Goal: Task Accomplishment & Management: Manage account settings

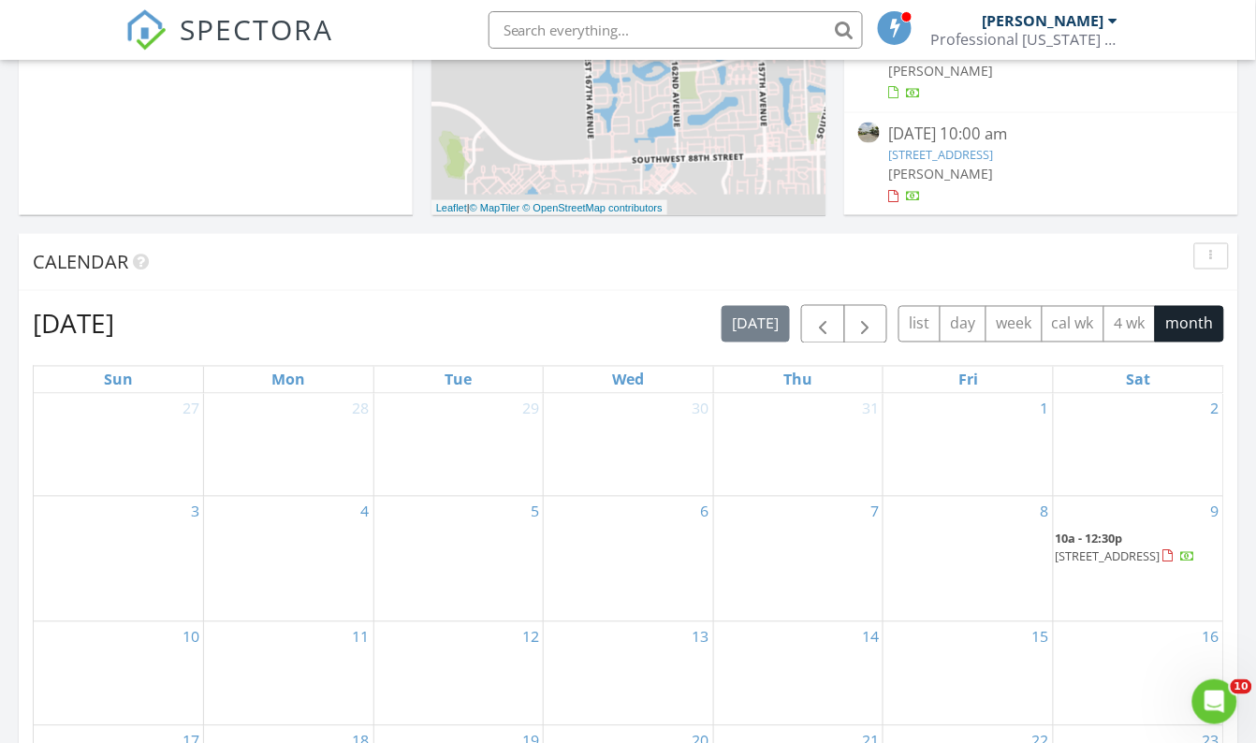
scroll to position [680, 0]
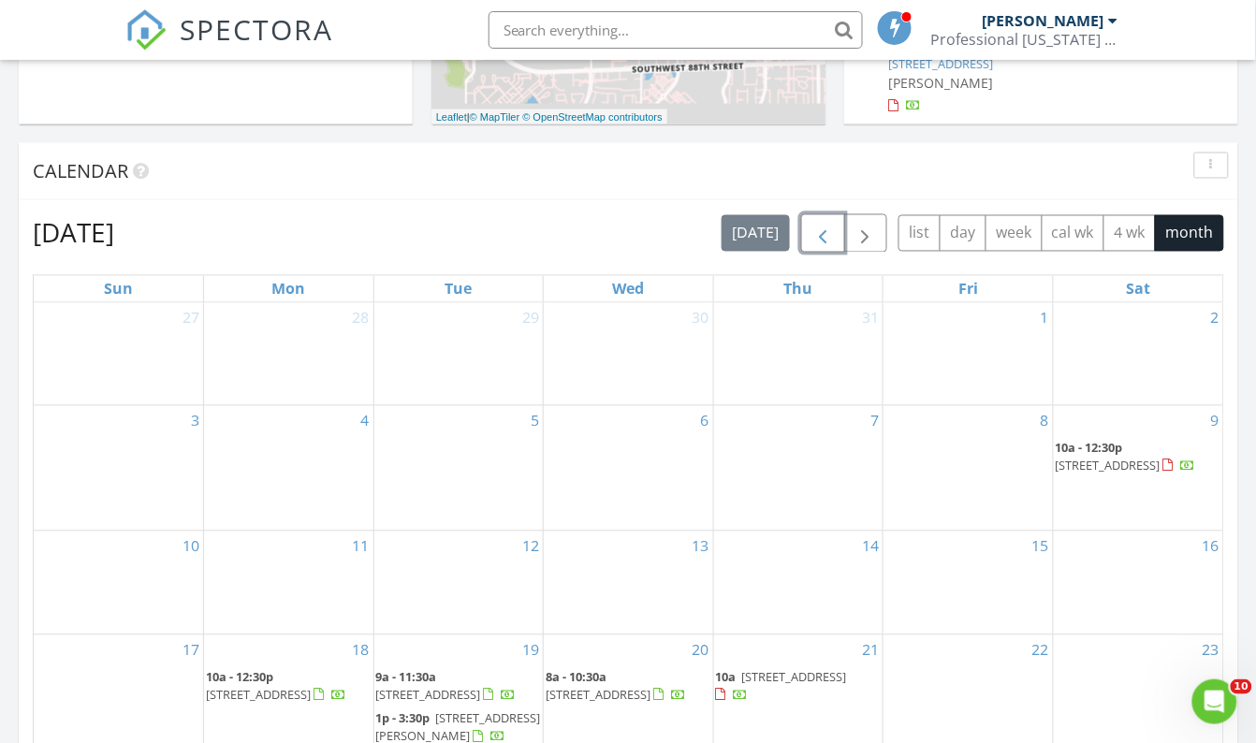
click at [828, 226] on span "button" at bounding box center [822, 234] width 22 height 22
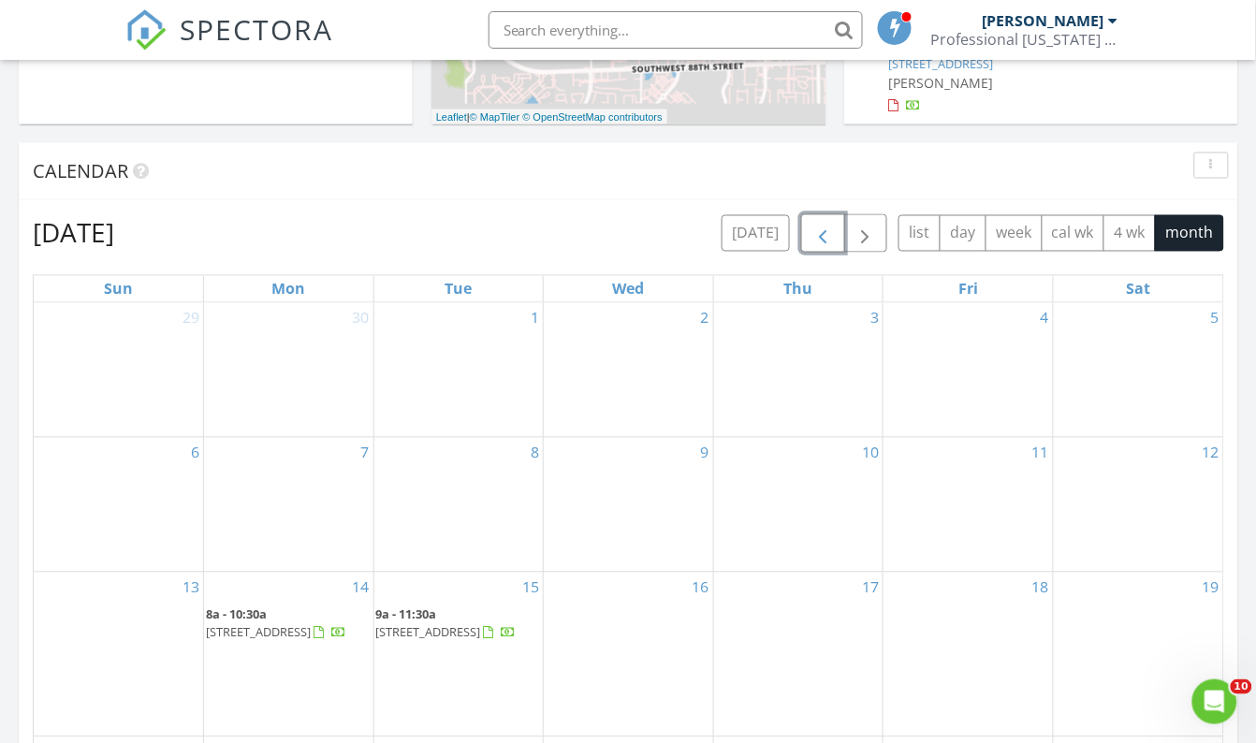
click at [826, 234] on span "button" at bounding box center [822, 234] width 22 height 22
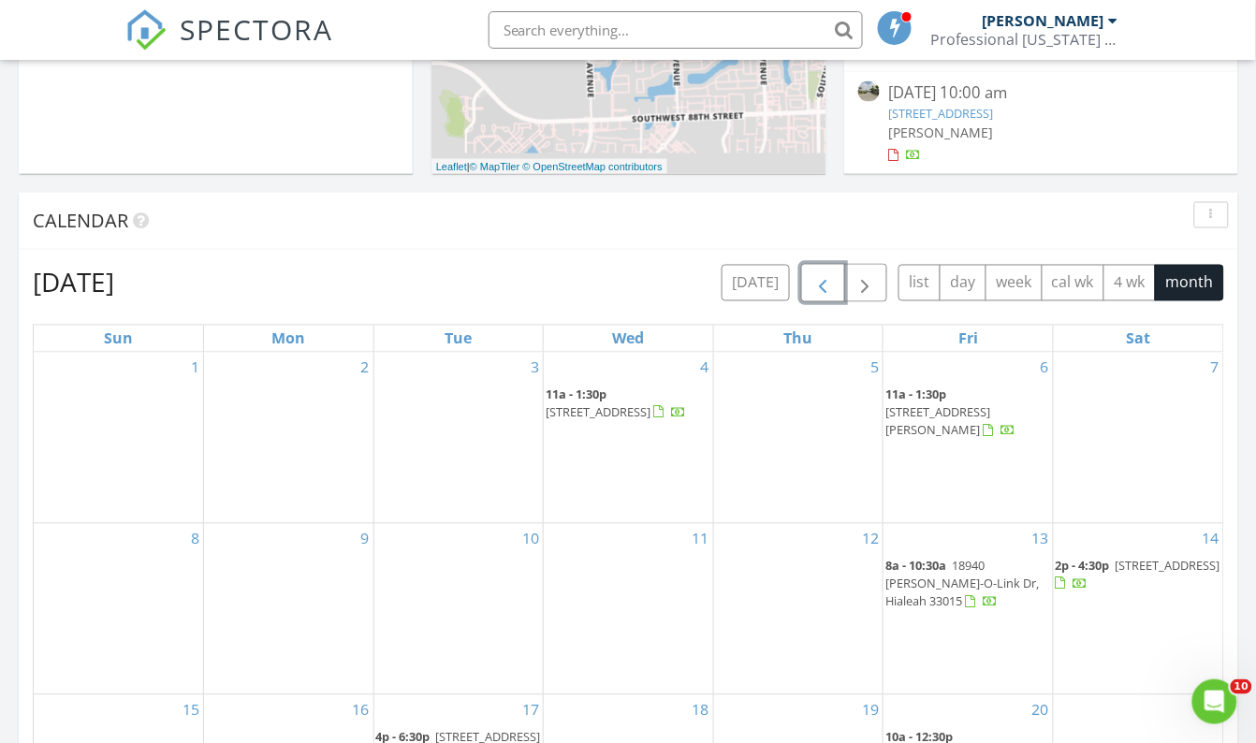
scroll to position [595, 0]
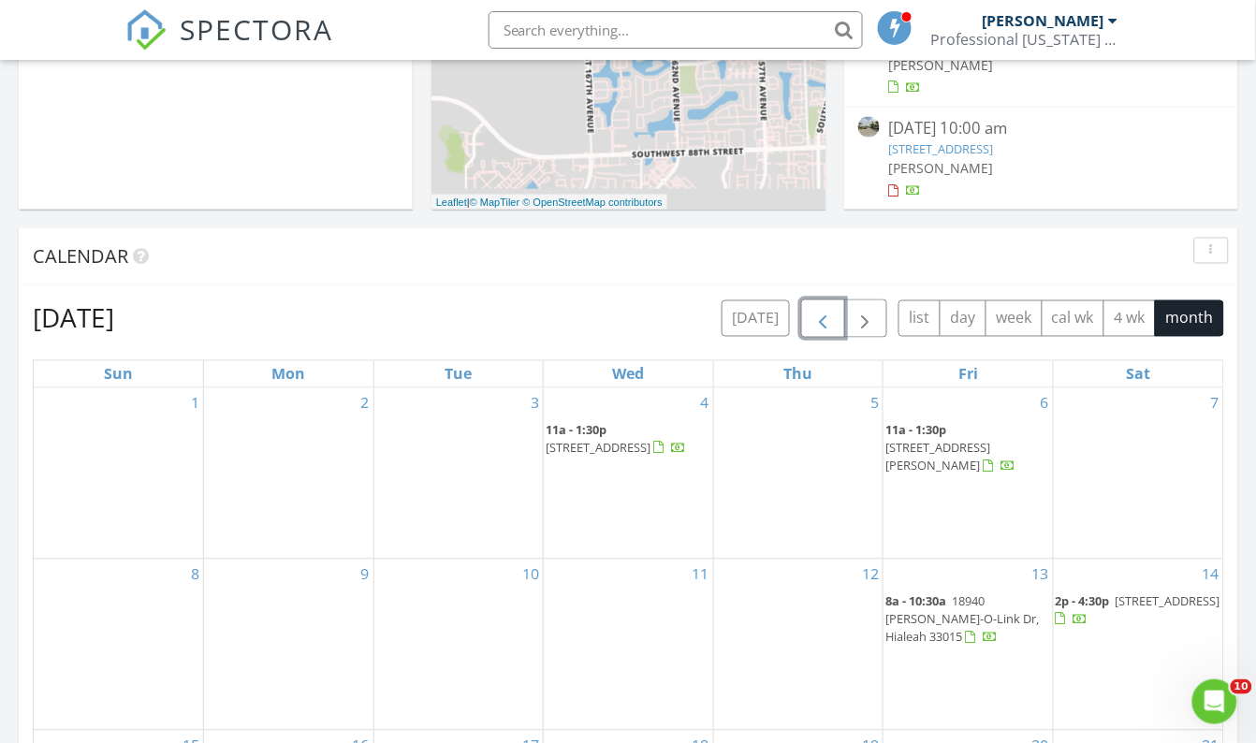
click at [825, 324] on span "button" at bounding box center [822, 319] width 22 height 22
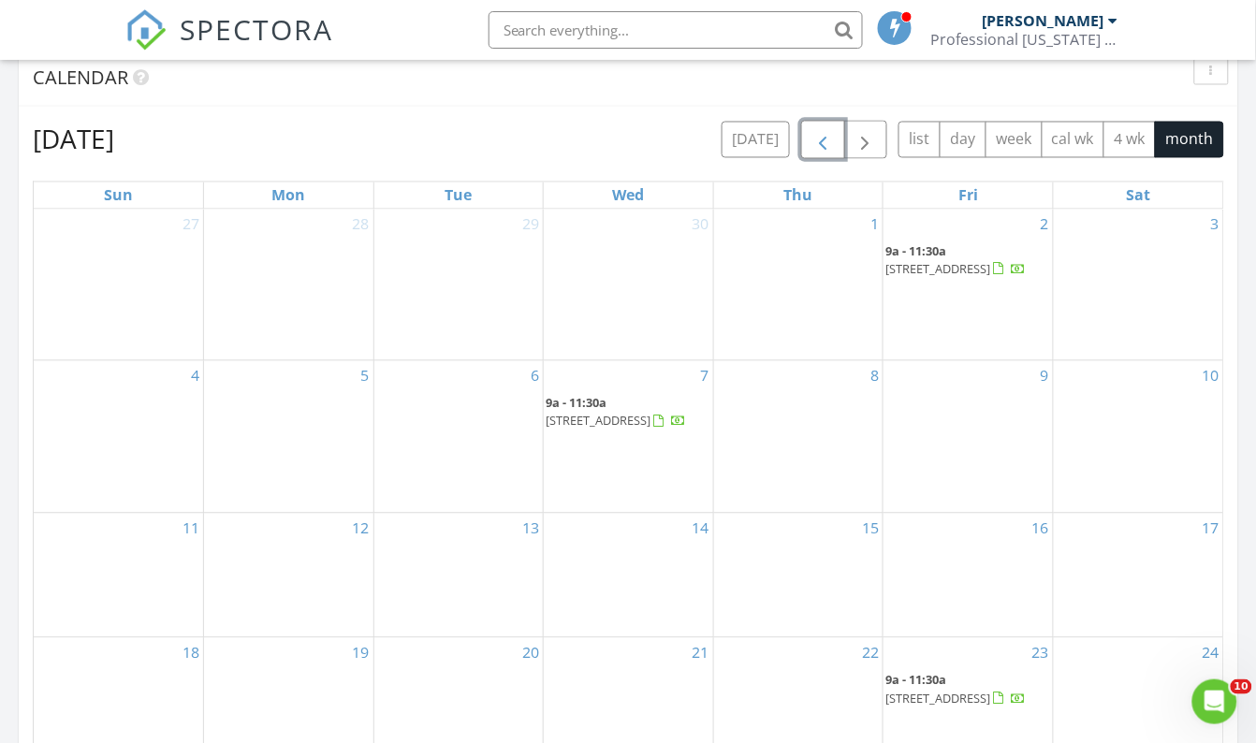
scroll to position [766, 0]
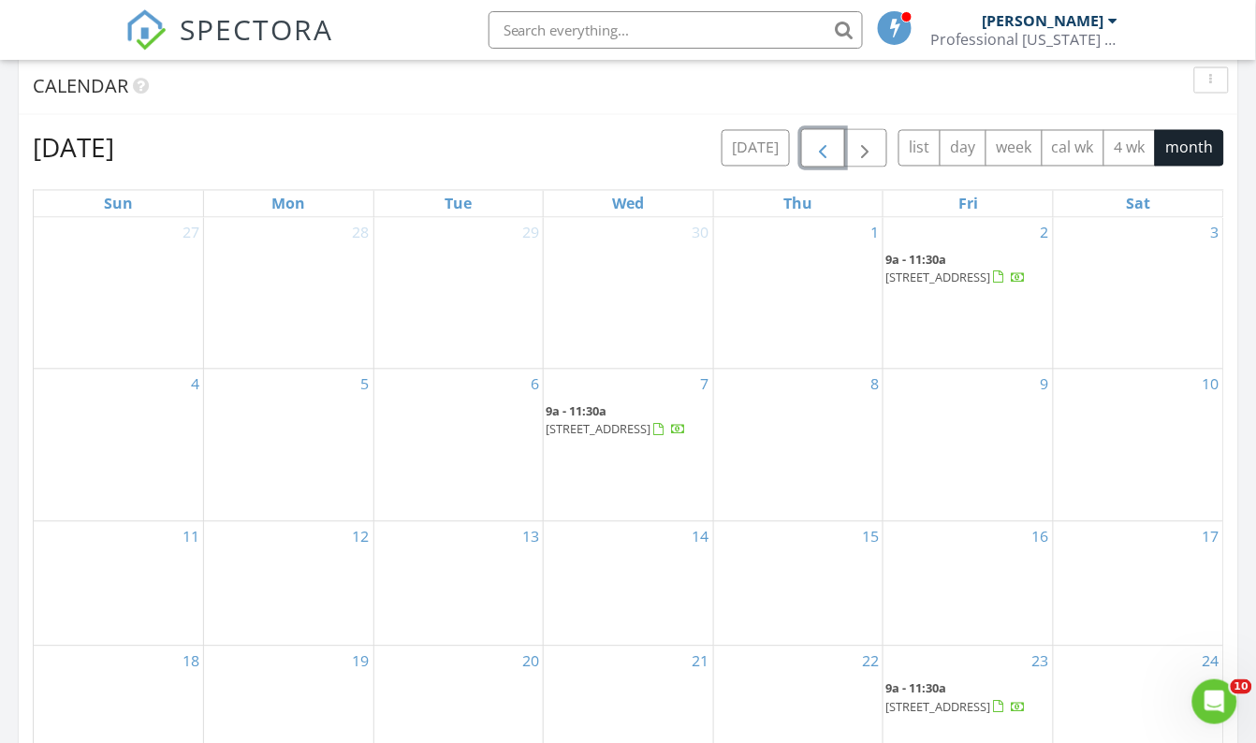
click at [827, 150] on span "button" at bounding box center [822, 149] width 22 height 22
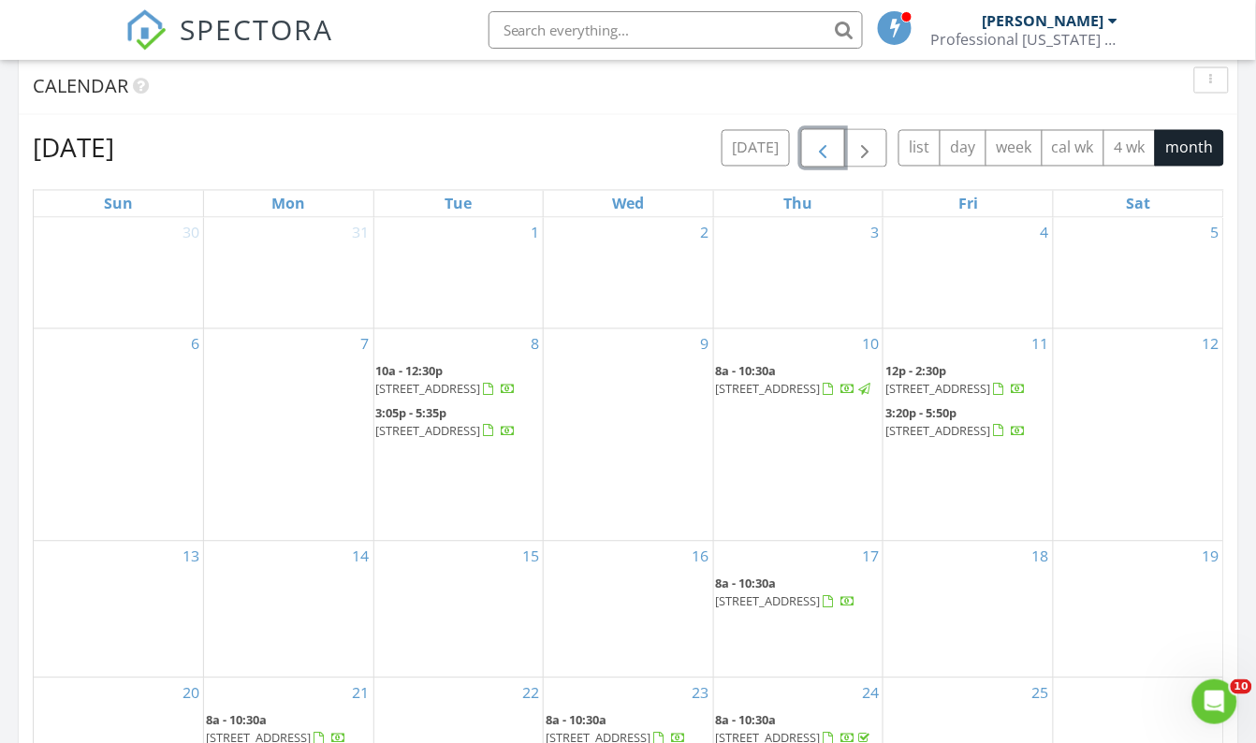
click at [839, 151] on button "button" at bounding box center [823, 148] width 44 height 38
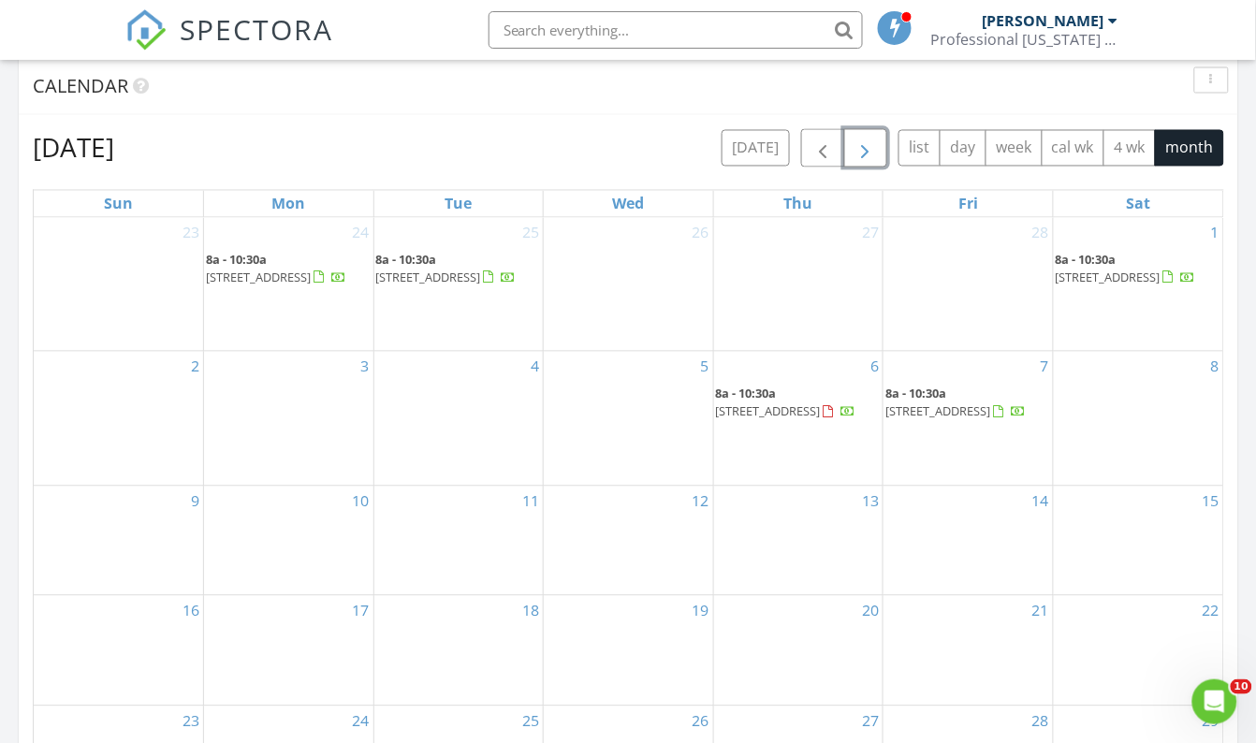
click at [869, 154] on span "button" at bounding box center [866, 149] width 22 height 22
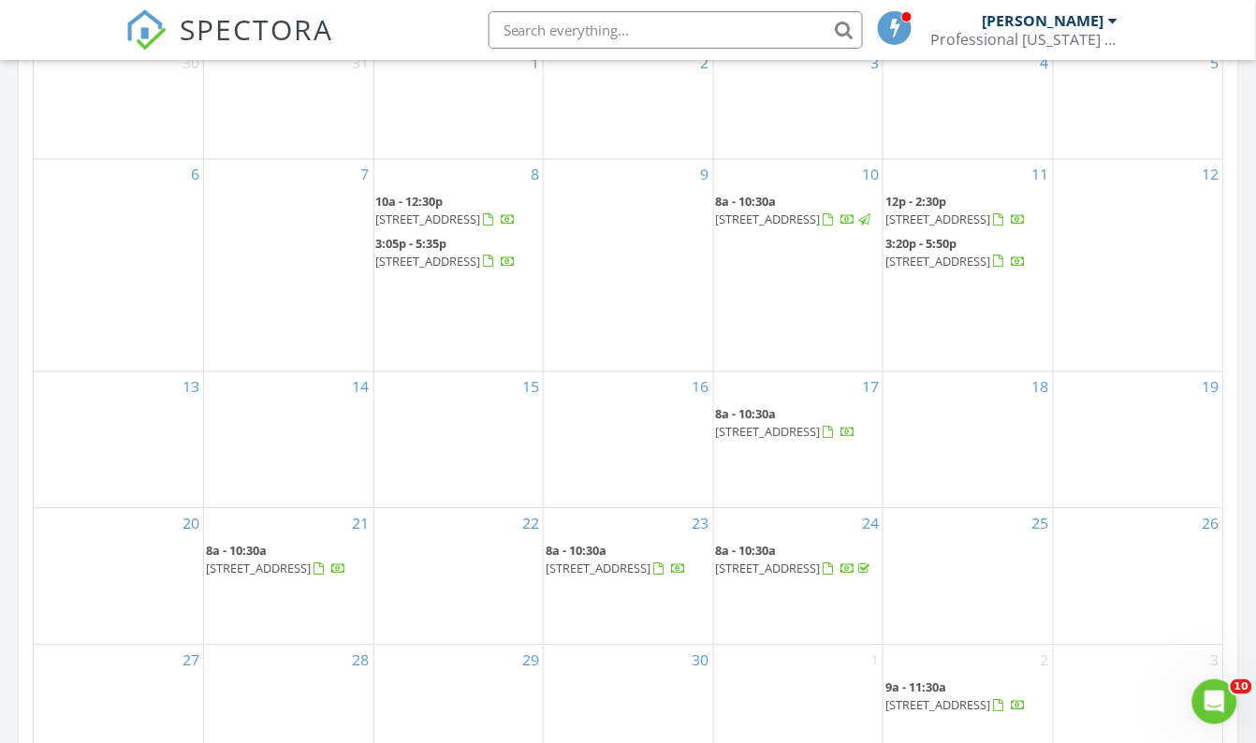
scroll to position [851, 0]
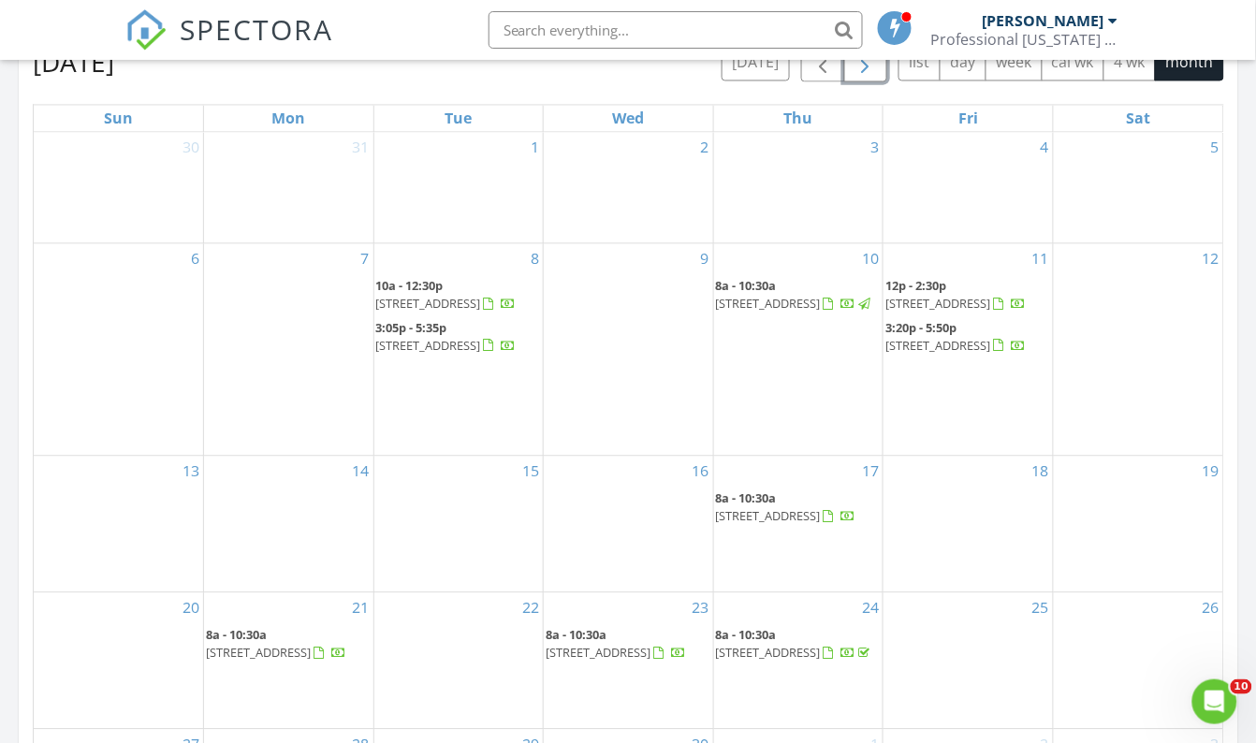
click at [866, 71] on span "button" at bounding box center [866, 63] width 22 height 22
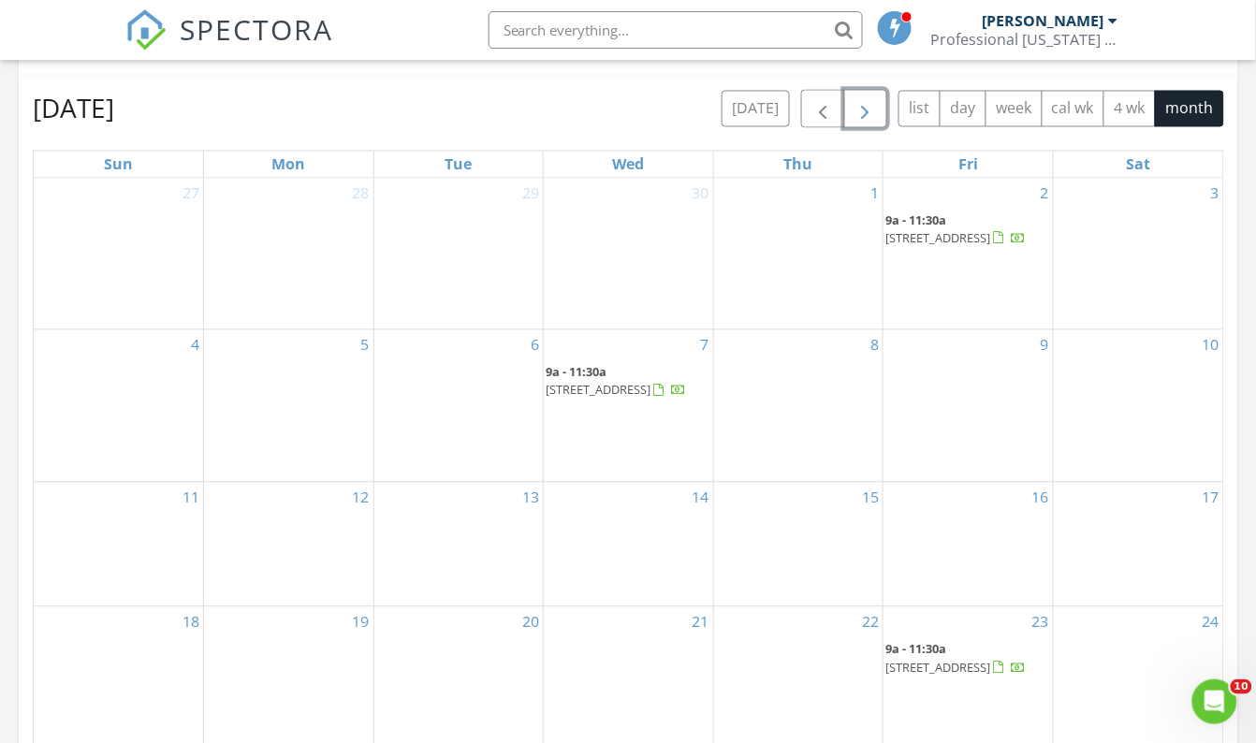
scroll to position [766, 0]
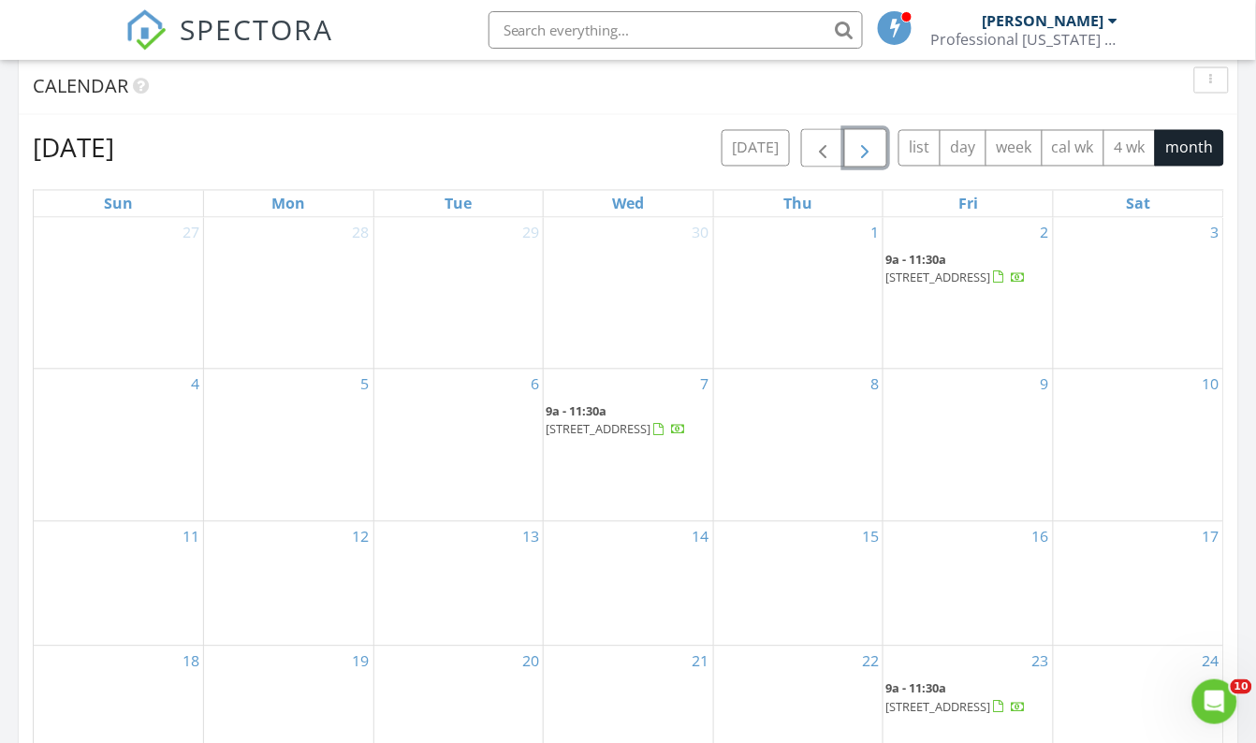
click at [867, 153] on span "button" at bounding box center [866, 149] width 22 height 22
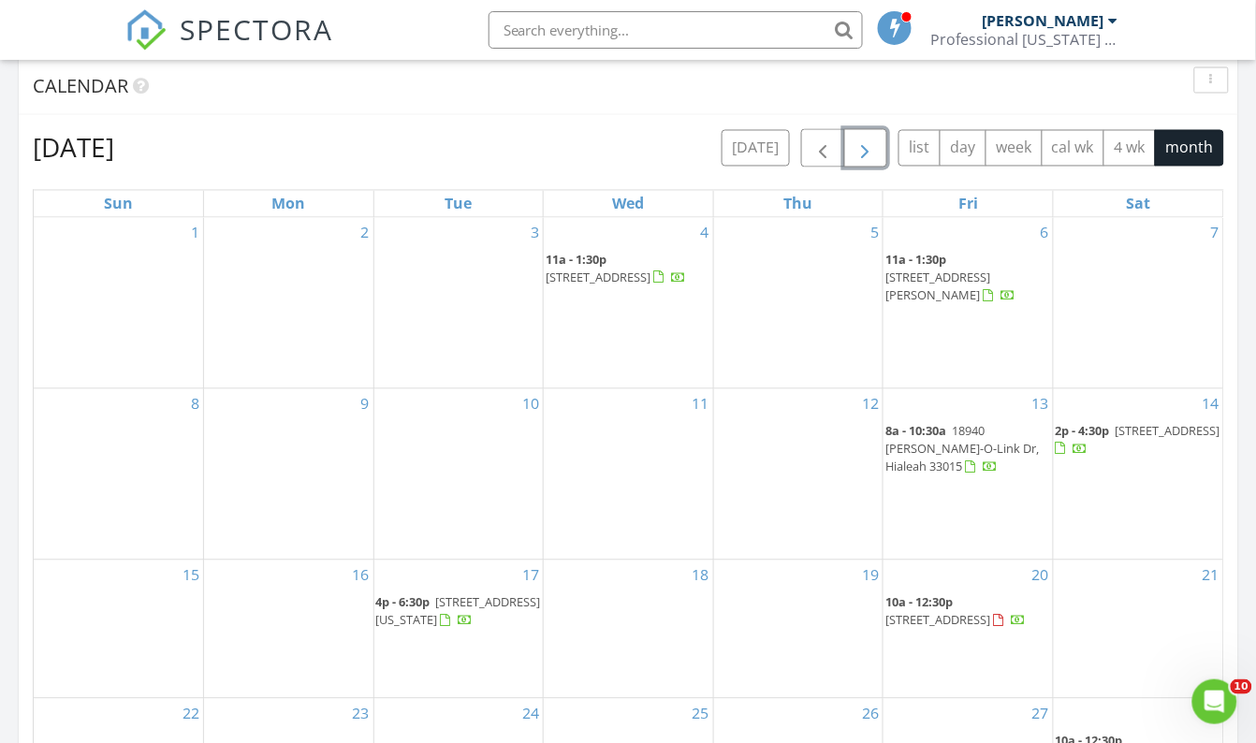
click at [872, 151] on span "button" at bounding box center [866, 149] width 22 height 22
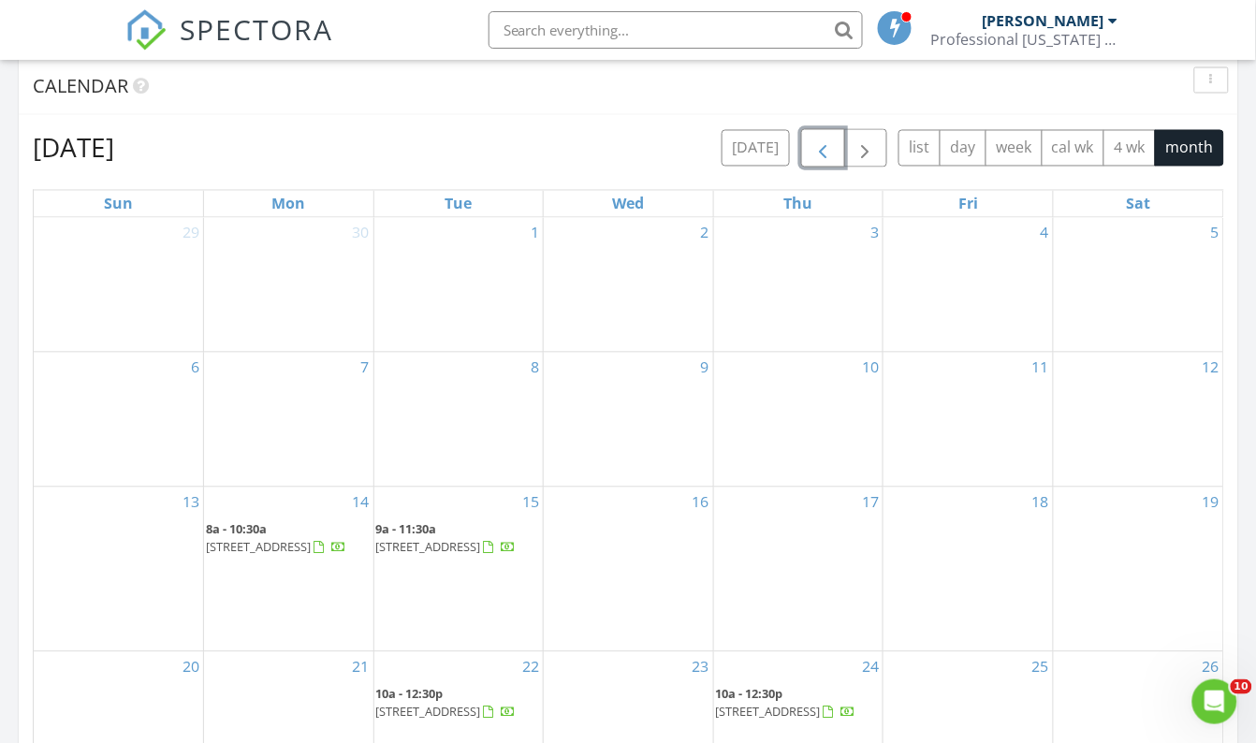
click at [826, 152] on span "button" at bounding box center [822, 149] width 22 height 22
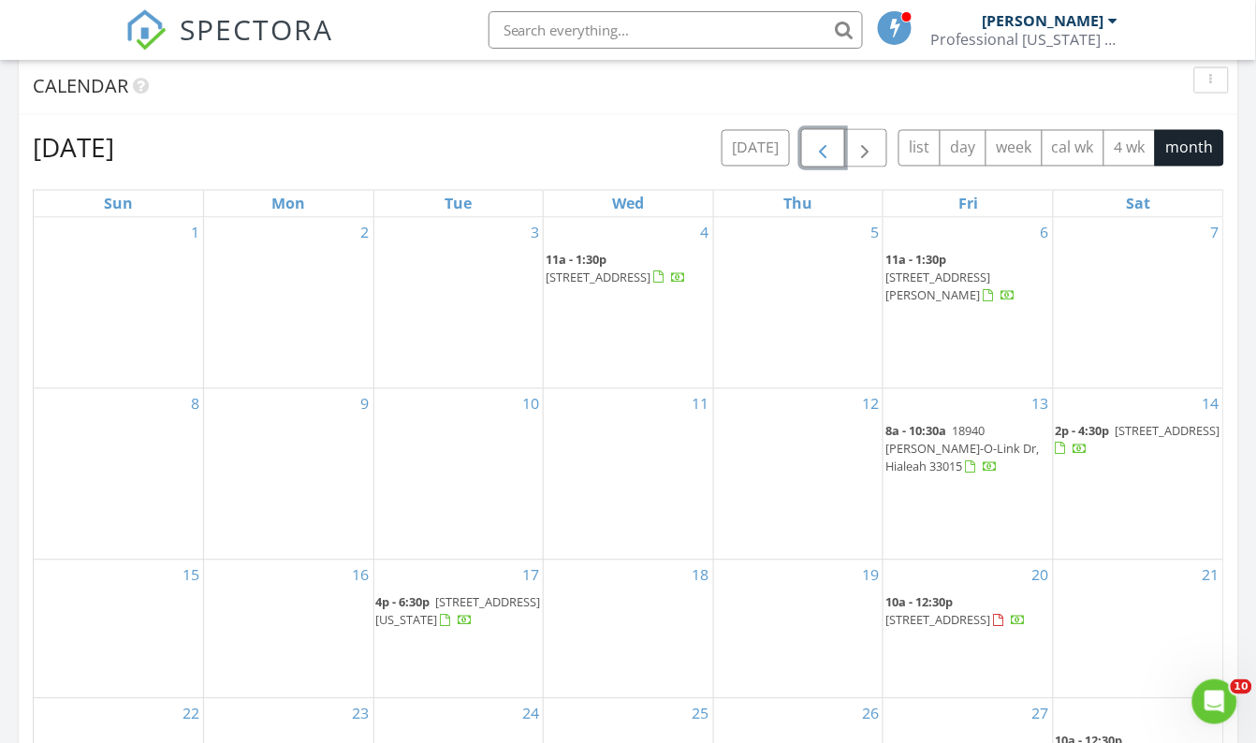
click at [826, 152] on span "button" at bounding box center [822, 149] width 22 height 22
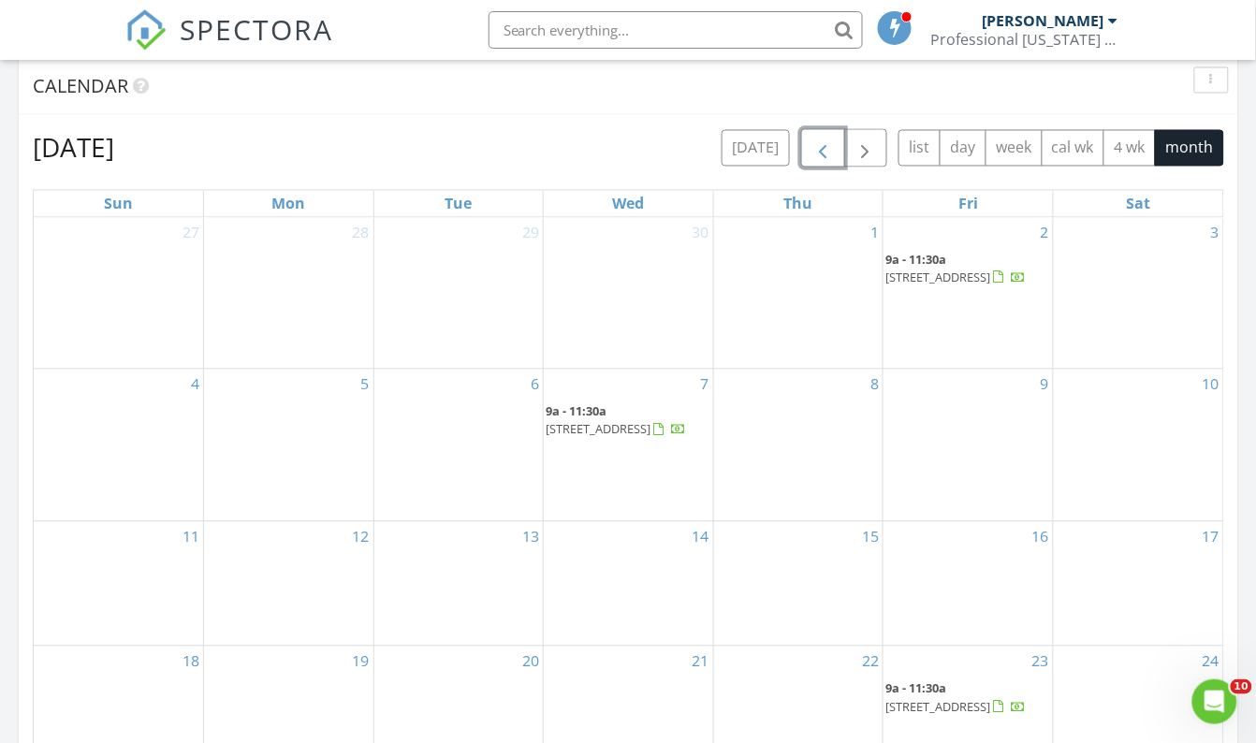
click at [826, 152] on span "button" at bounding box center [822, 149] width 22 height 22
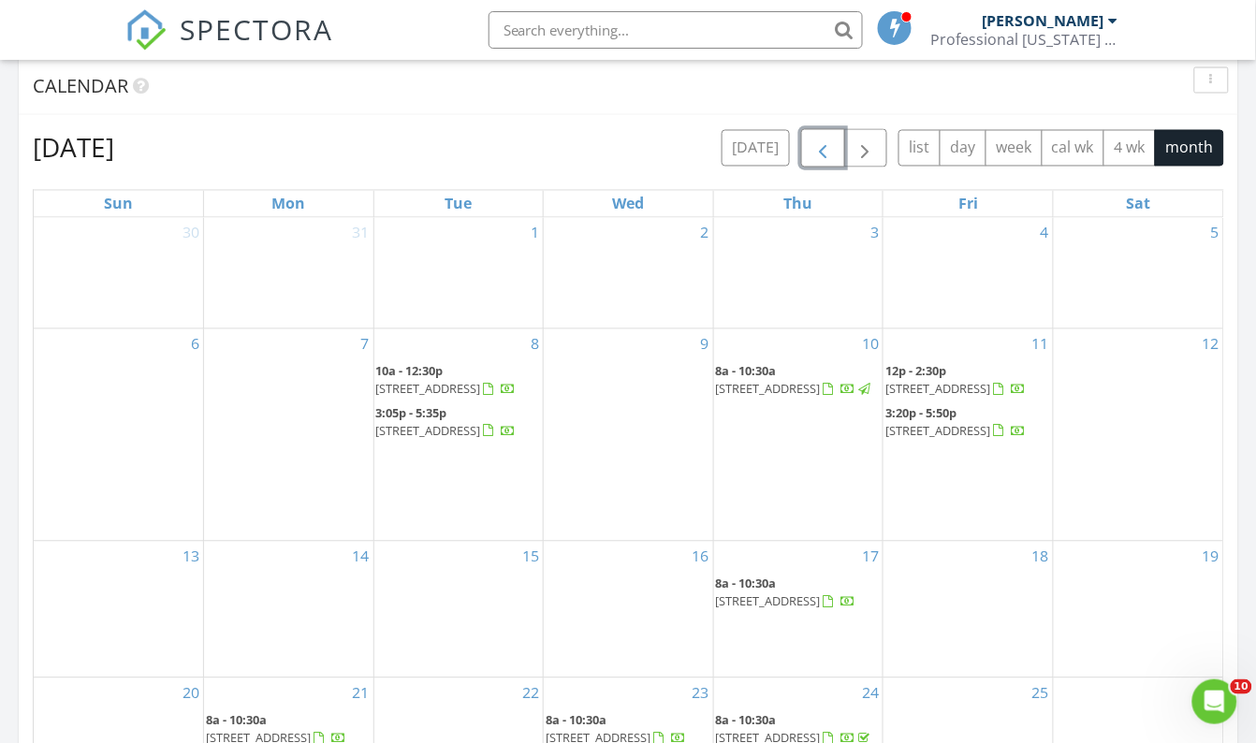
click at [826, 152] on span "button" at bounding box center [822, 149] width 22 height 22
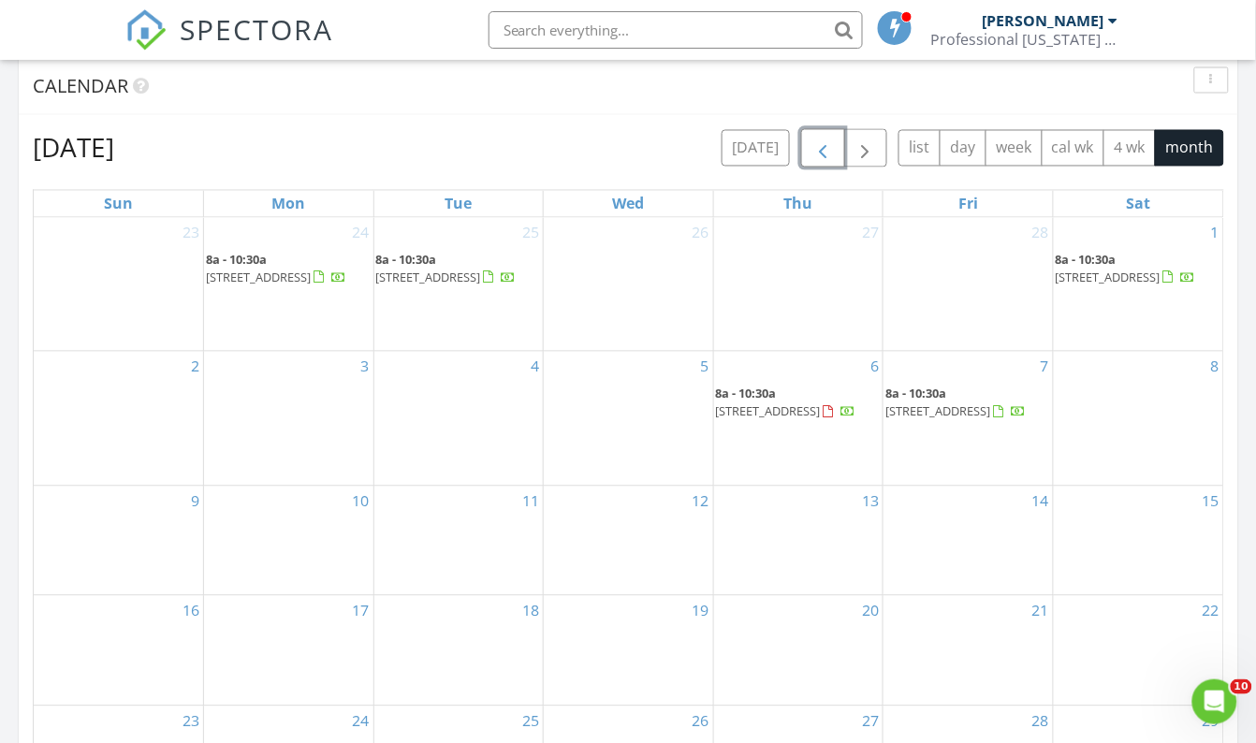
click at [818, 156] on span "button" at bounding box center [822, 149] width 22 height 22
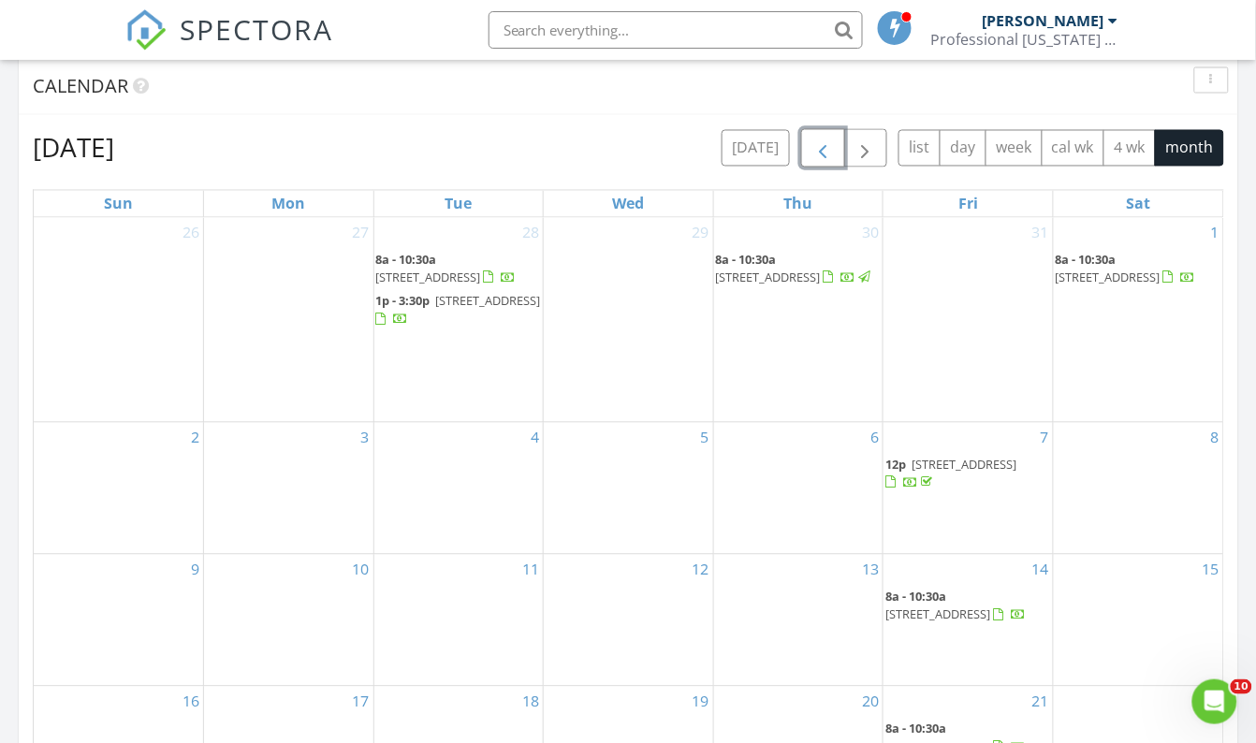
click at [821, 160] on span "button" at bounding box center [822, 149] width 22 height 22
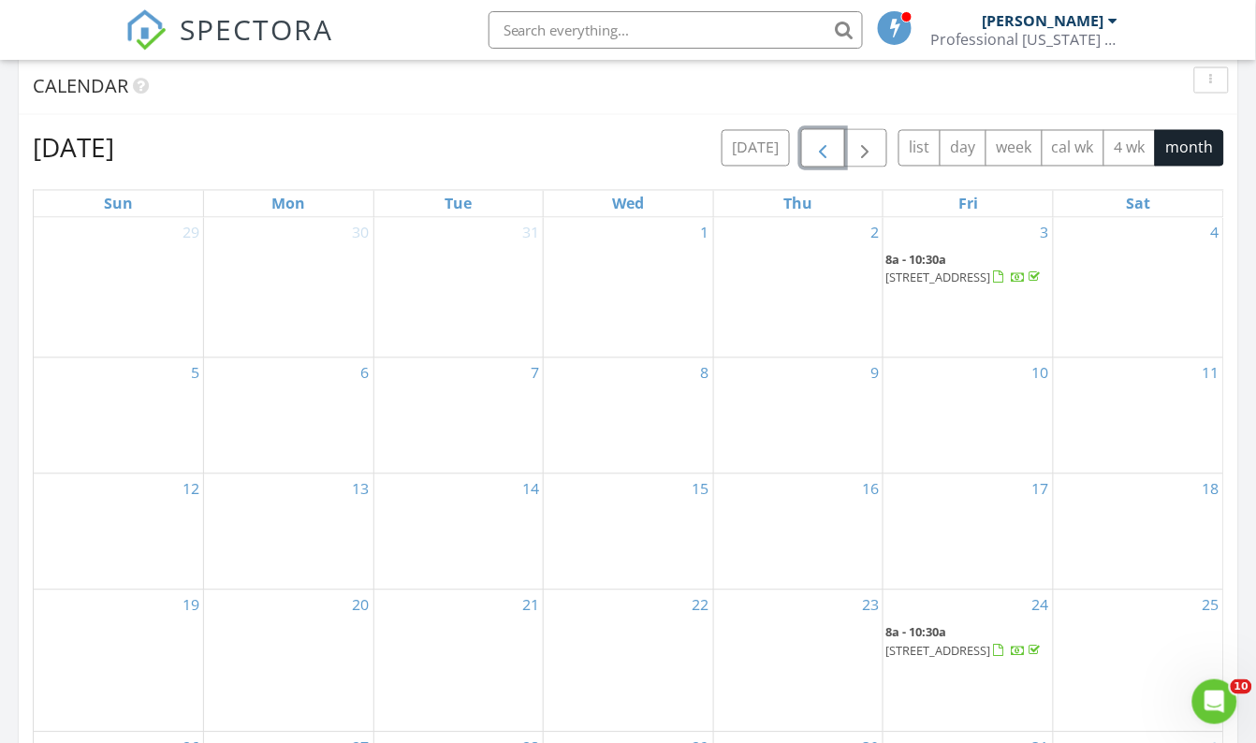
click at [821, 160] on span "button" at bounding box center [822, 149] width 22 height 22
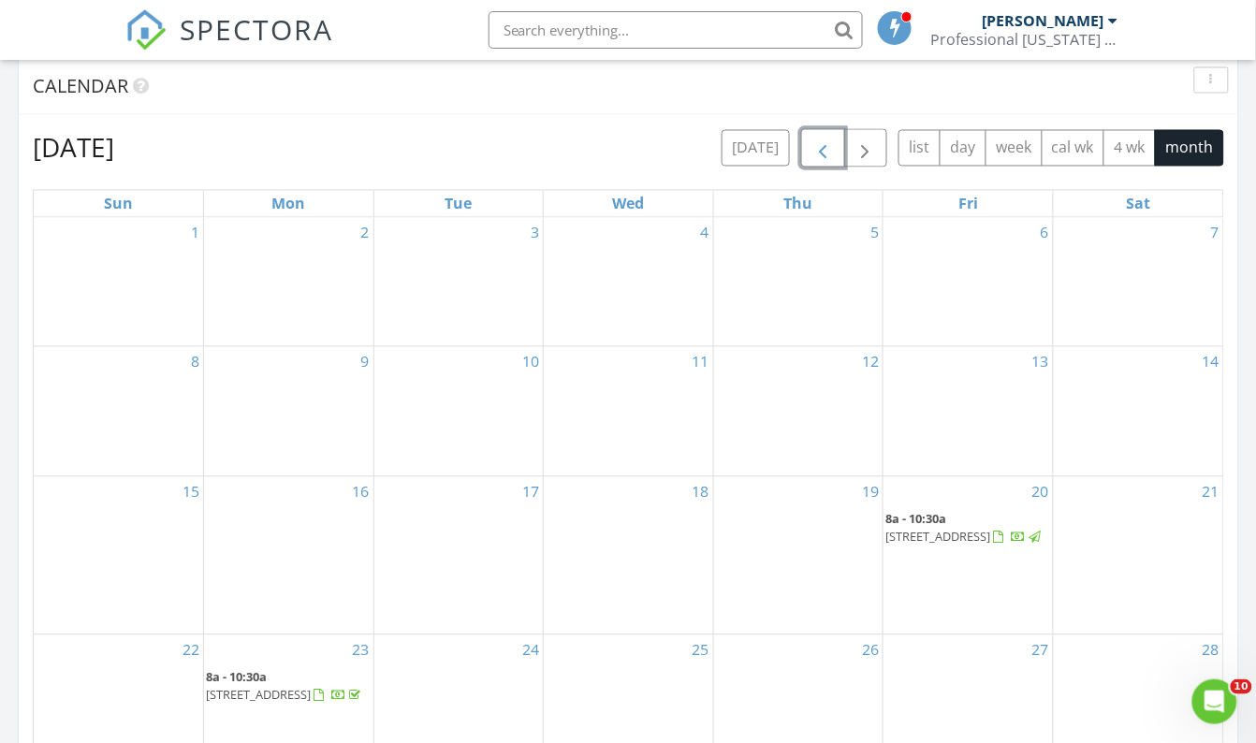
click at [821, 160] on span "button" at bounding box center [822, 149] width 22 height 22
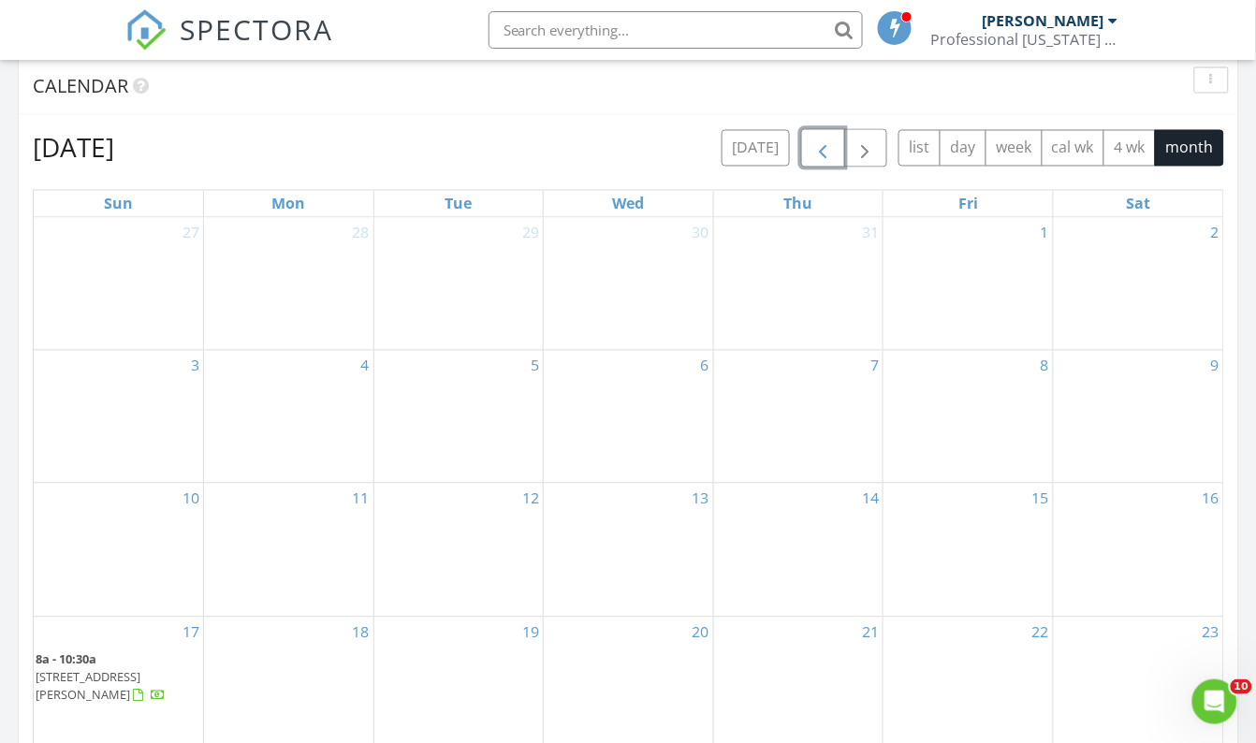
click at [821, 160] on span "button" at bounding box center [822, 149] width 22 height 22
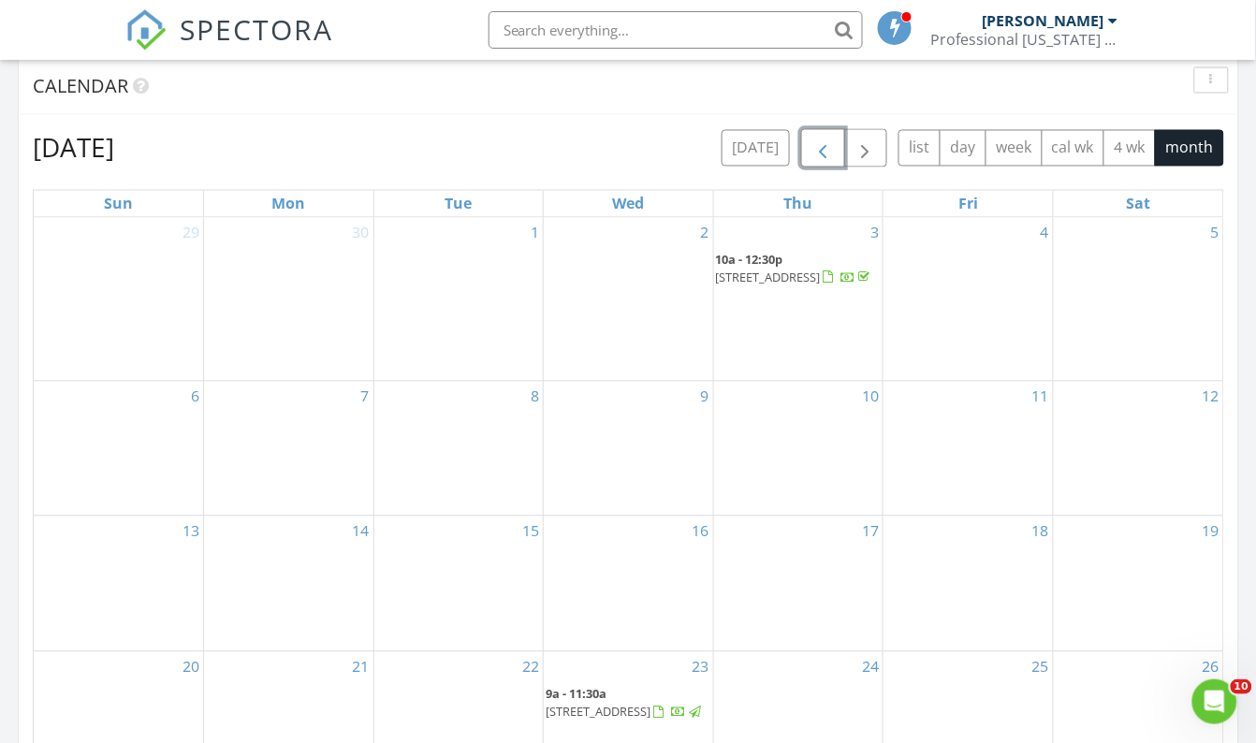
click at [821, 160] on span "button" at bounding box center [822, 149] width 22 height 22
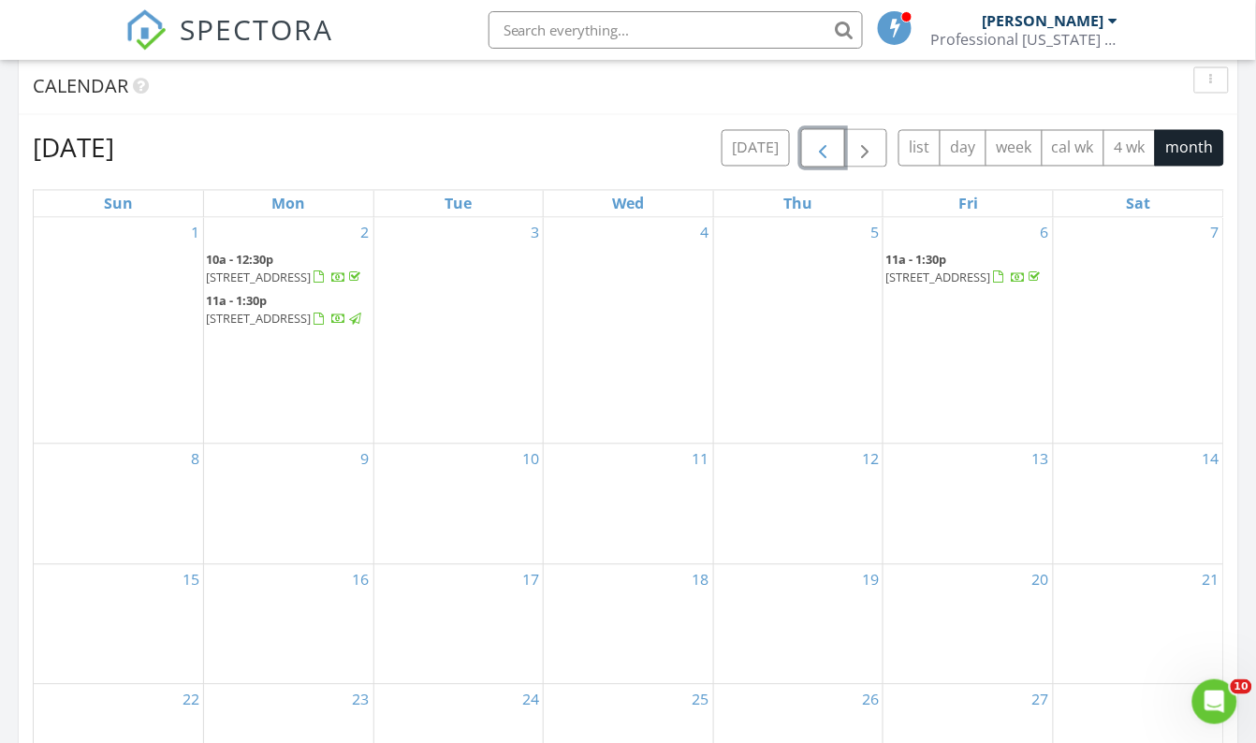
click at [821, 160] on span "button" at bounding box center [822, 149] width 22 height 22
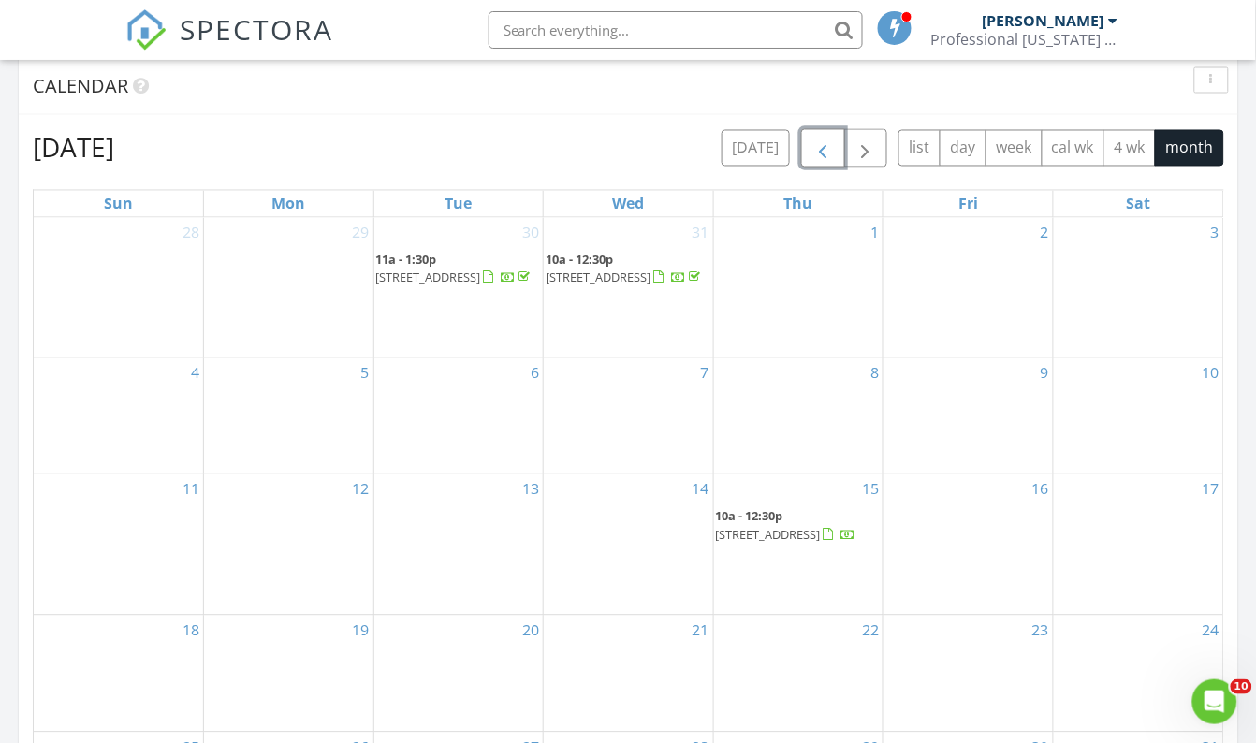
click at [821, 160] on span "button" at bounding box center [822, 149] width 22 height 22
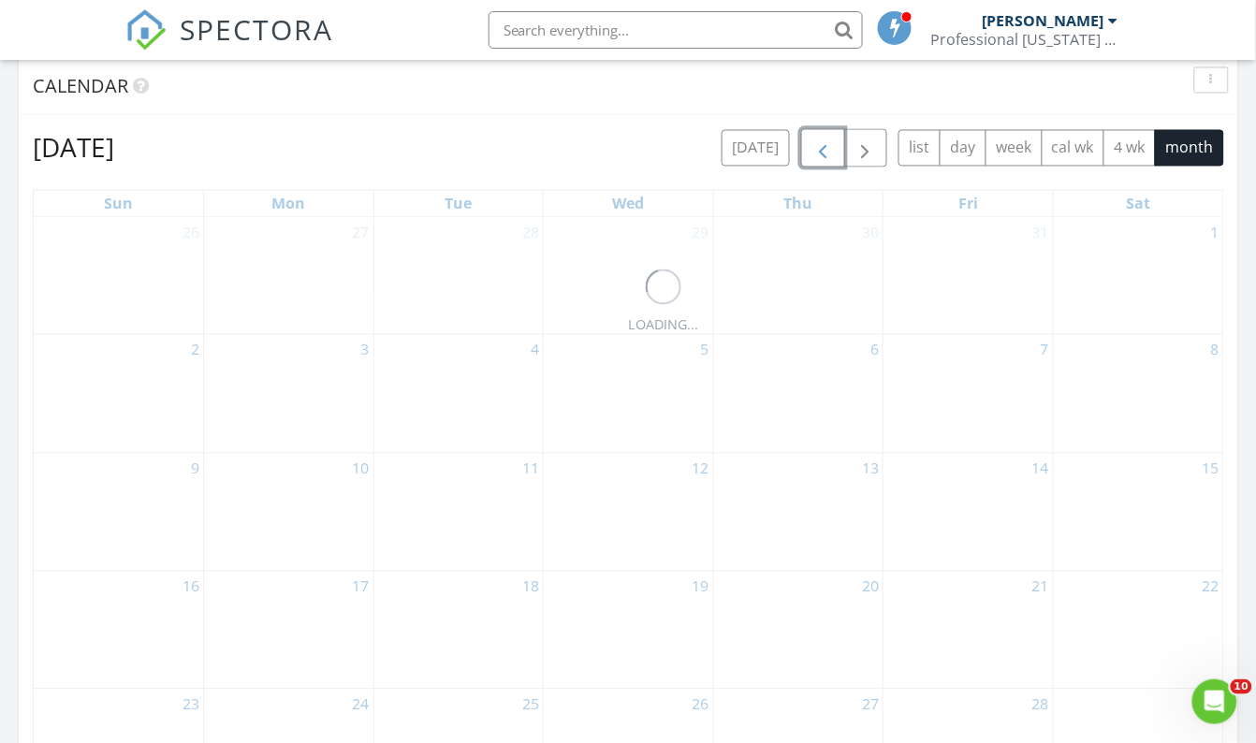
click at [821, 160] on span "button" at bounding box center [822, 149] width 22 height 22
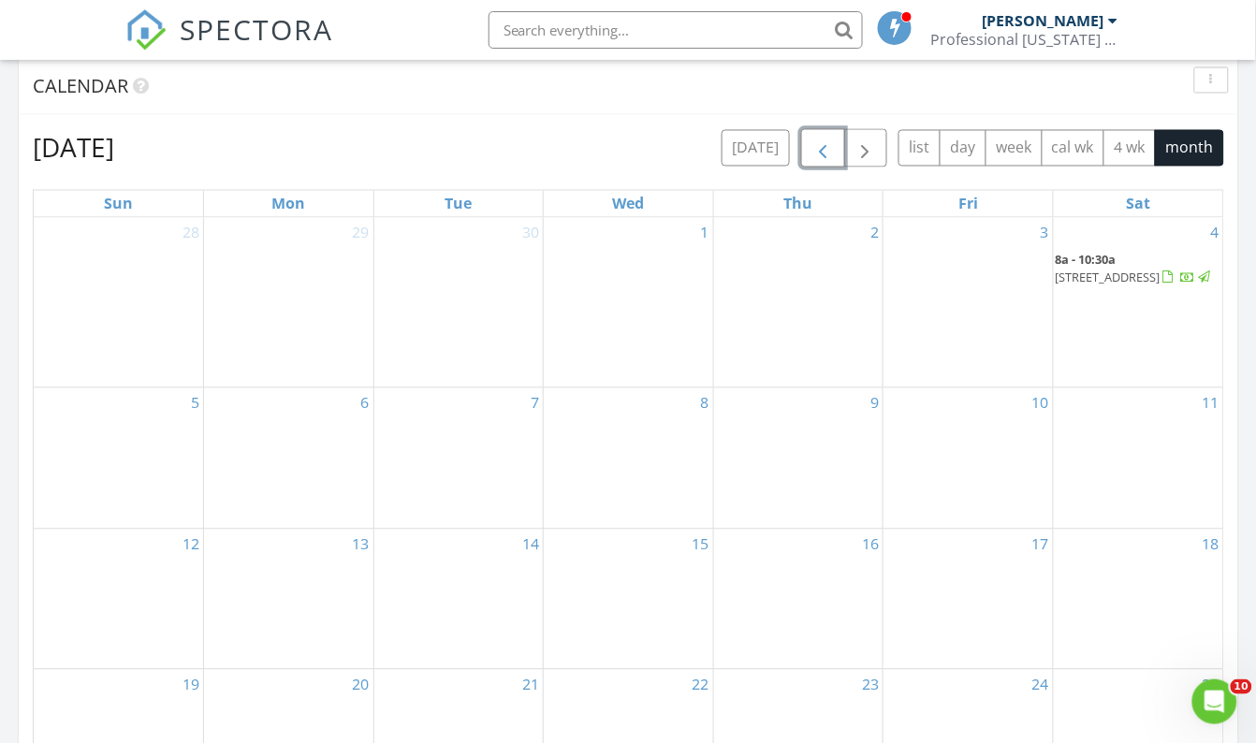
click at [821, 160] on span "button" at bounding box center [822, 149] width 22 height 22
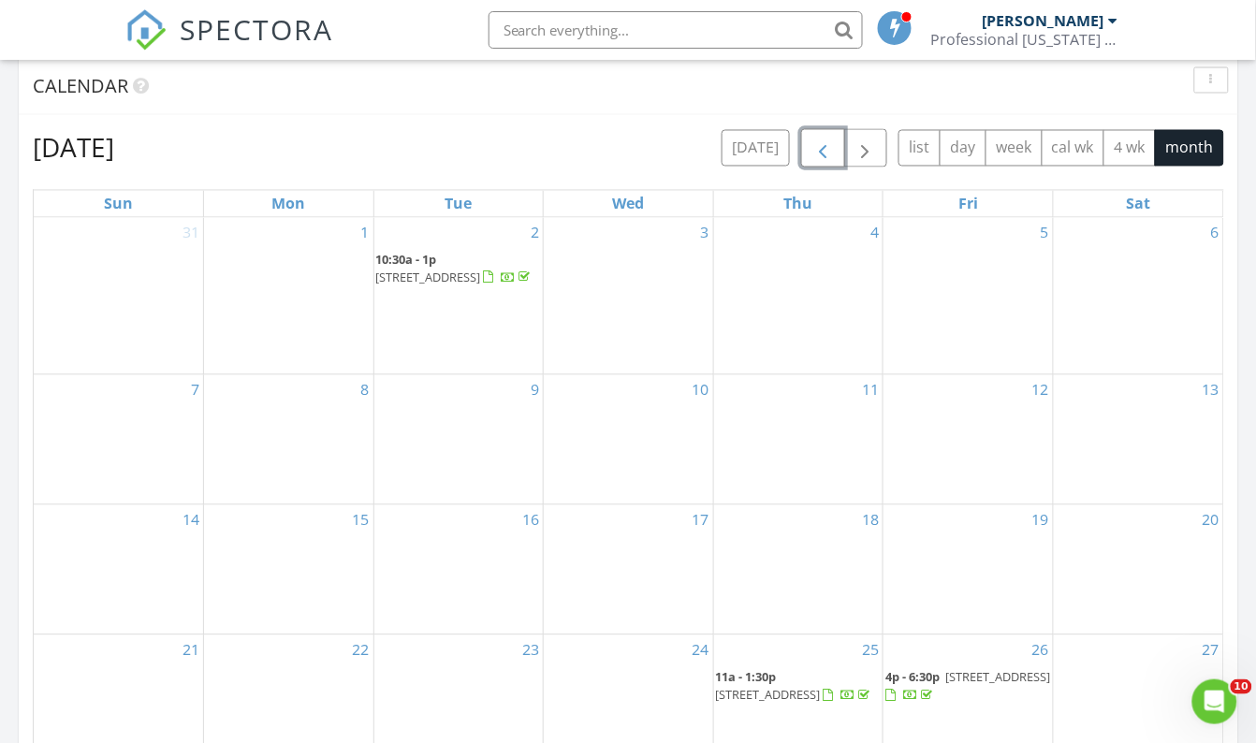
click at [821, 160] on span "button" at bounding box center [822, 149] width 22 height 22
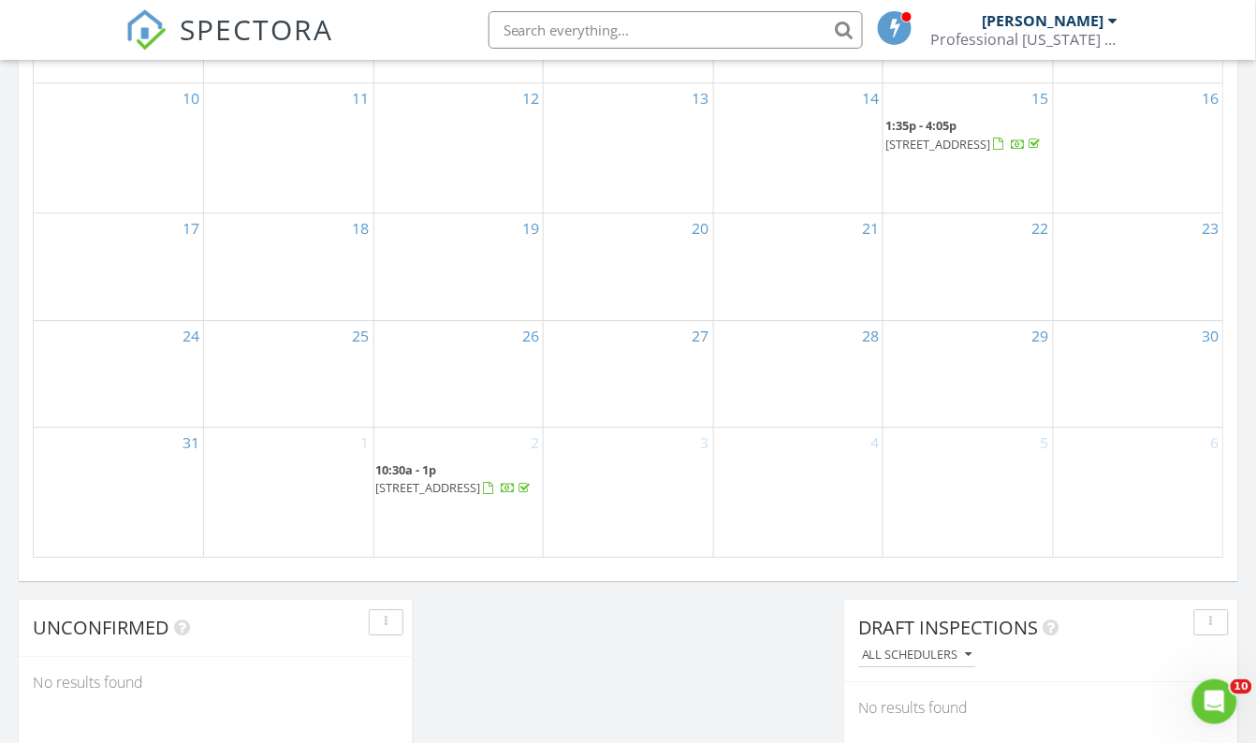
scroll to position [1191, 0]
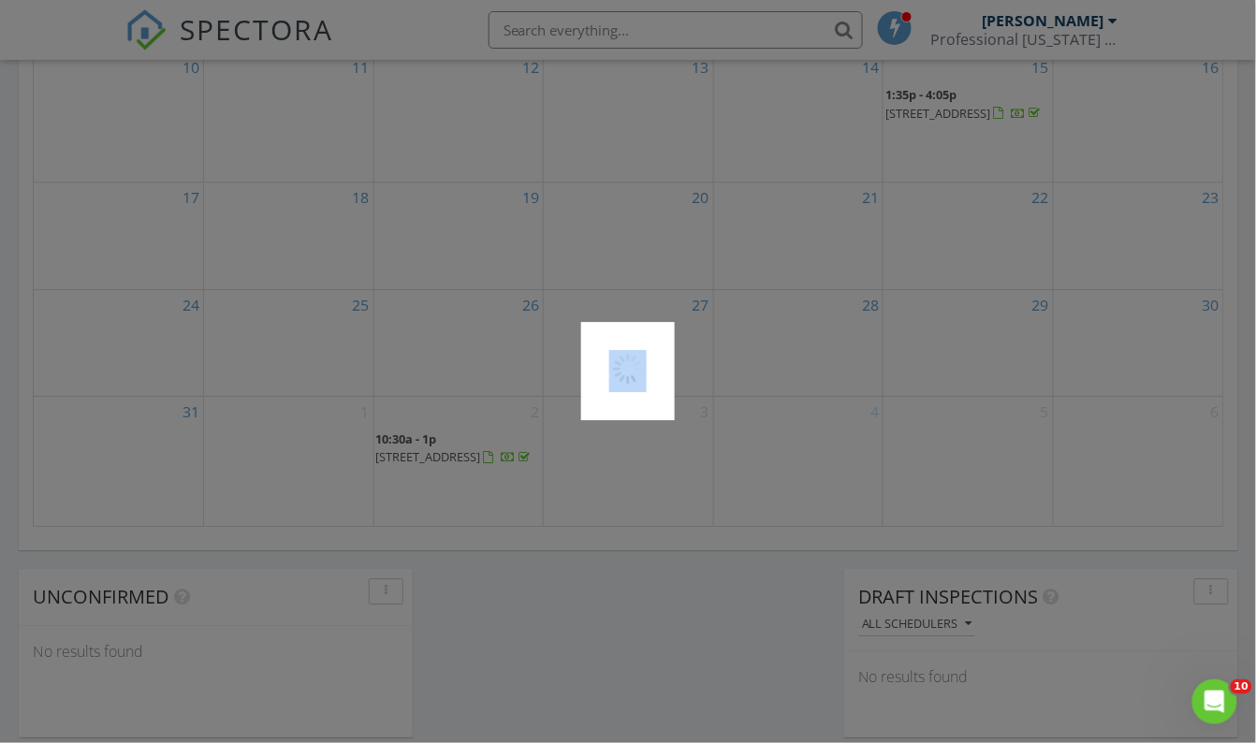
click at [954, 104] on div at bounding box center [628, 371] width 1256 height 743
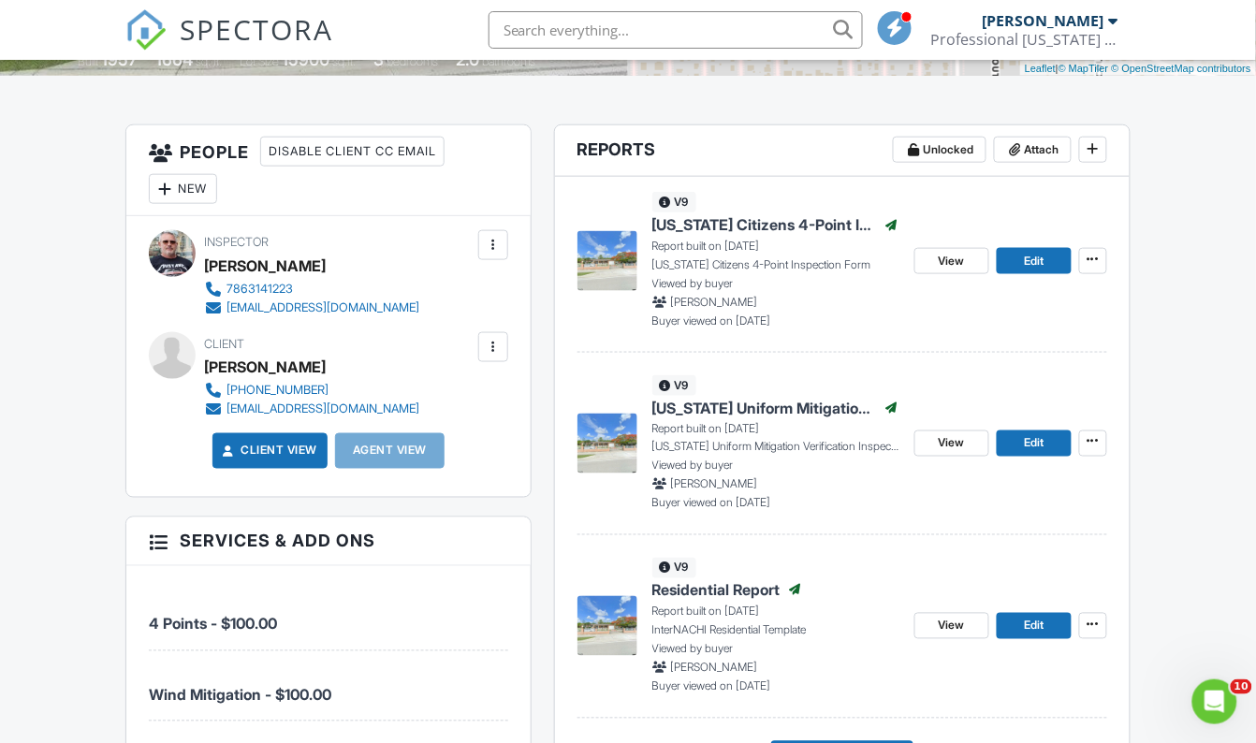
scroll to position [340, 0]
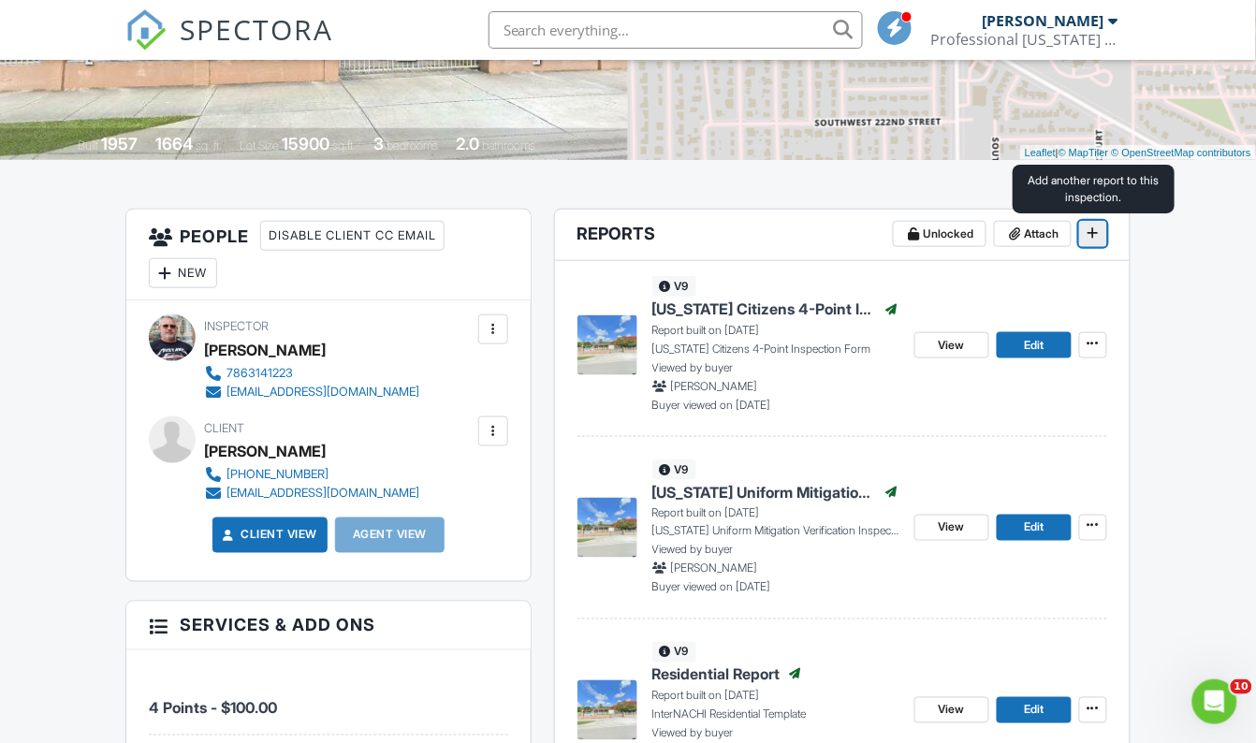
click at [1101, 230] on span at bounding box center [1093, 233] width 19 height 19
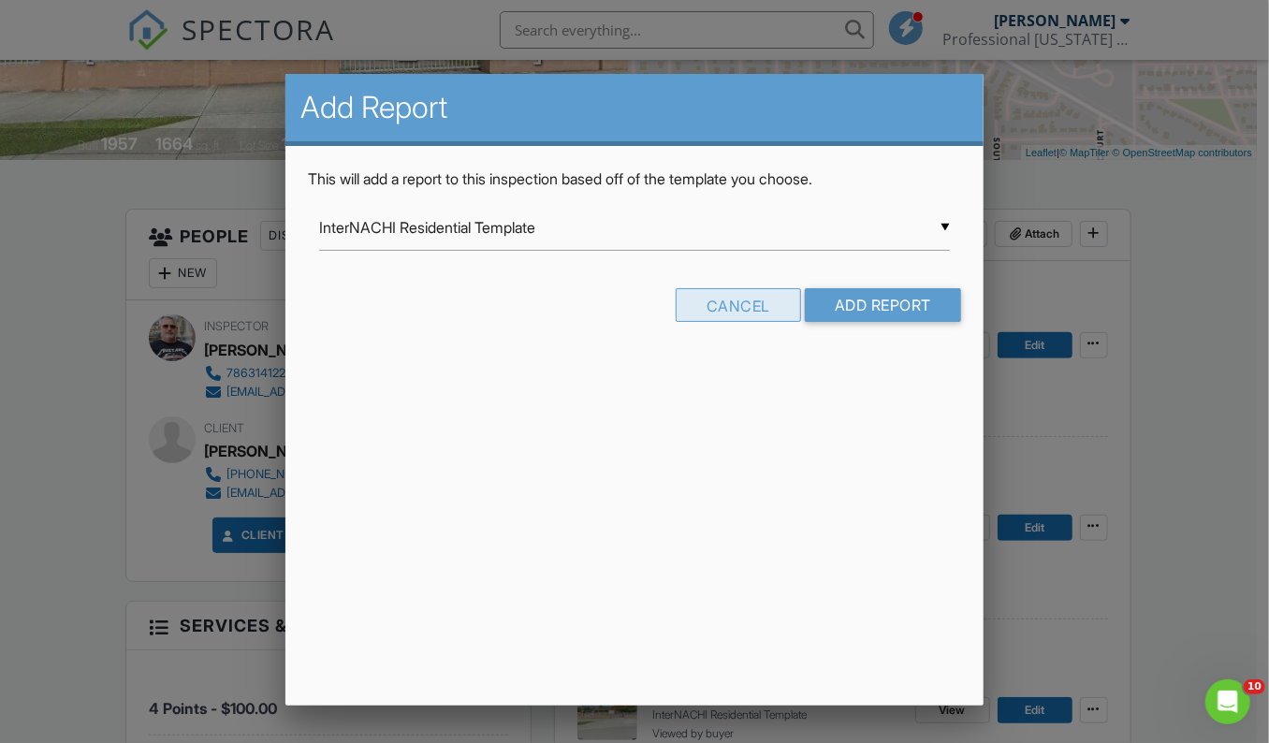
click at [752, 311] on div "Cancel" at bounding box center [738, 305] width 125 height 34
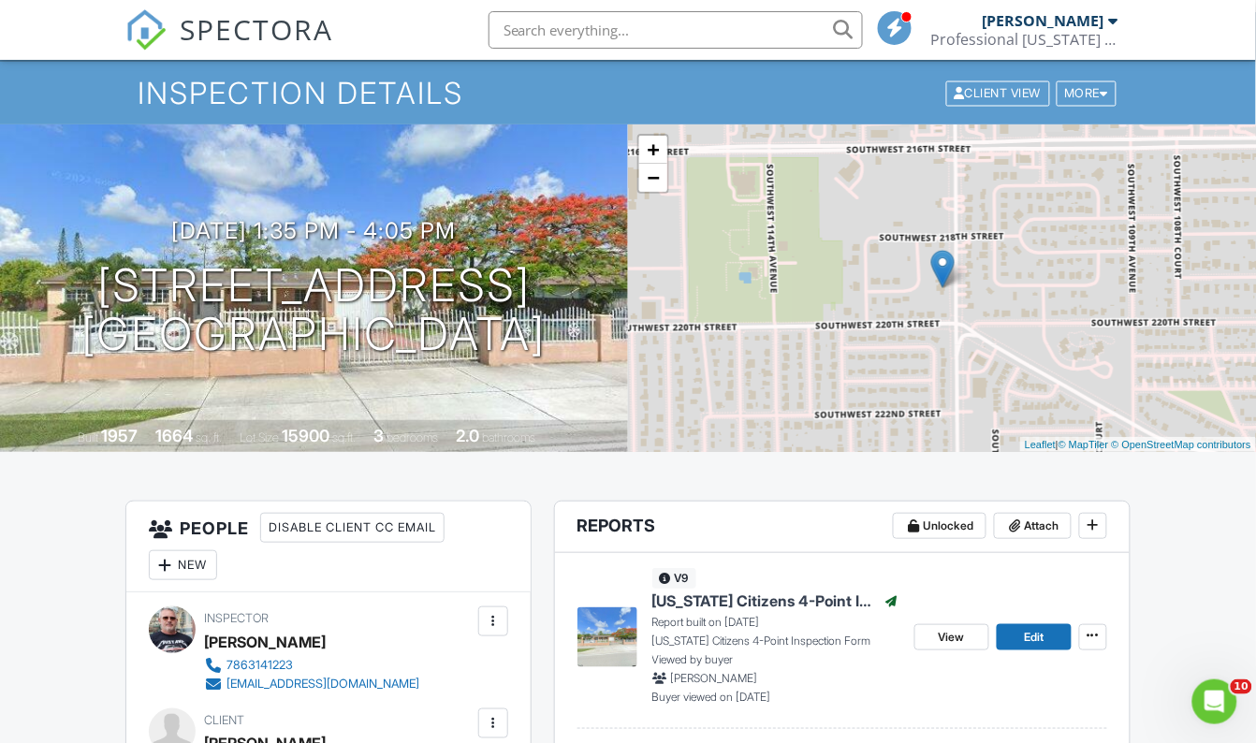
scroll to position [0, 0]
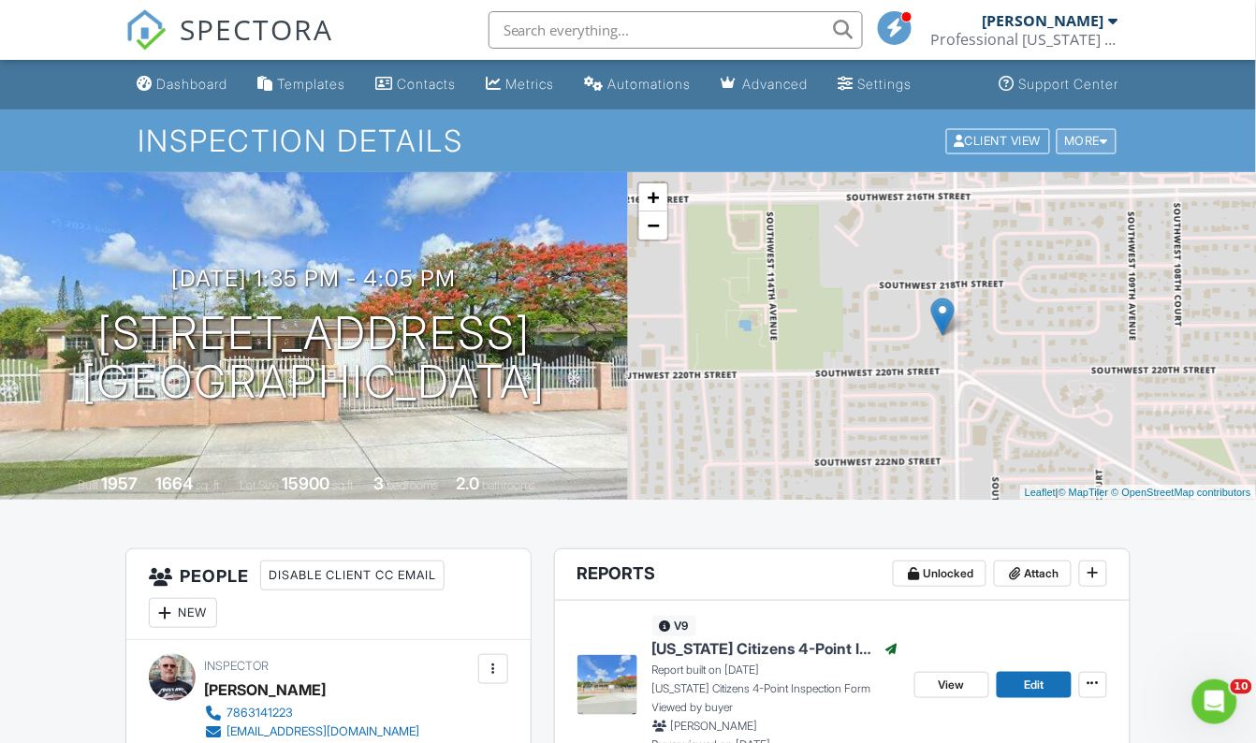
click at [1106, 136] on div at bounding box center [1105, 141] width 8 height 12
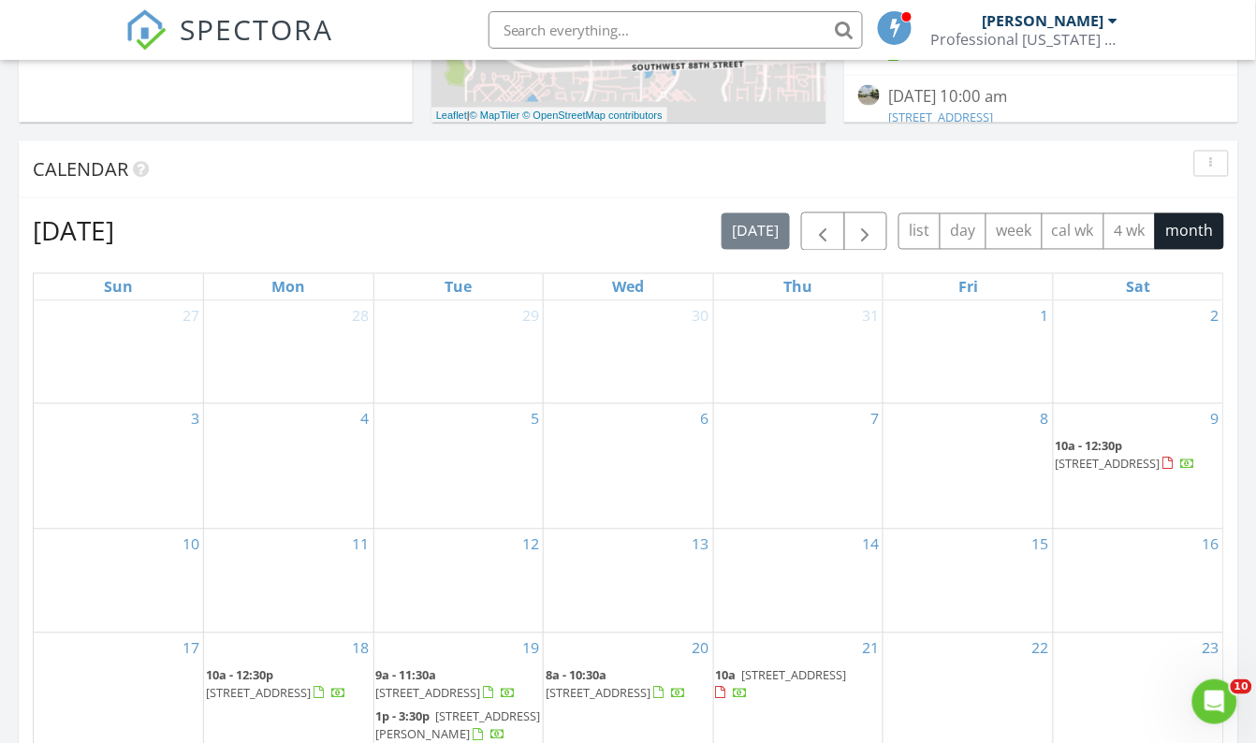
scroll to position [680, 0]
click at [813, 236] on span "button" at bounding box center [822, 234] width 22 height 22
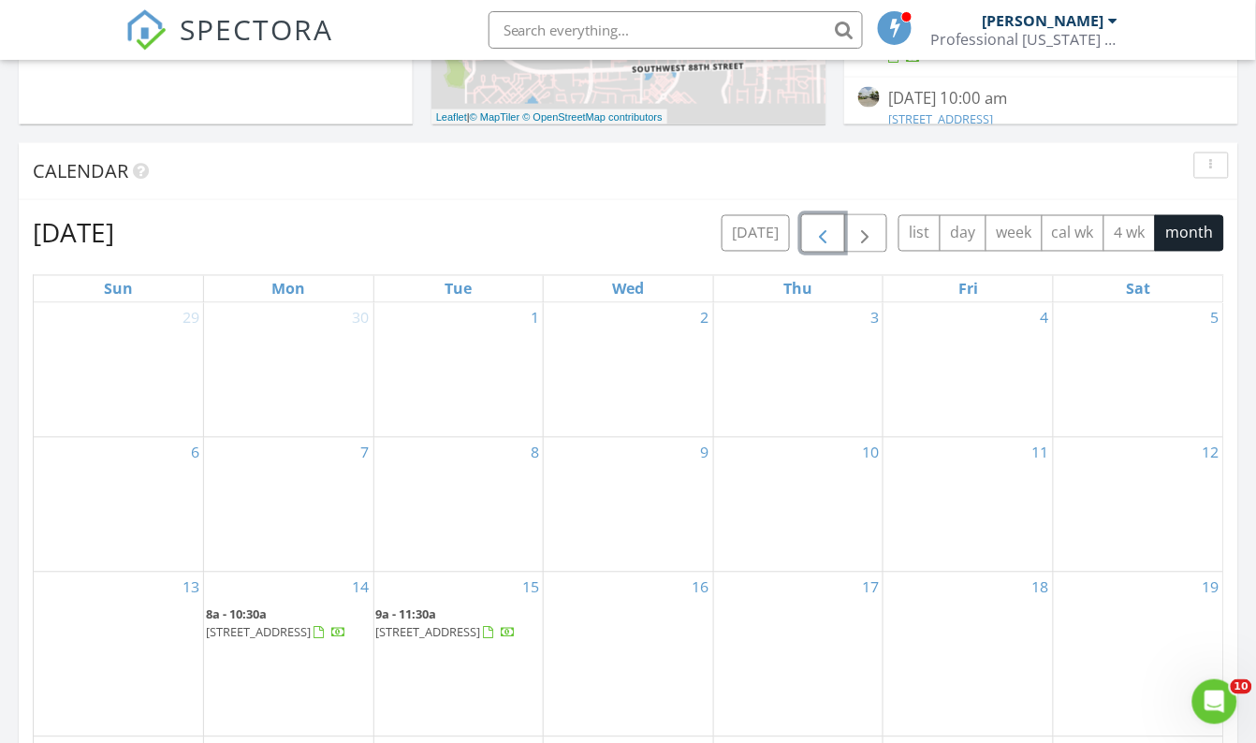
click at [813, 236] on span "button" at bounding box center [822, 234] width 22 height 22
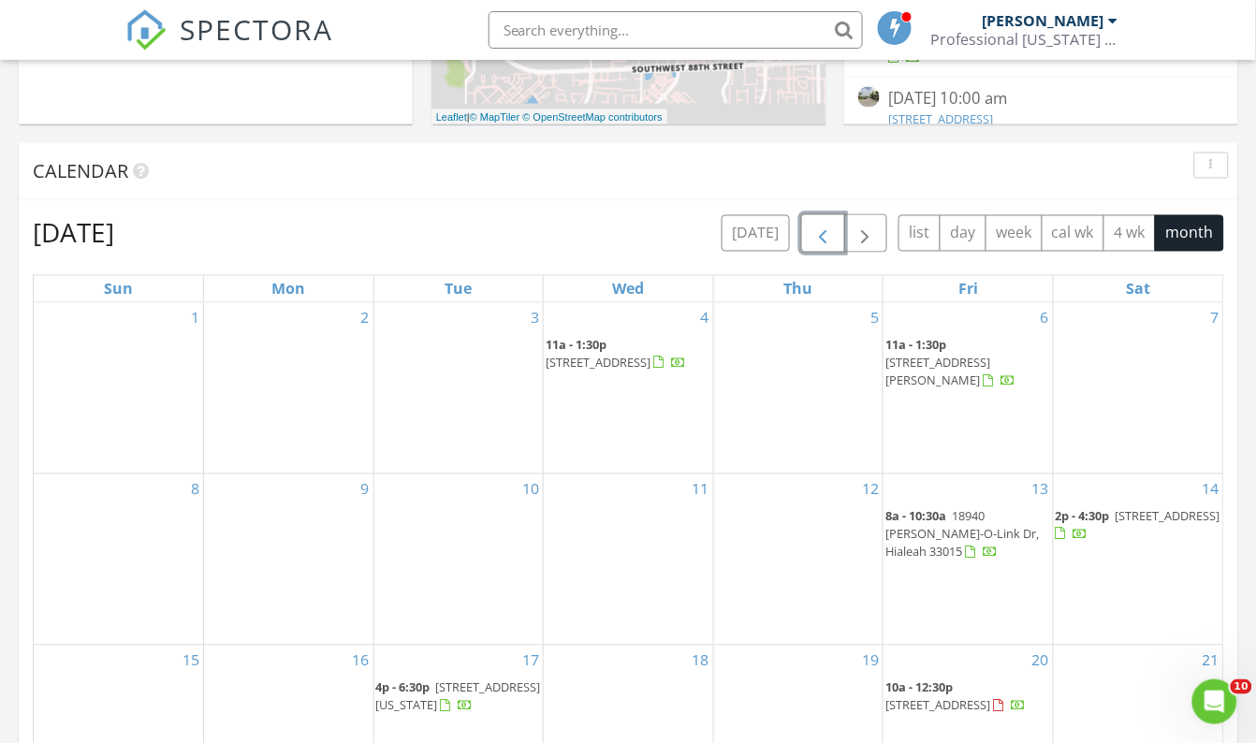
click at [813, 236] on span "button" at bounding box center [822, 234] width 22 height 22
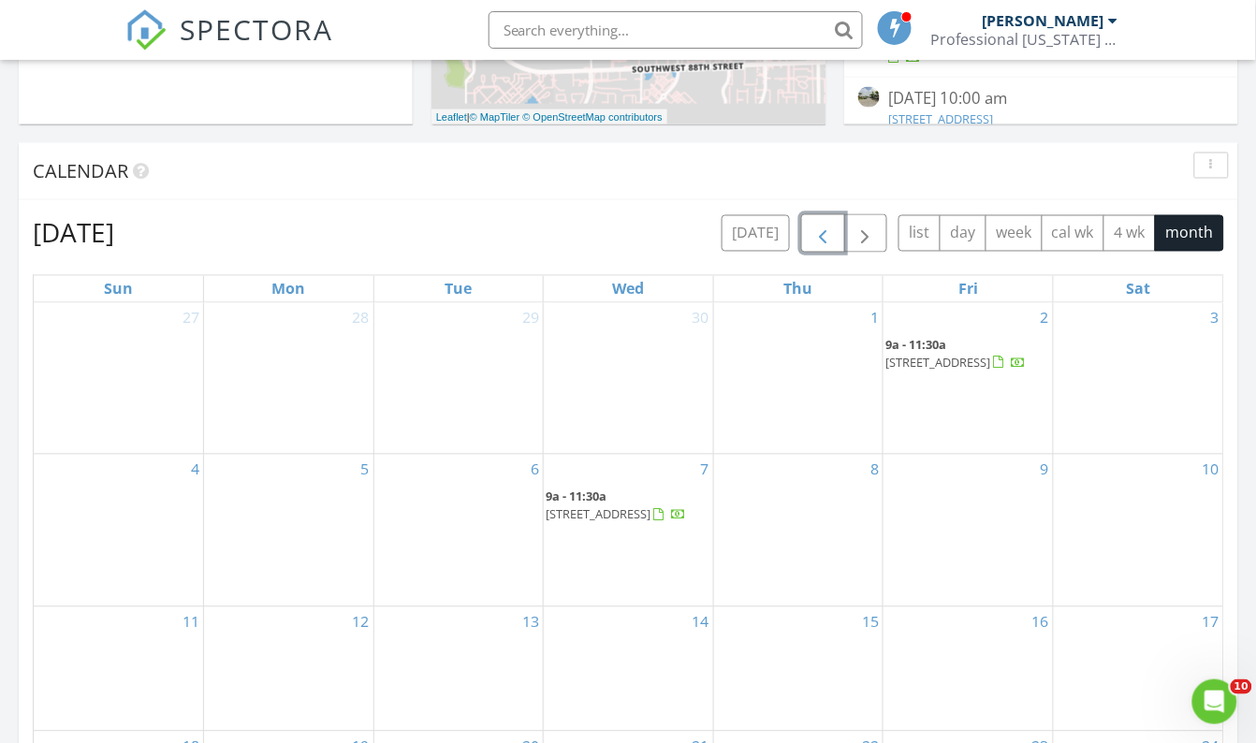
click at [813, 236] on span "button" at bounding box center [822, 234] width 22 height 22
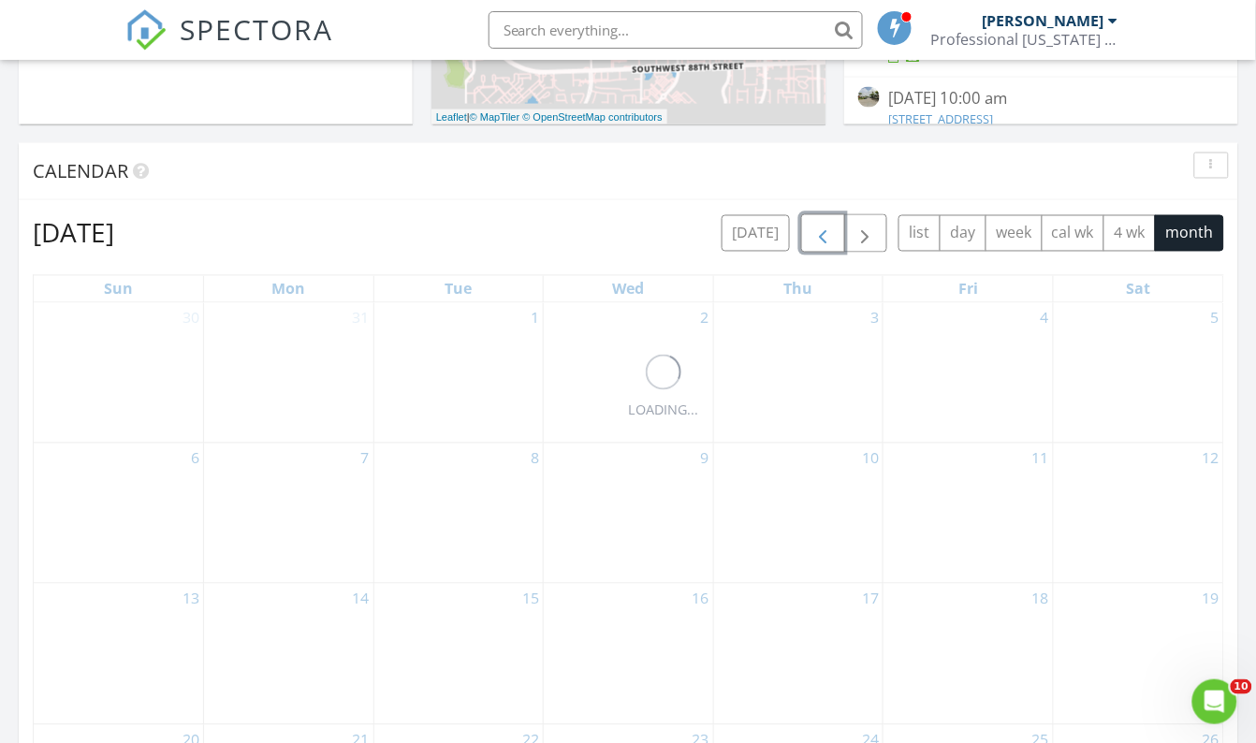
click at [813, 236] on span "button" at bounding box center [822, 234] width 22 height 22
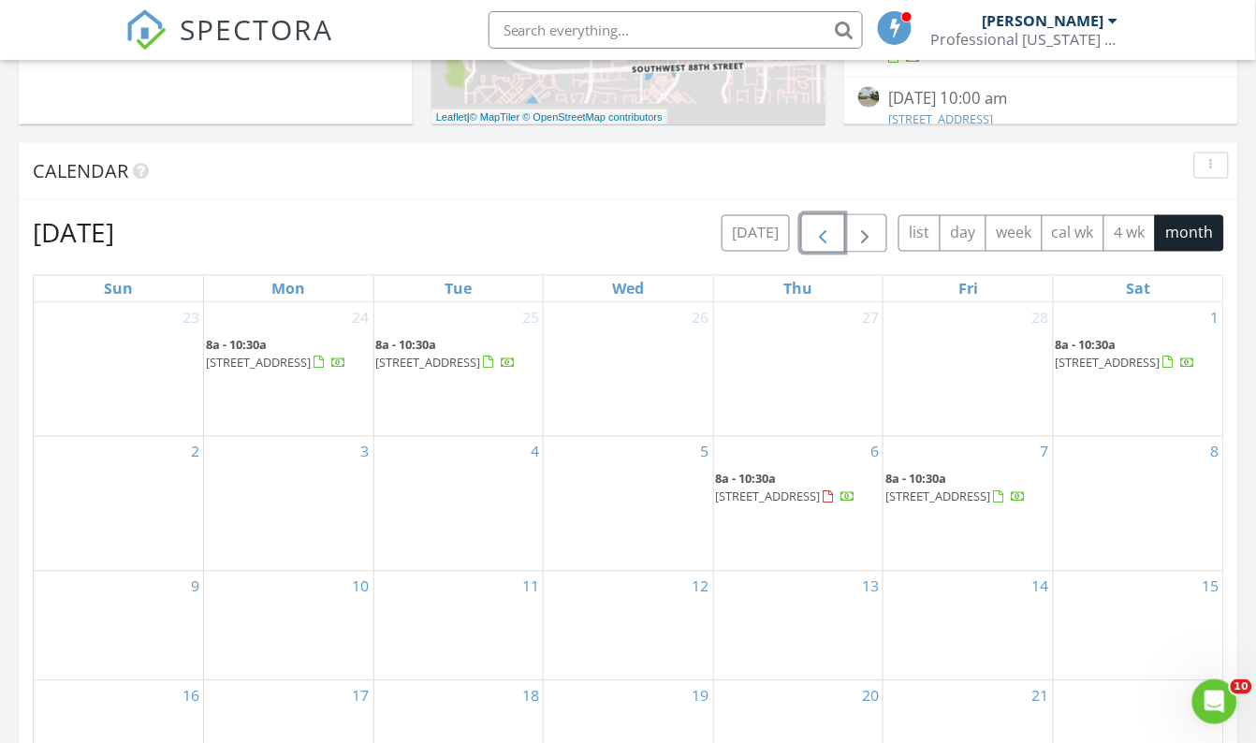
click at [813, 236] on span "button" at bounding box center [822, 234] width 22 height 22
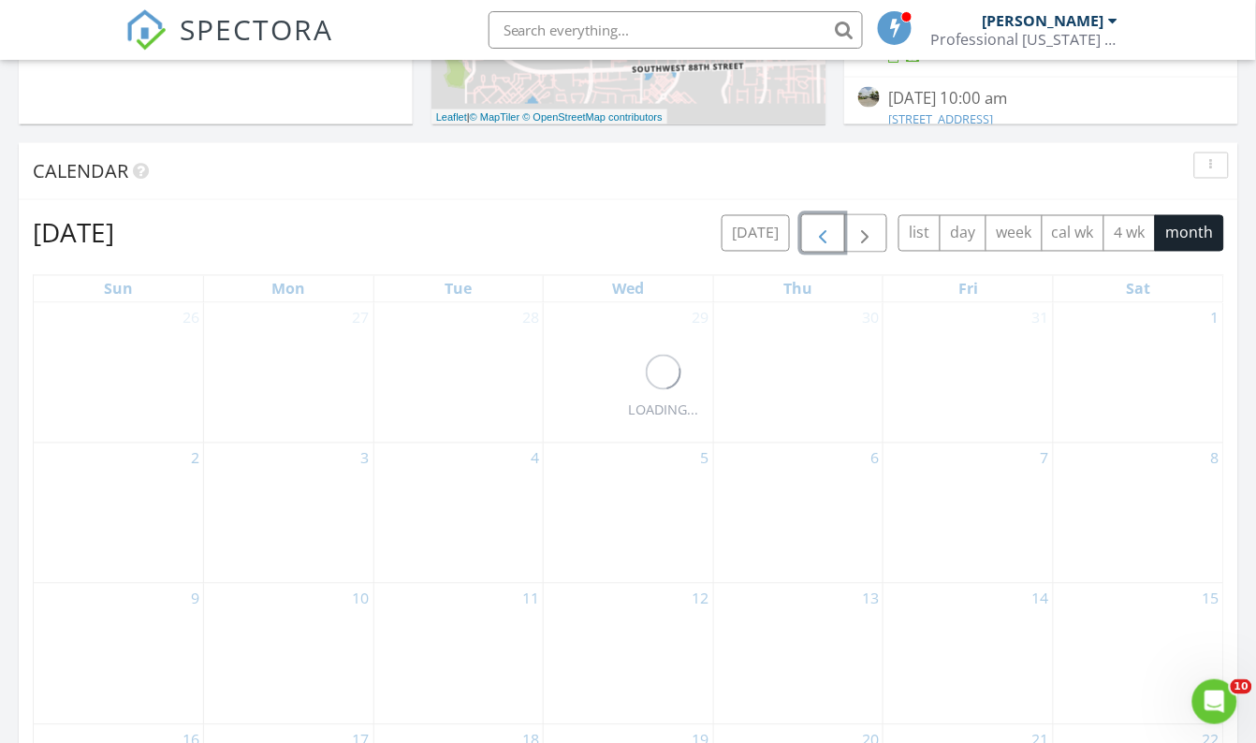
click at [813, 236] on span "button" at bounding box center [822, 234] width 22 height 22
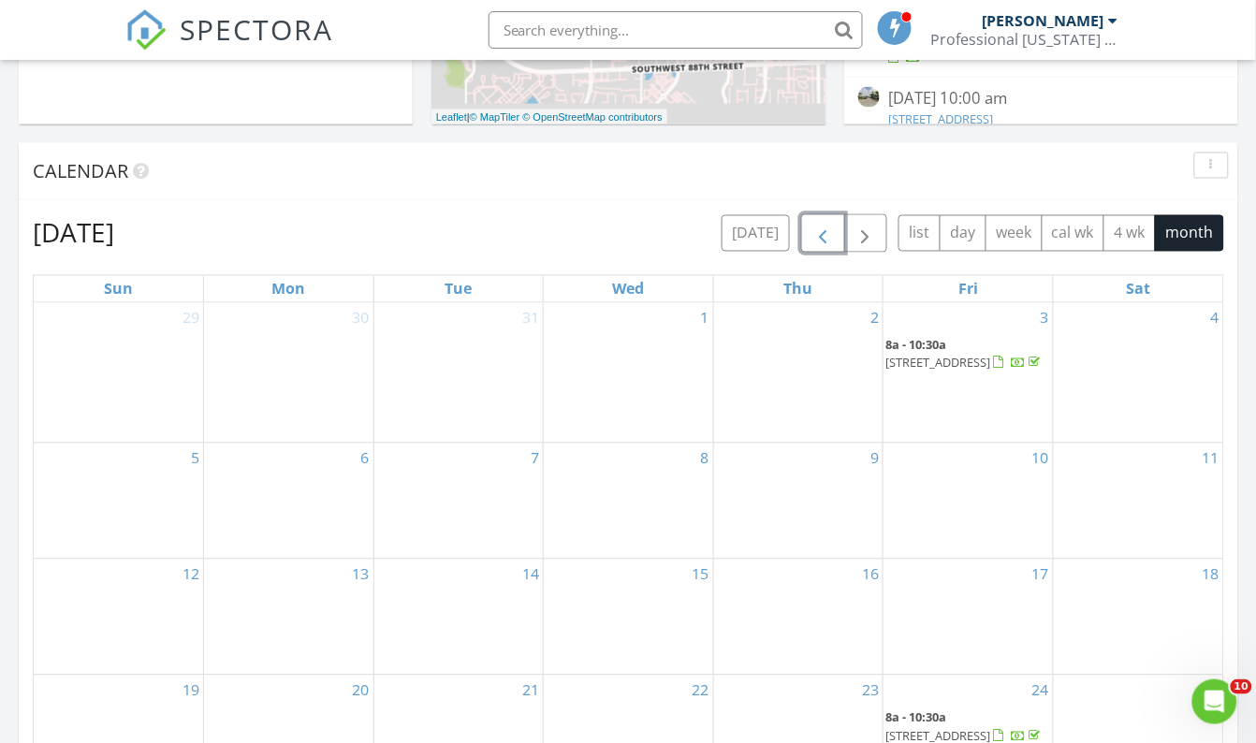
click at [813, 236] on span "button" at bounding box center [822, 234] width 22 height 22
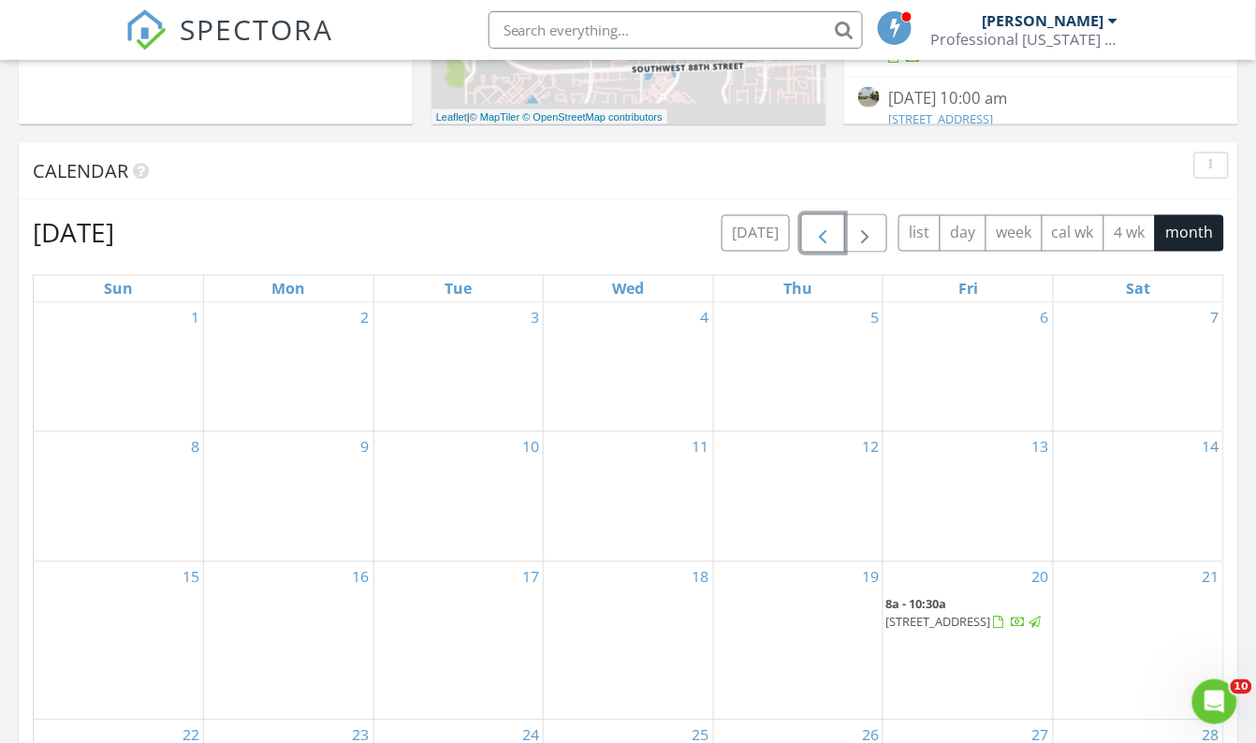
click at [813, 236] on span "button" at bounding box center [822, 234] width 22 height 22
click at [814, 237] on span "button" at bounding box center [822, 234] width 22 height 22
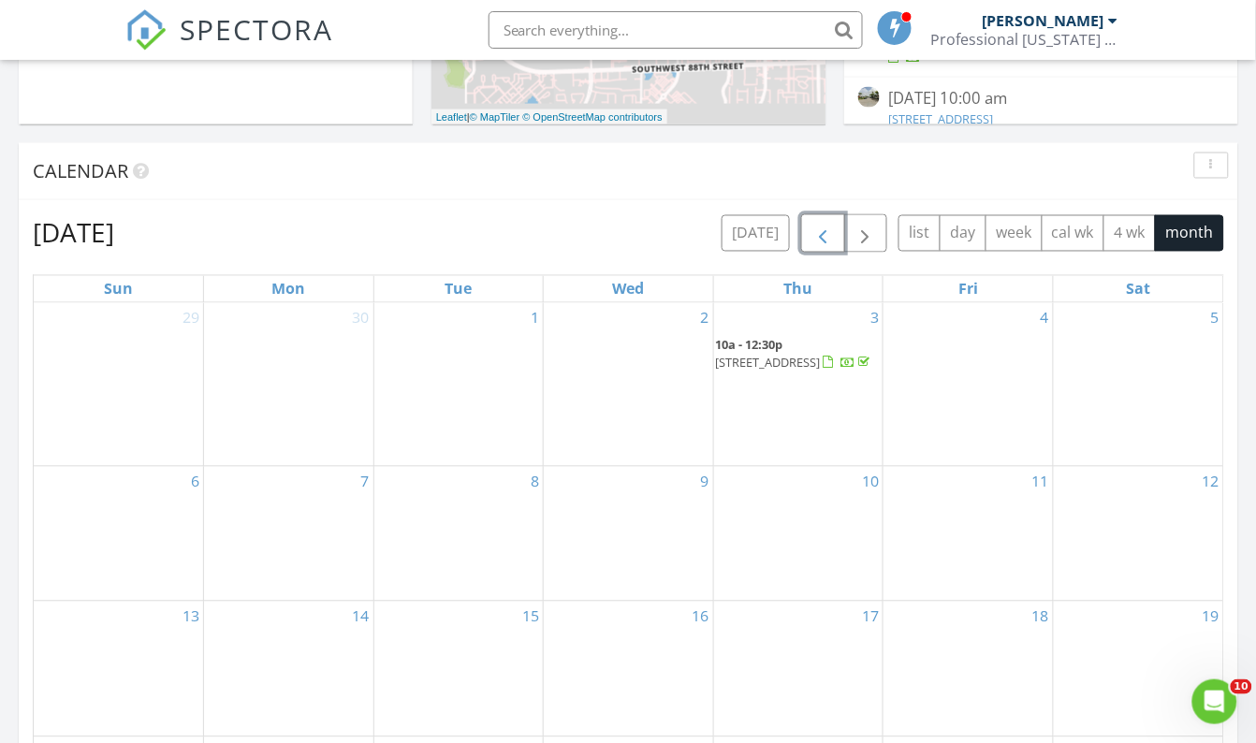
click at [814, 237] on span "button" at bounding box center [822, 234] width 22 height 22
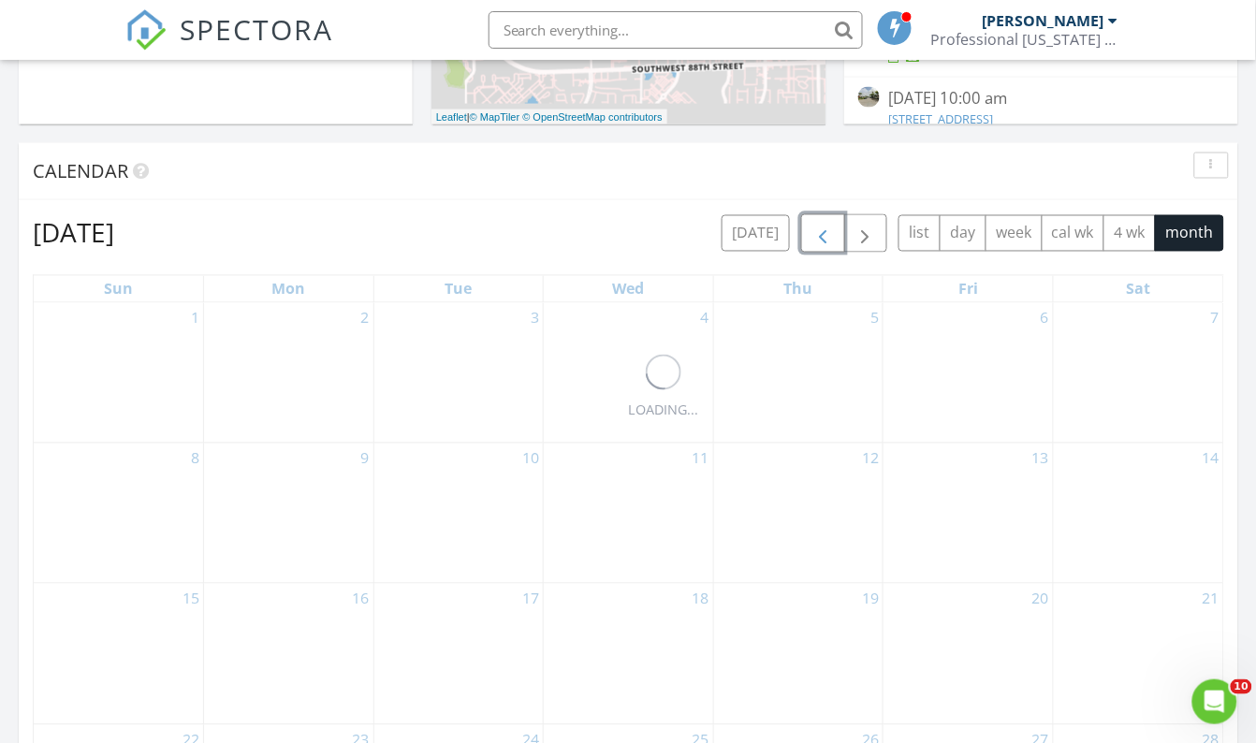
click at [814, 237] on span "button" at bounding box center [822, 234] width 22 height 22
click at [814, 238] on span "button" at bounding box center [822, 234] width 22 height 22
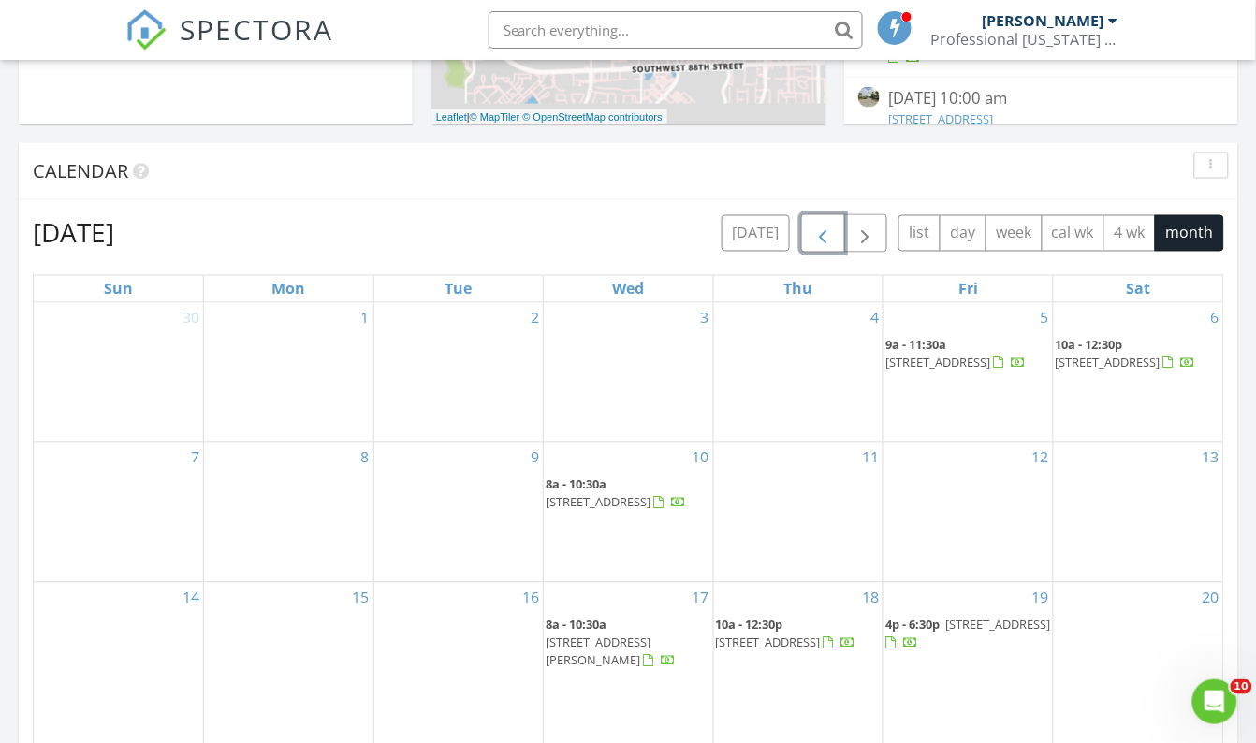
click at [814, 238] on span "button" at bounding box center [822, 234] width 22 height 22
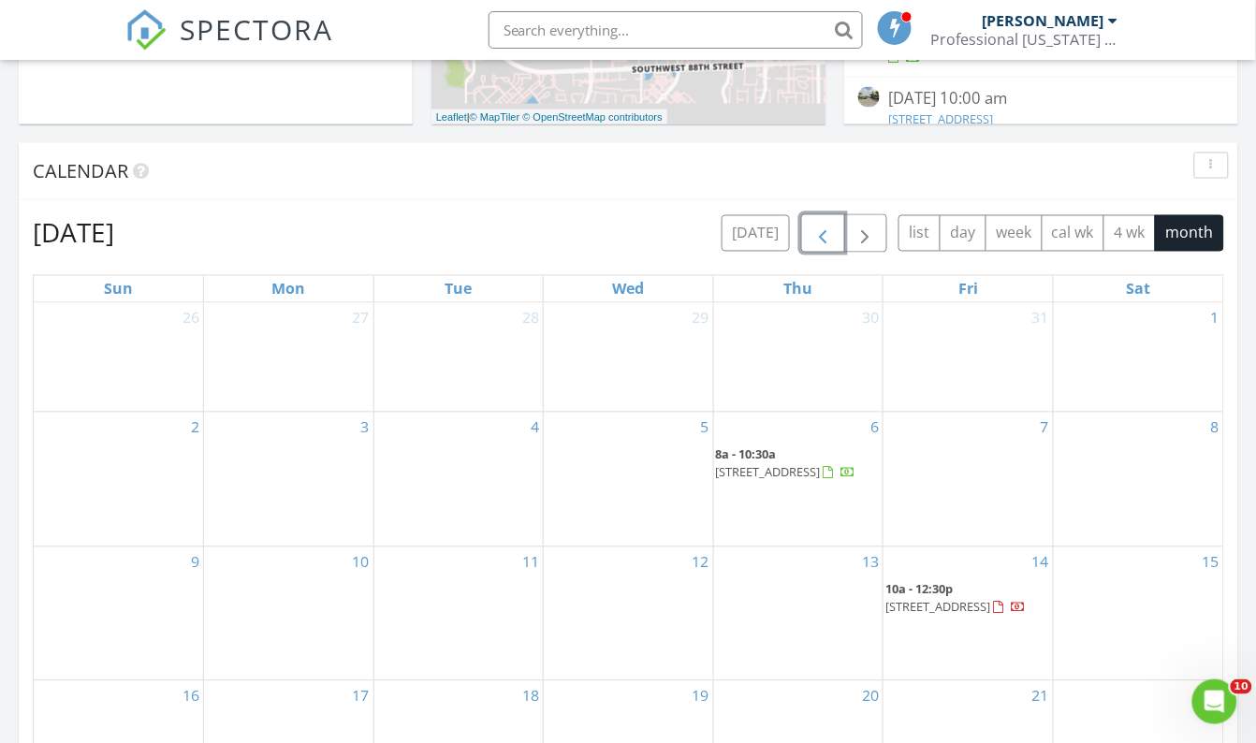
click at [814, 238] on span "button" at bounding box center [822, 234] width 22 height 22
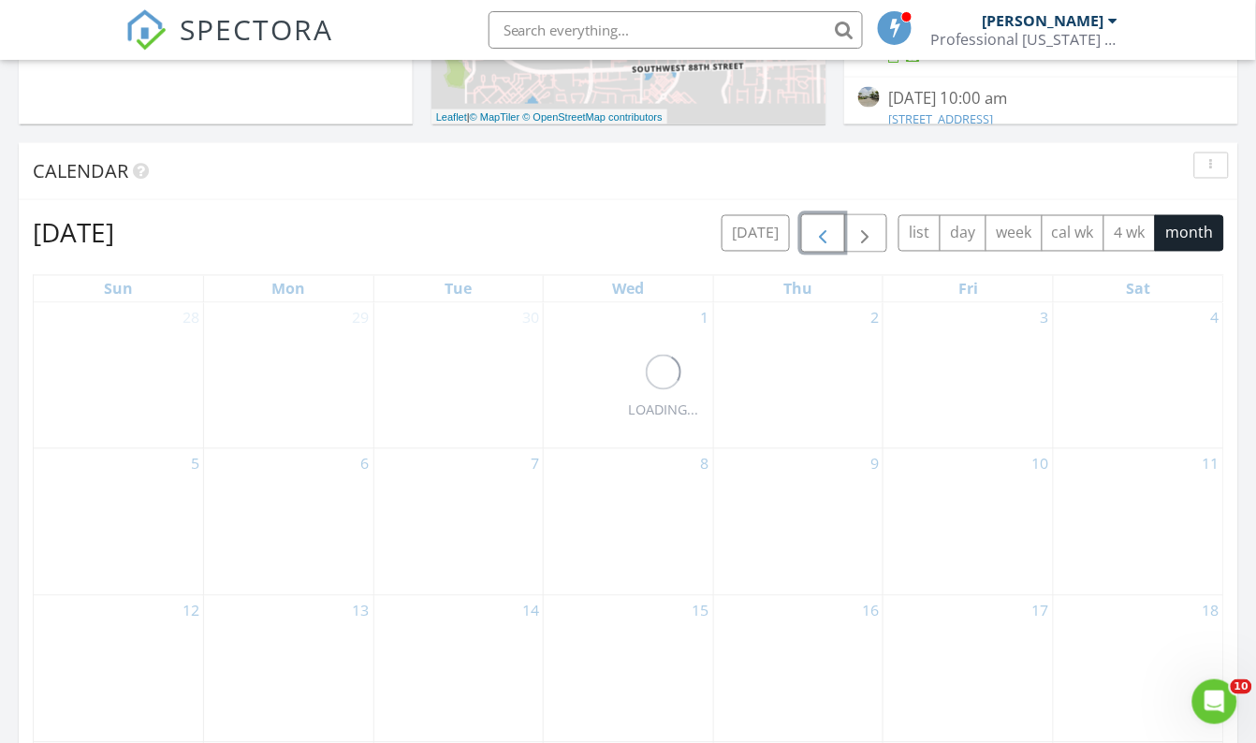
click at [814, 238] on span "button" at bounding box center [822, 234] width 22 height 22
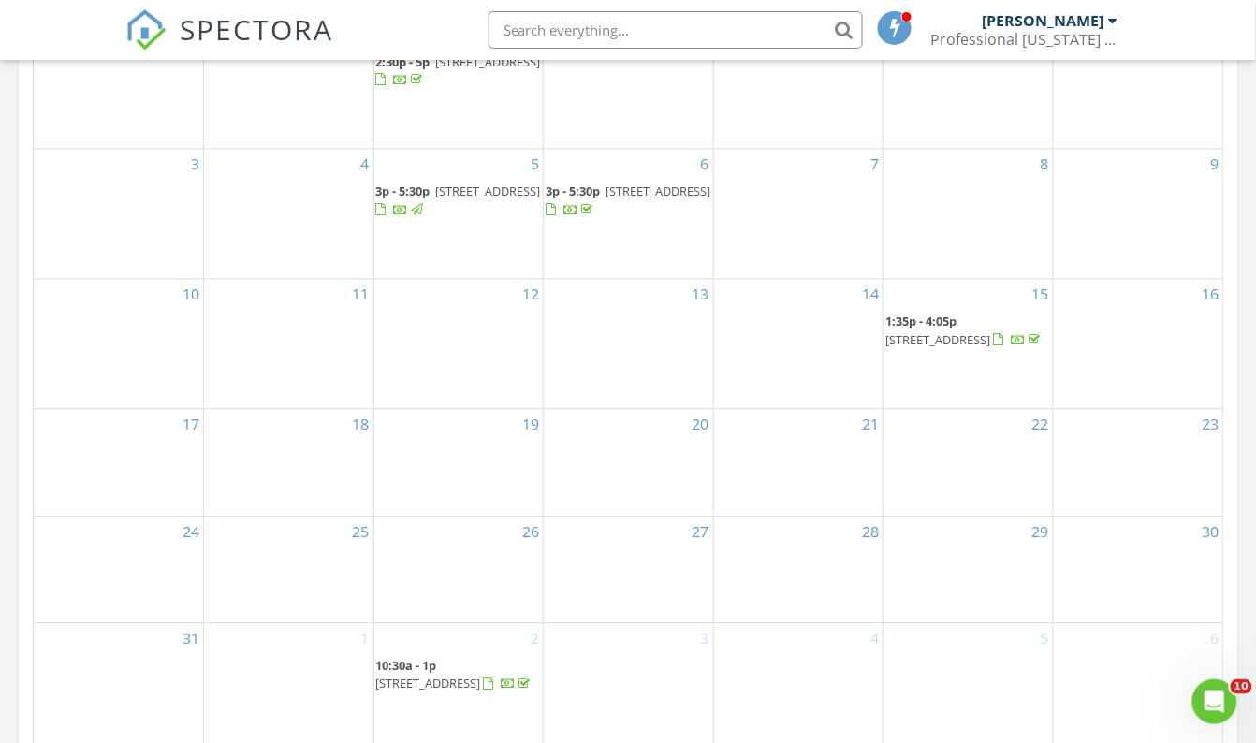
scroll to position [1020, 0]
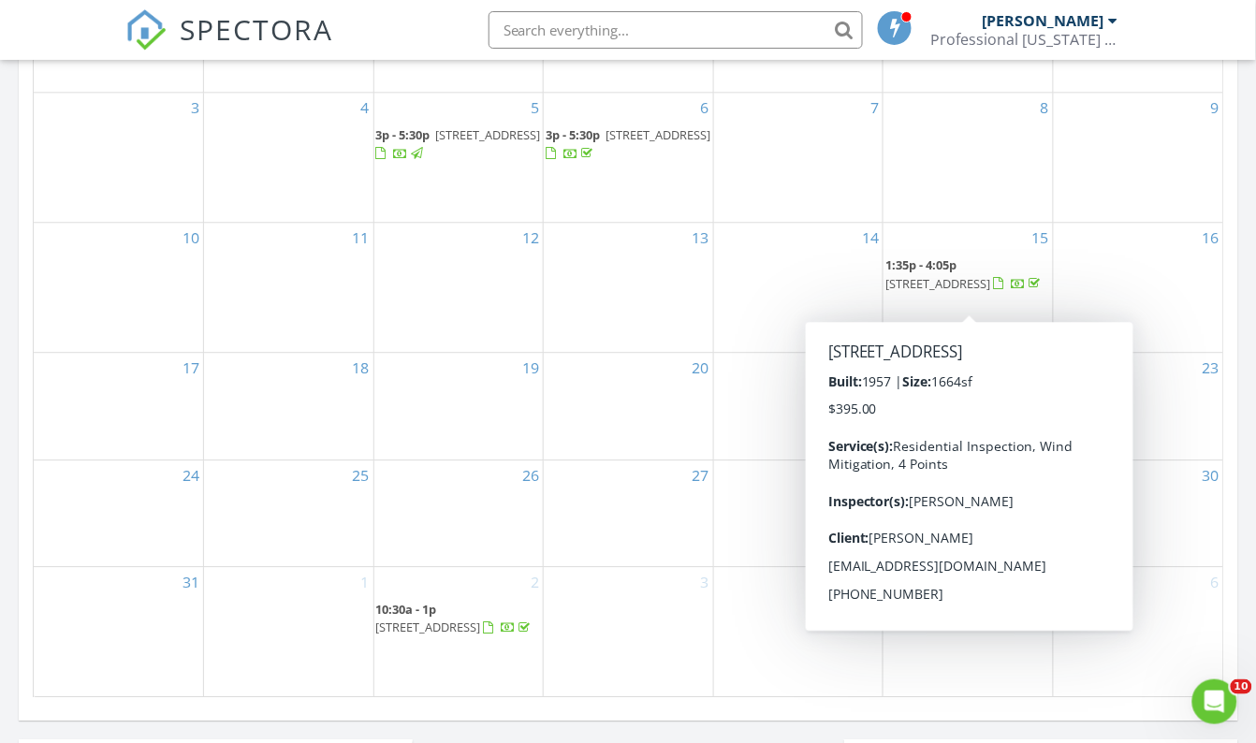
click at [1086, 659] on div "6" at bounding box center [1138, 631] width 169 height 129
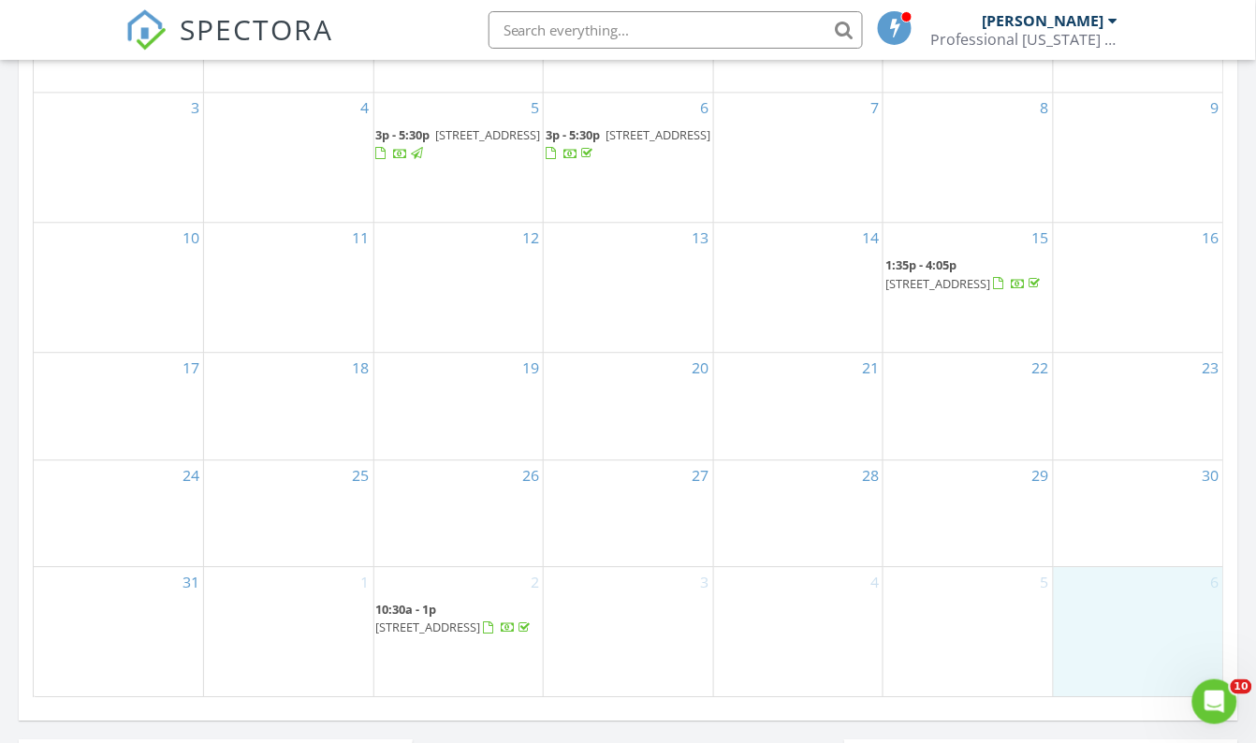
click at [940, 267] on span "1:35p - 4:05p" at bounding box center [920, 264] width 71 height 17
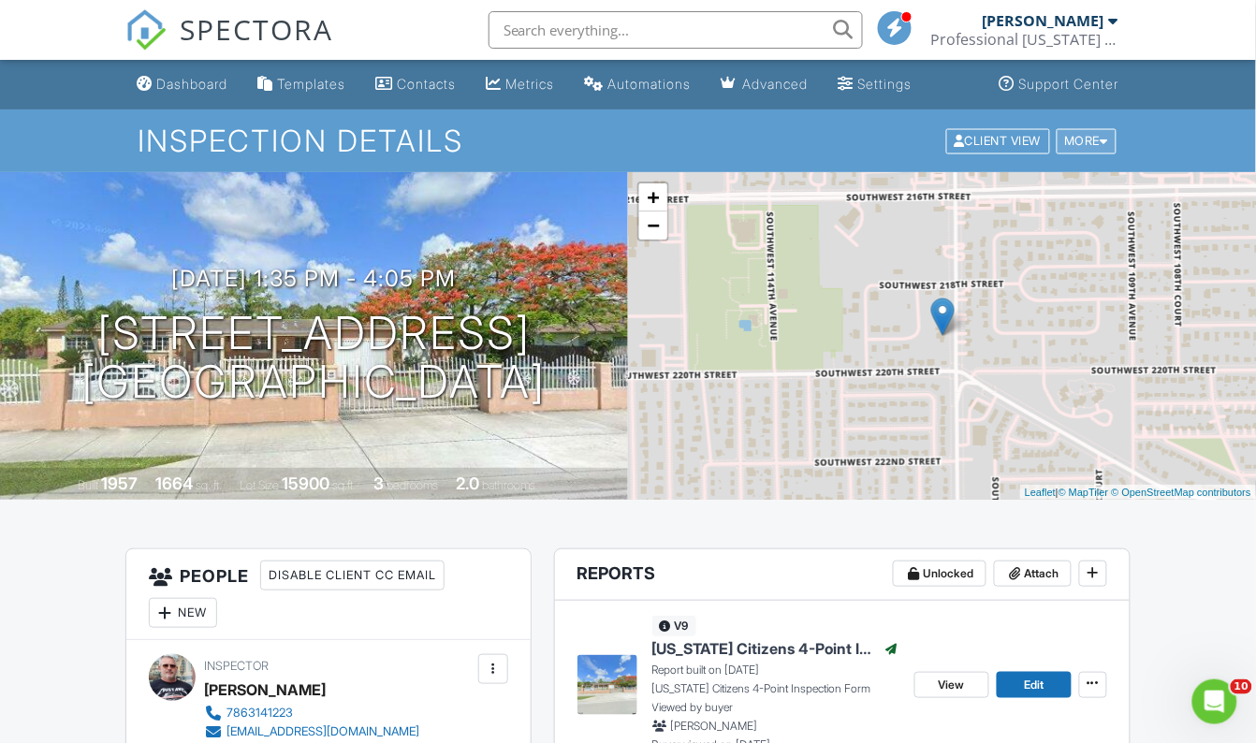
click at [1110, 146] on div "More" at bounding box center [1087, 140] width 61 height 25
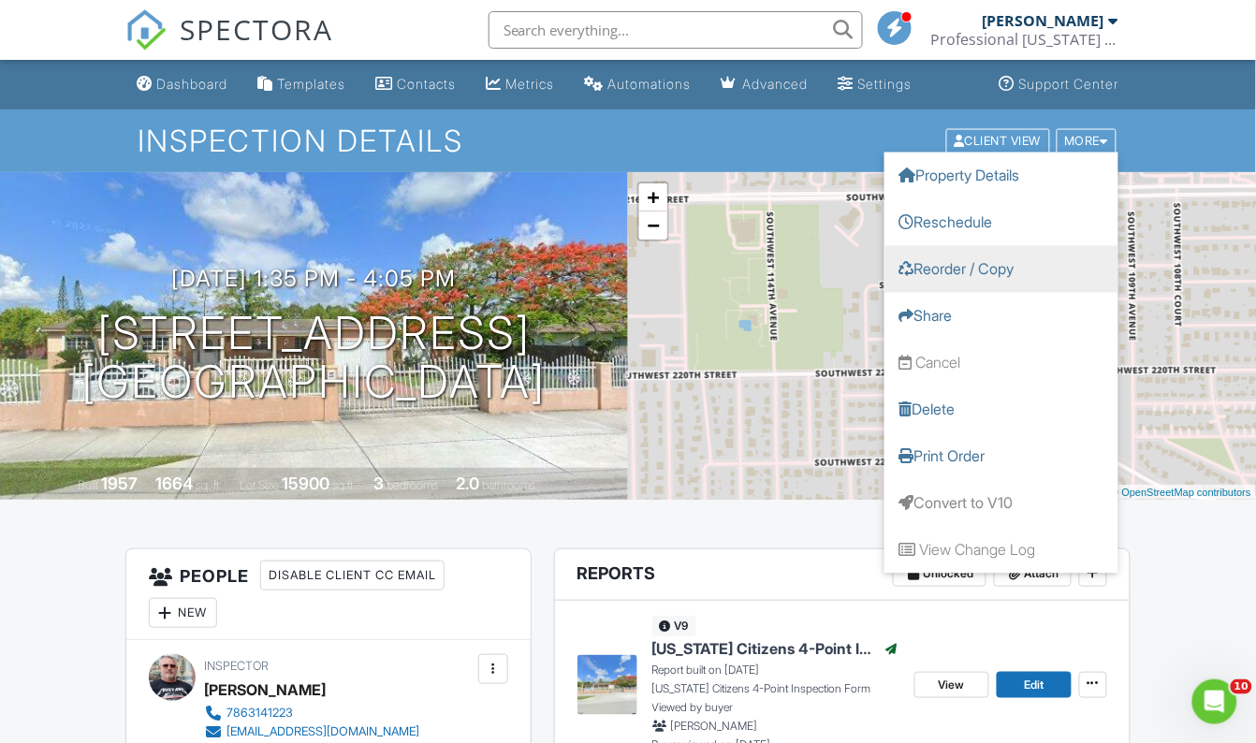
click at [996, 268] on link "Reorder / Copy" at bounding box center [1001, 268] width 234 height 47
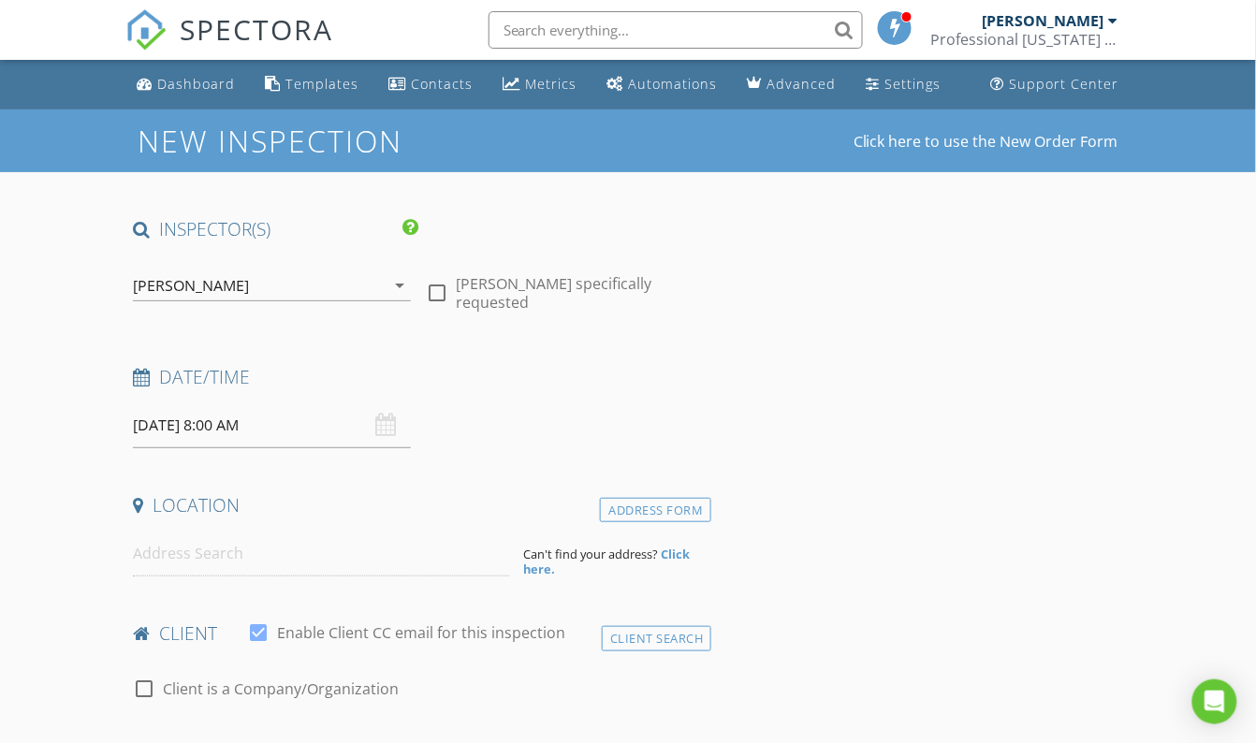
type input "Nairelys"
type input "[PERSON_NAME]"
type input "[EMAIL_ADDRESS][DOMAIN_NAME]"
type input "[PHONE_NUMBER]"
checkbox input "false"
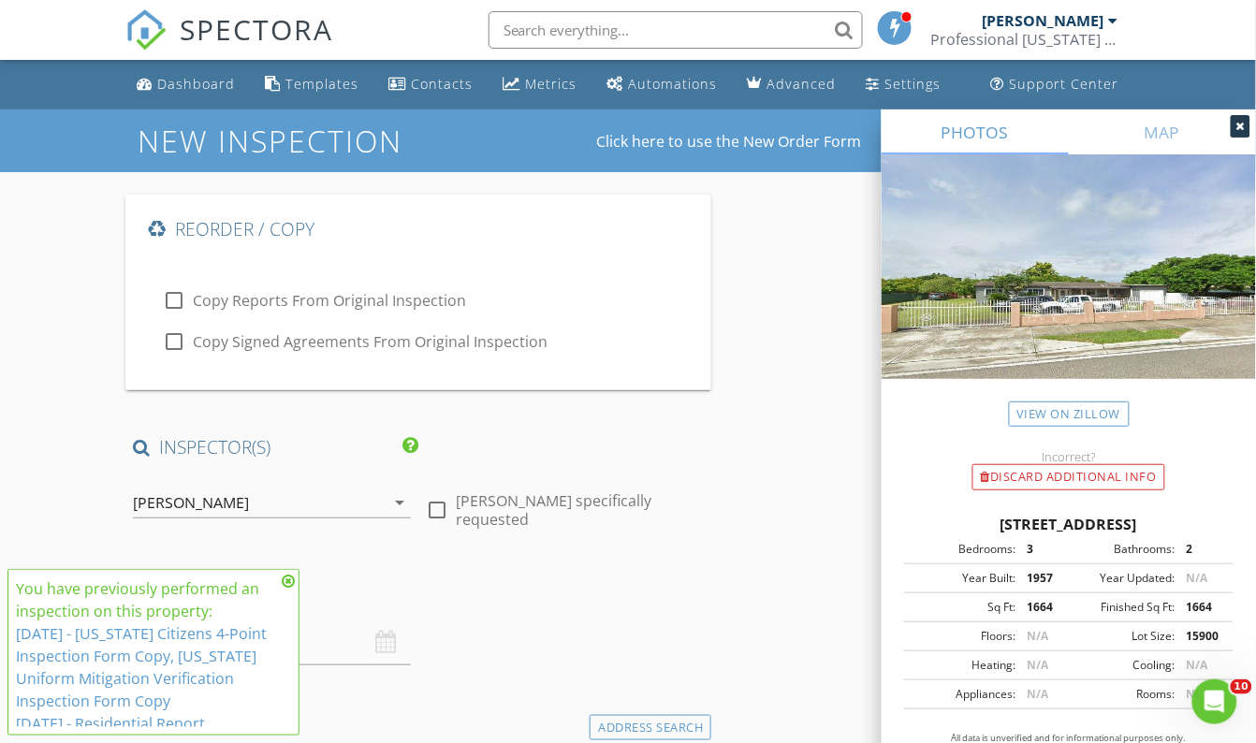
click at [186, 295] on div at bounding box center [174, 301] width 32 height 32
checkbox input "true"
click at [173, 342] on div at bounding box center [174, 342] width 32 height 32
checkbox input "true"
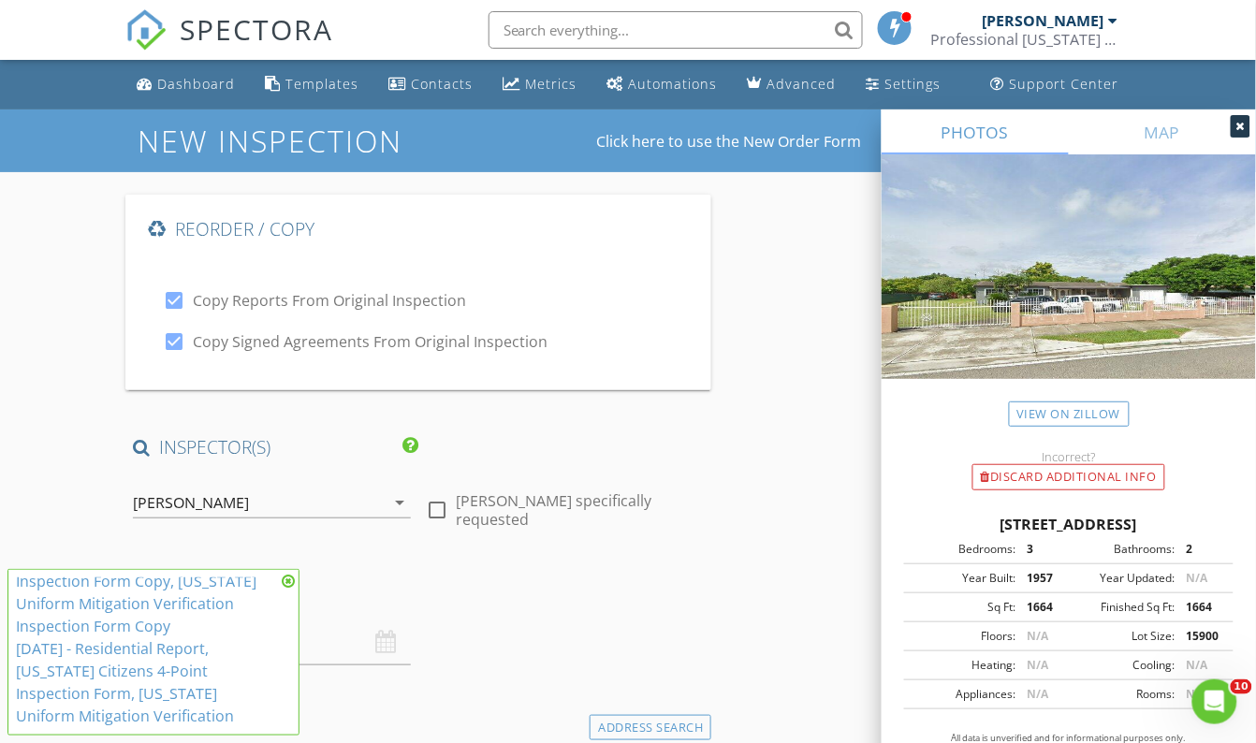
click at [287, 580] on icon at bounding box center [288, 581] width 13 height 15
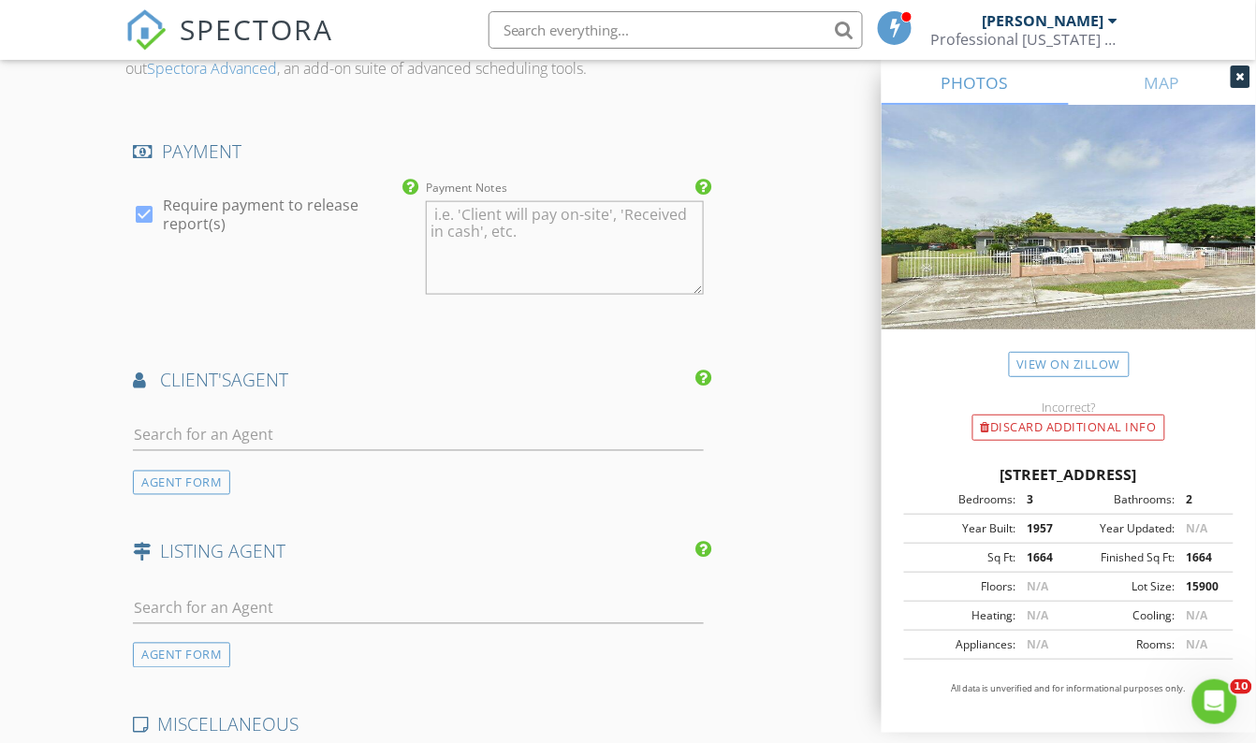
scroll to position [2212, 0]
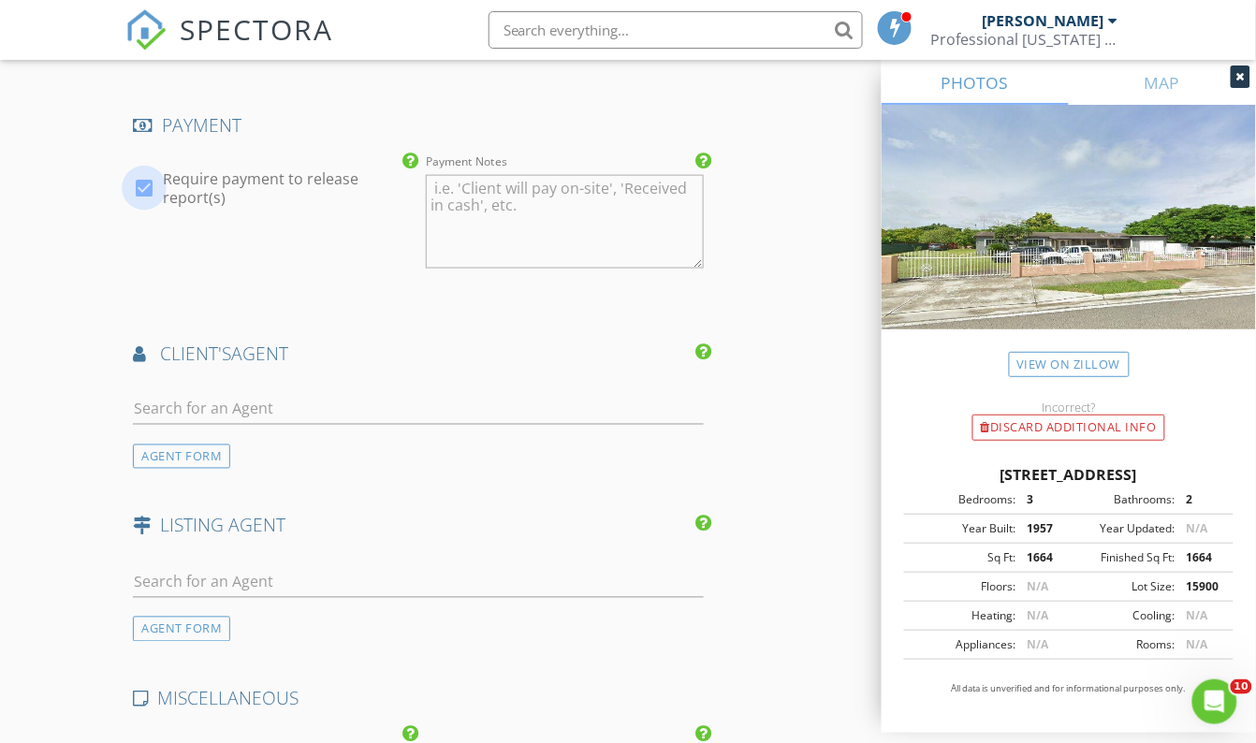
click at [150, 203] on div at bounding box center [144, 188] width 32 height 32
checkbox input "false"
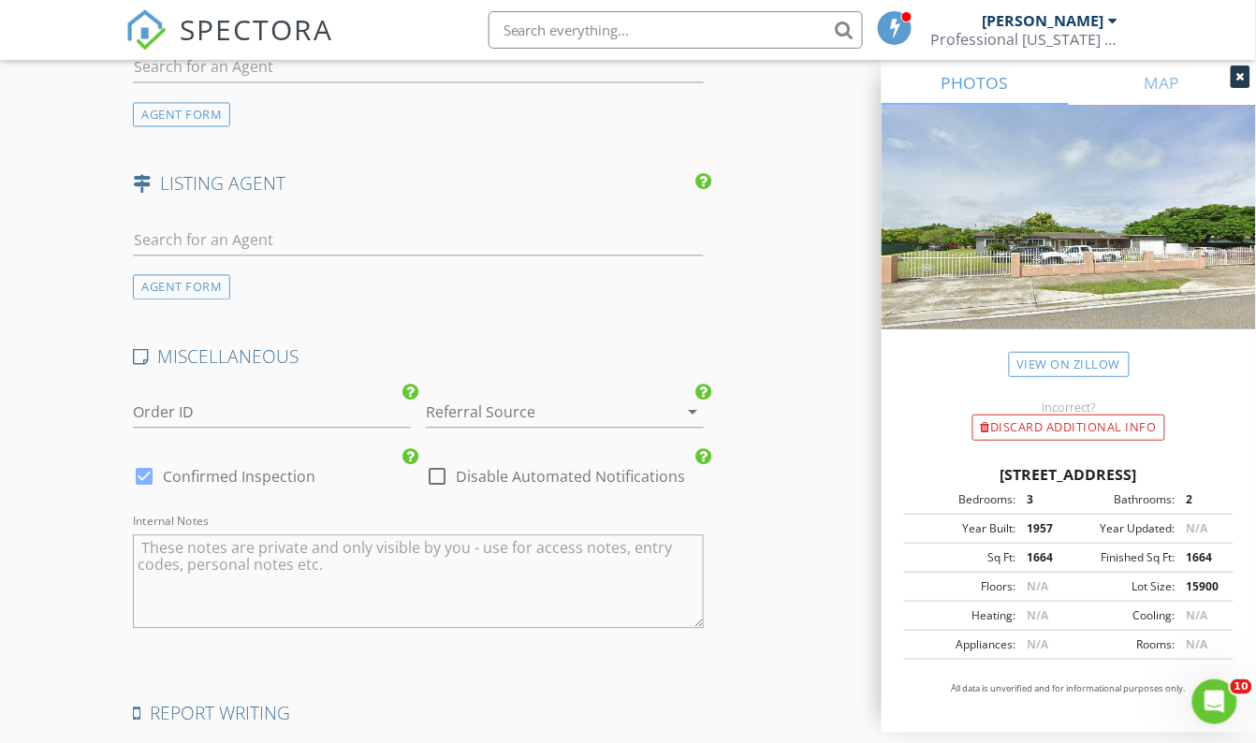
scroll to position [2723, 0]
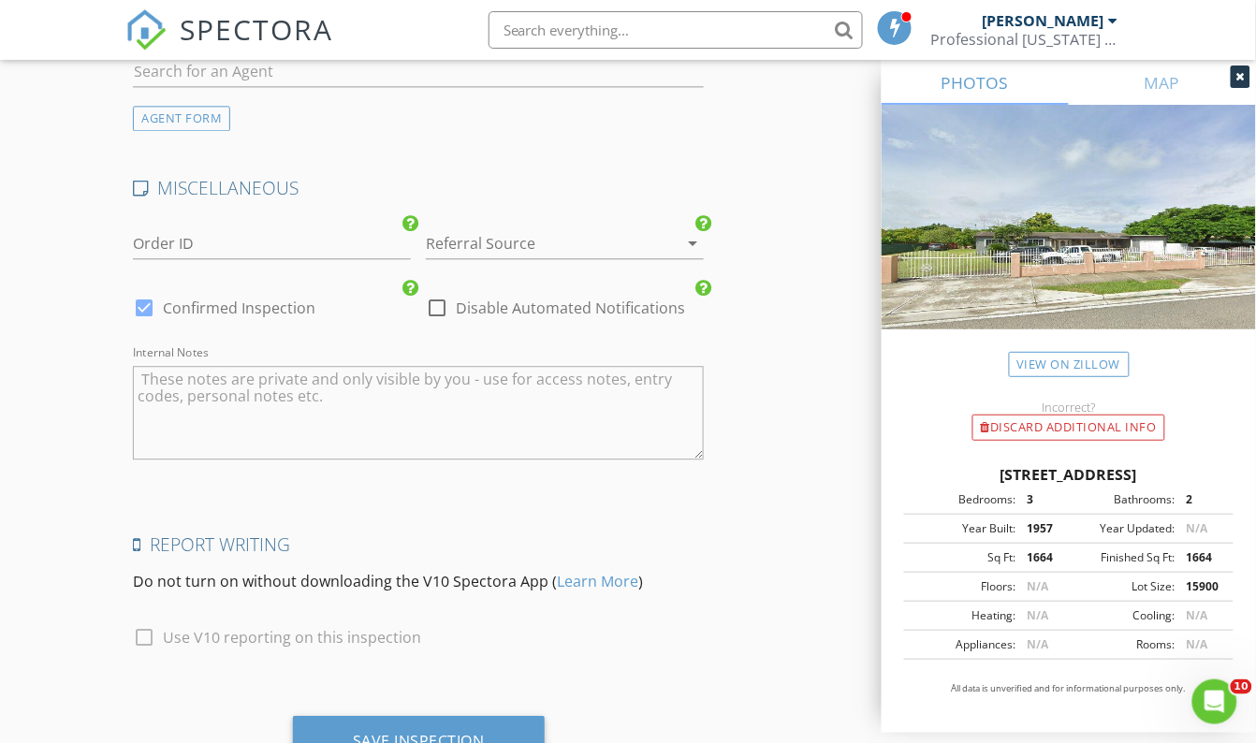
click at [149, 318] on div at bounding box center [144, 308] width 32 height 32
checkbox input "false"
checkbox input "true"
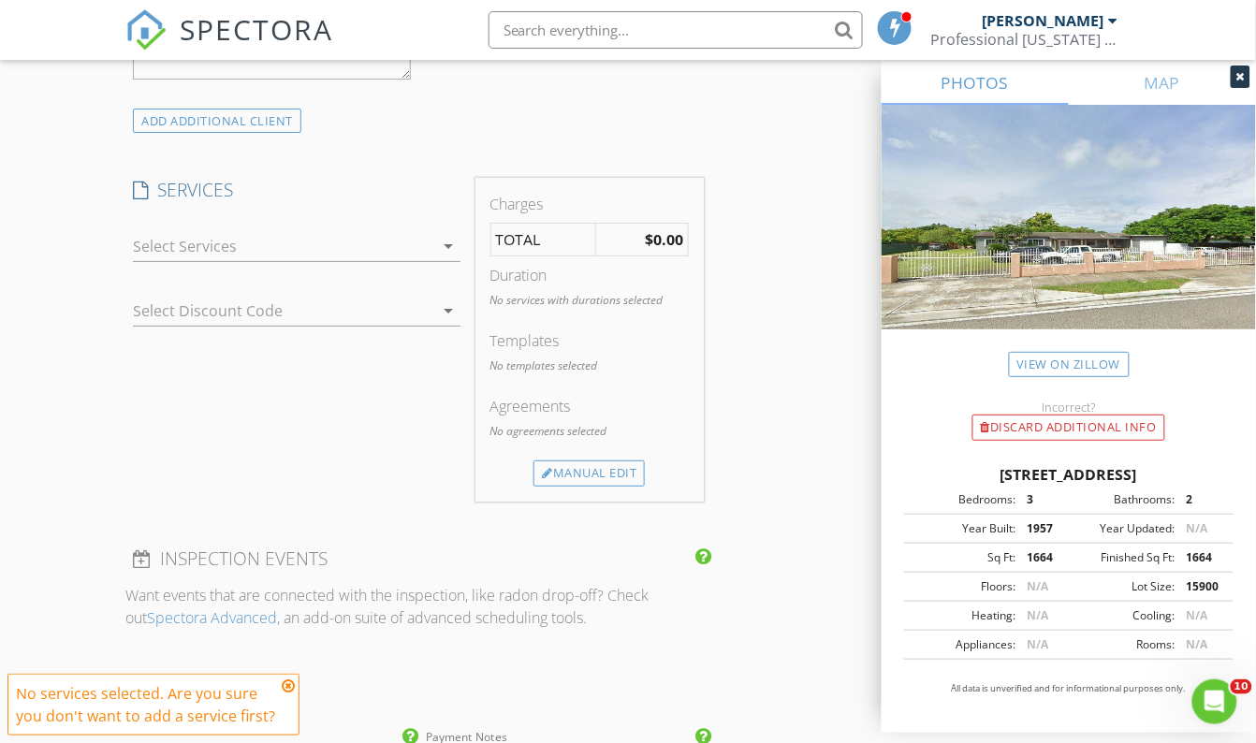
scroll to position [1629, 0]
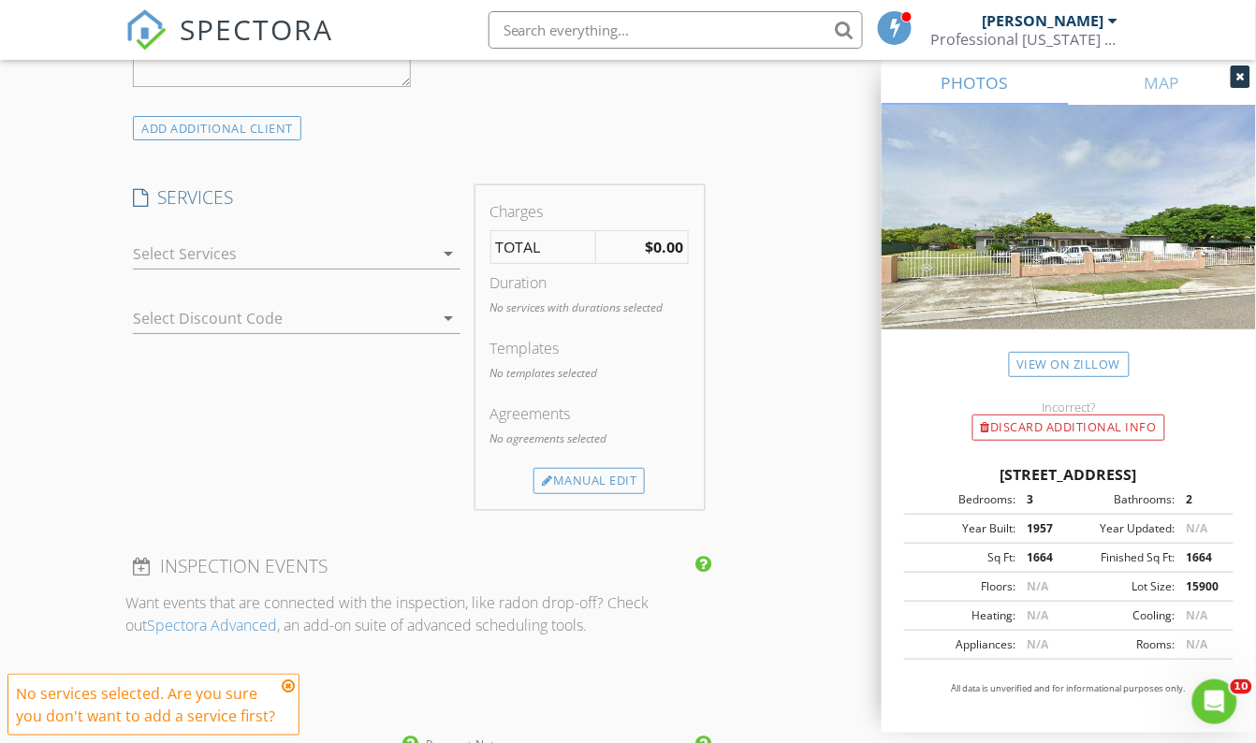
click at [449, 265] on icon "arrow_drop_down" at bounding box center [449, 253] width 22 height 22
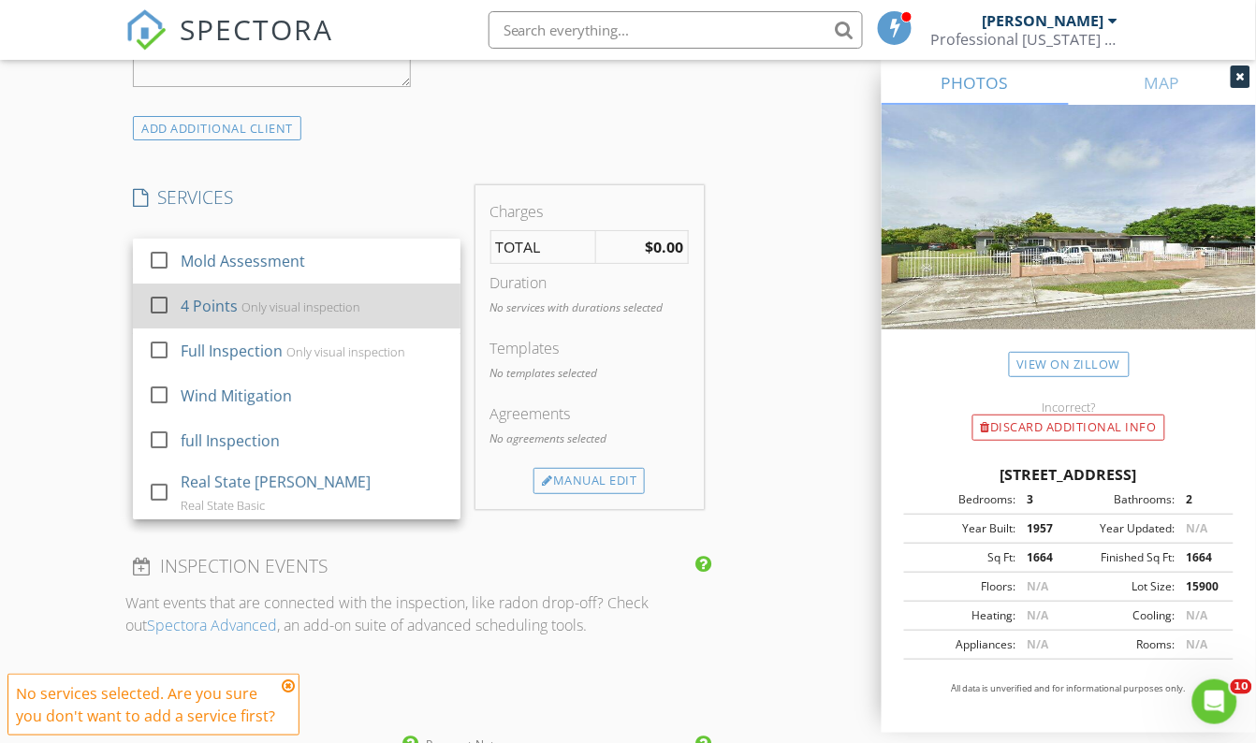
click at [165, 316] on div at bounding box center [159, 304] width 32 height 32
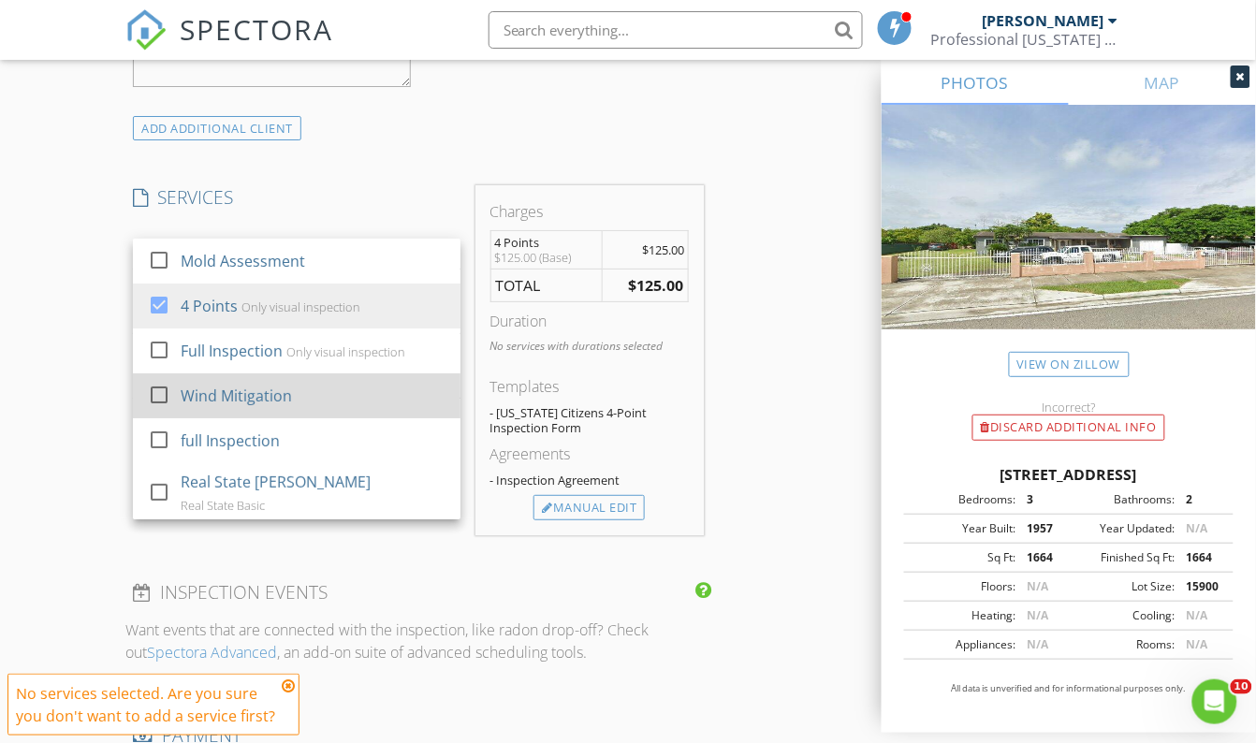
click at [159, 410] on div at bounding box center [159, 394] width 32 height 32
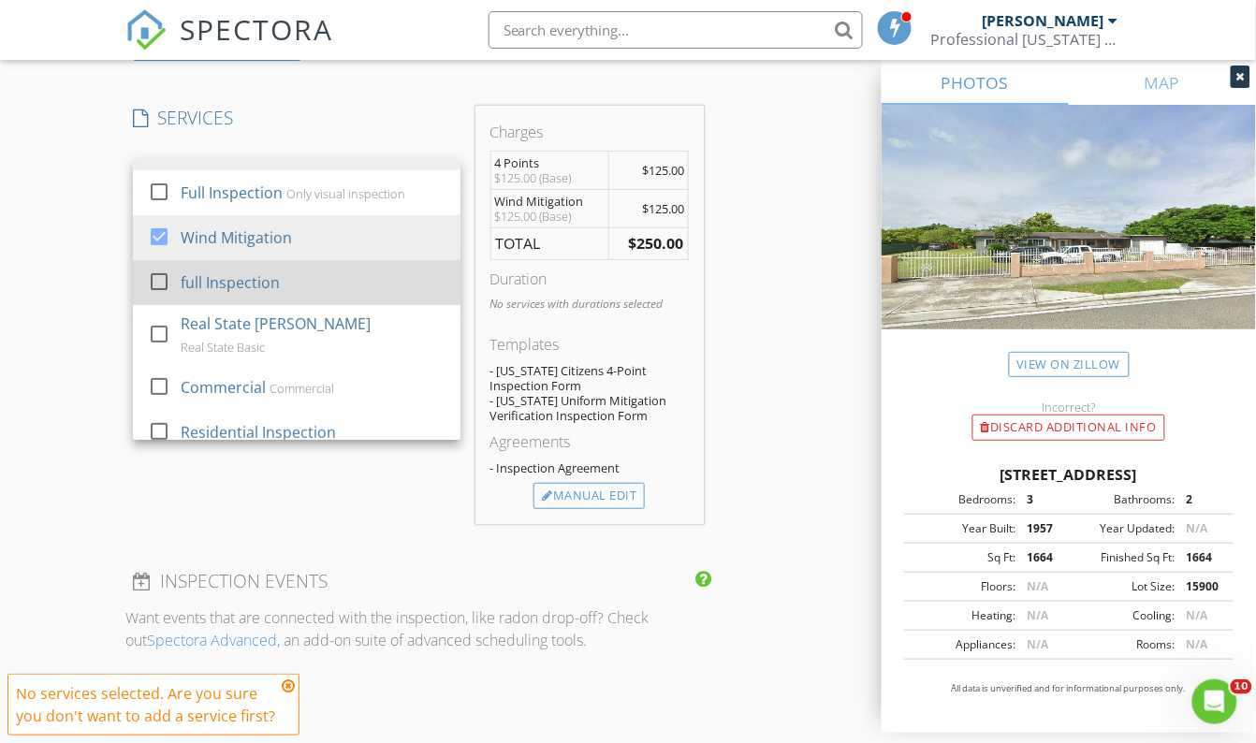
scroll to position [1798, 0]
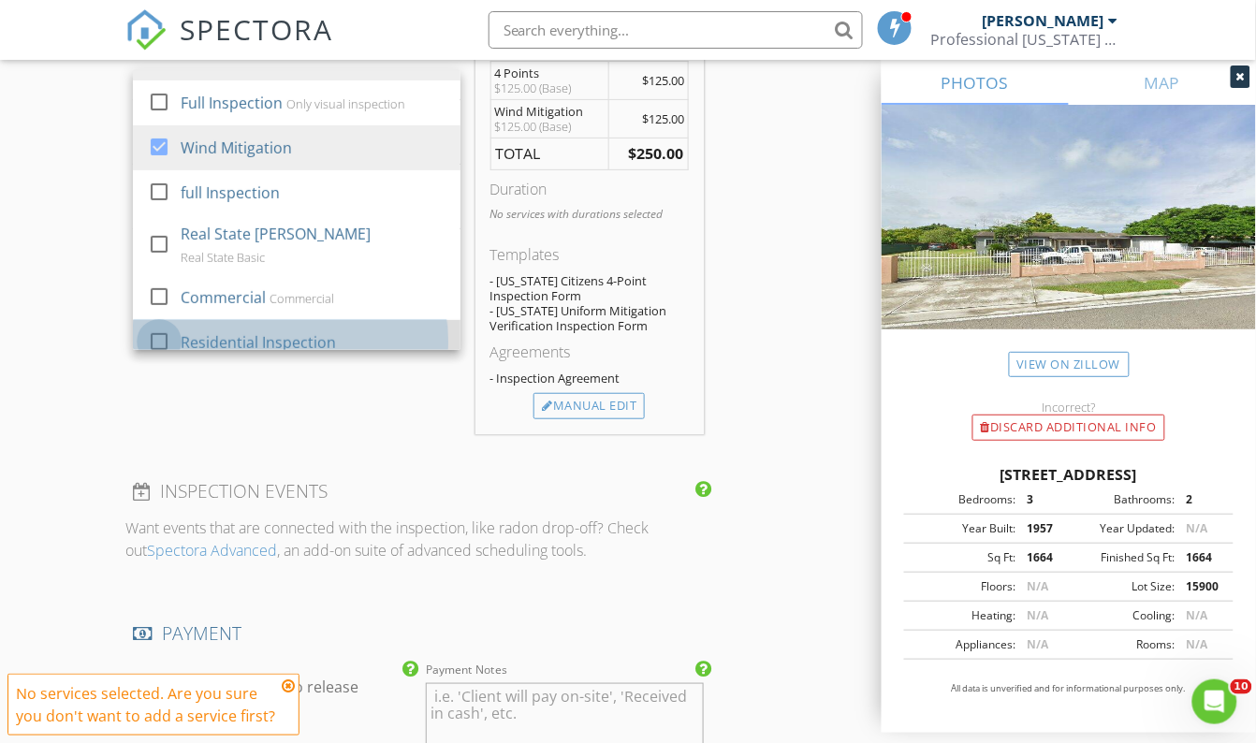
click at [159, 335] on div at bounding box center [159, 341] width 32 height 32
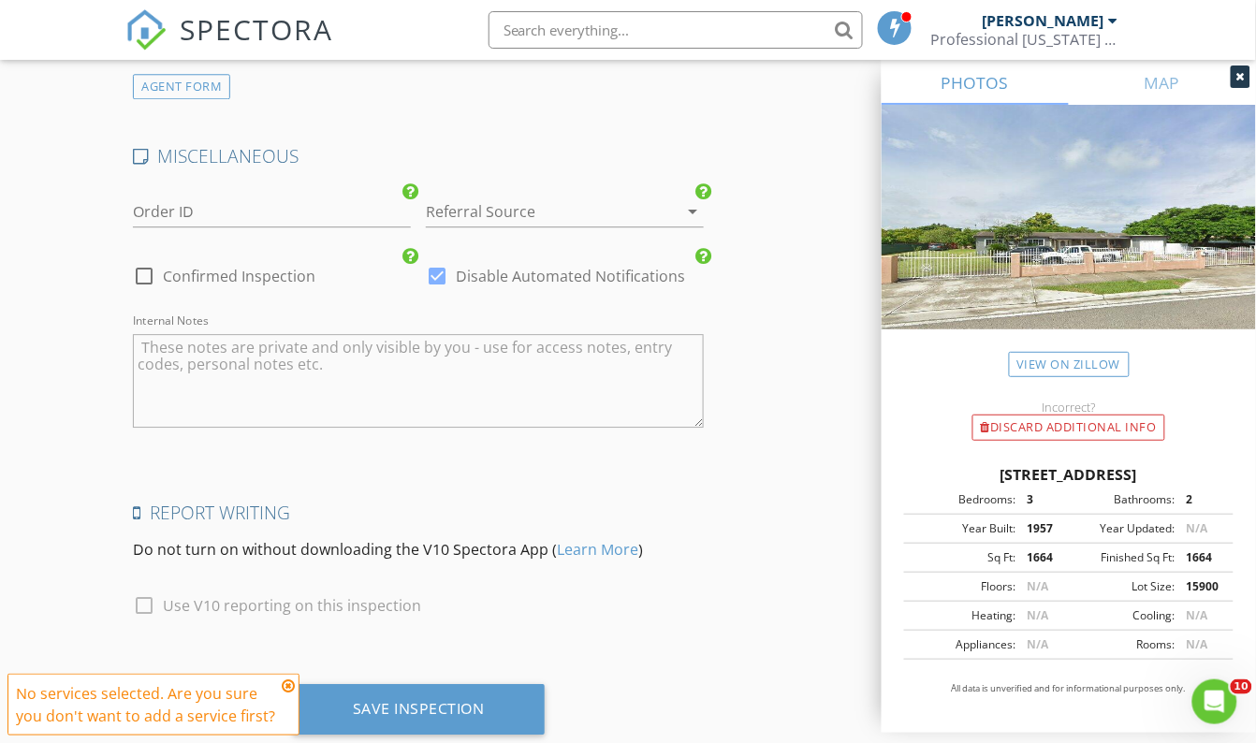
scroll to position [2969, 0]
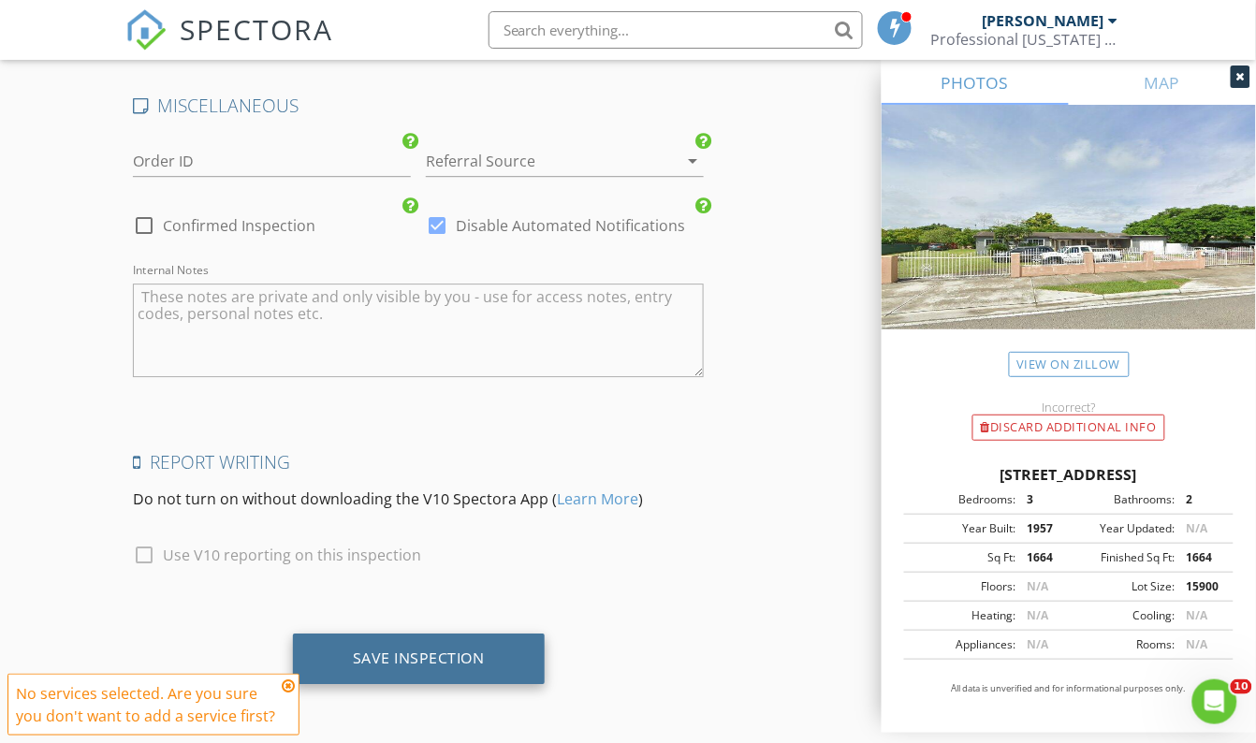
click at [447, 655] on div "Save Inspection" at bounding box center [419, 658] width 132 height 19
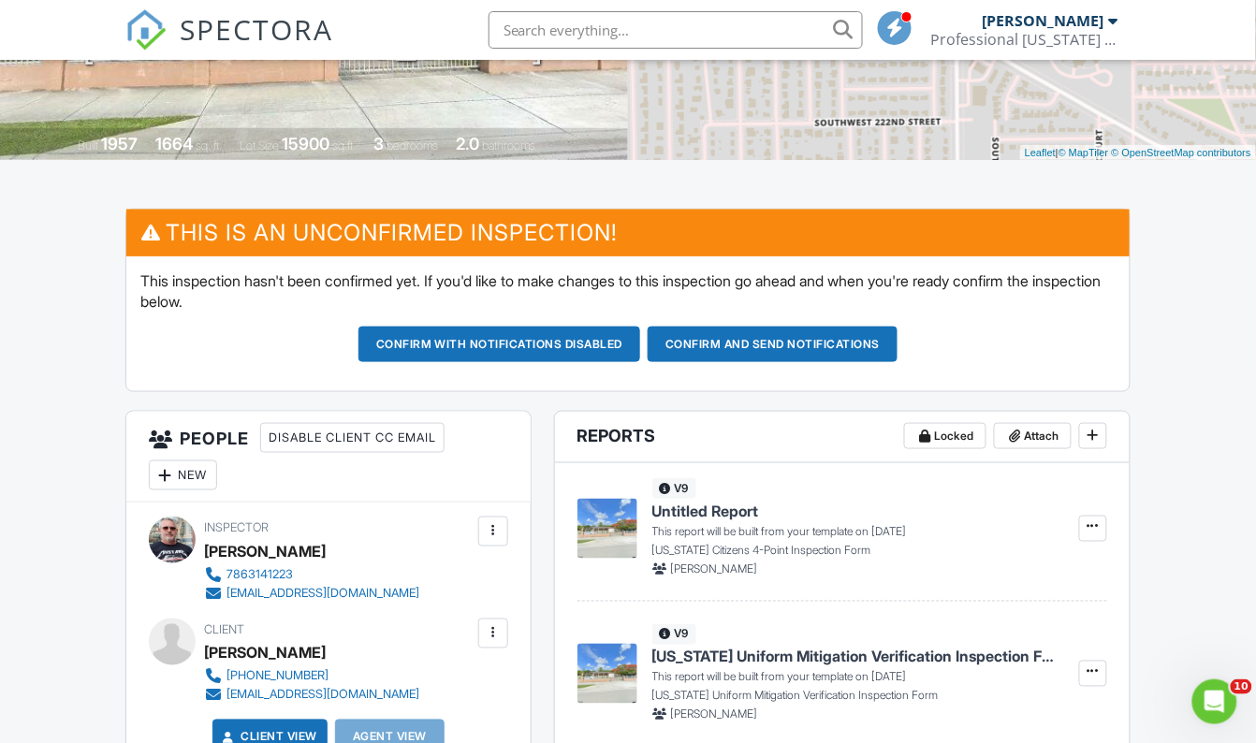
click at [538, 342] on button "Confirm with notifications disabled" at bounding box center [499, 345] width 283 height 36
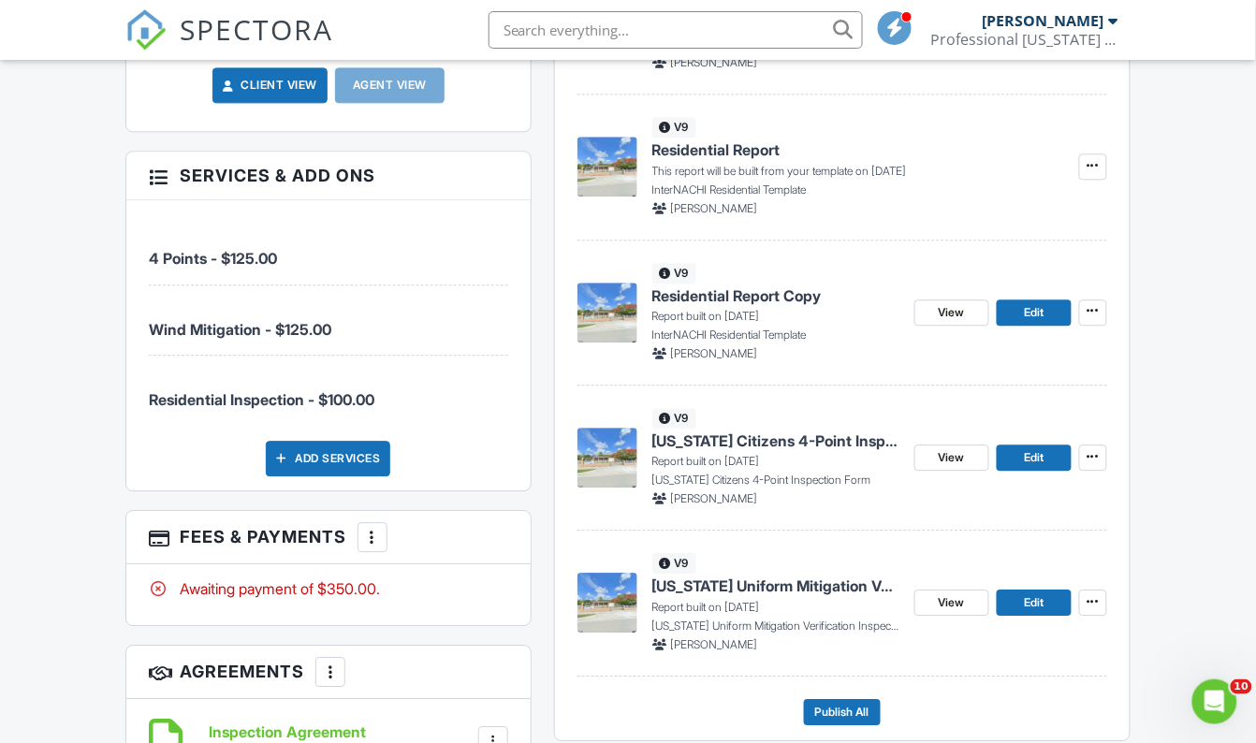
scroll to position [1020, 0]
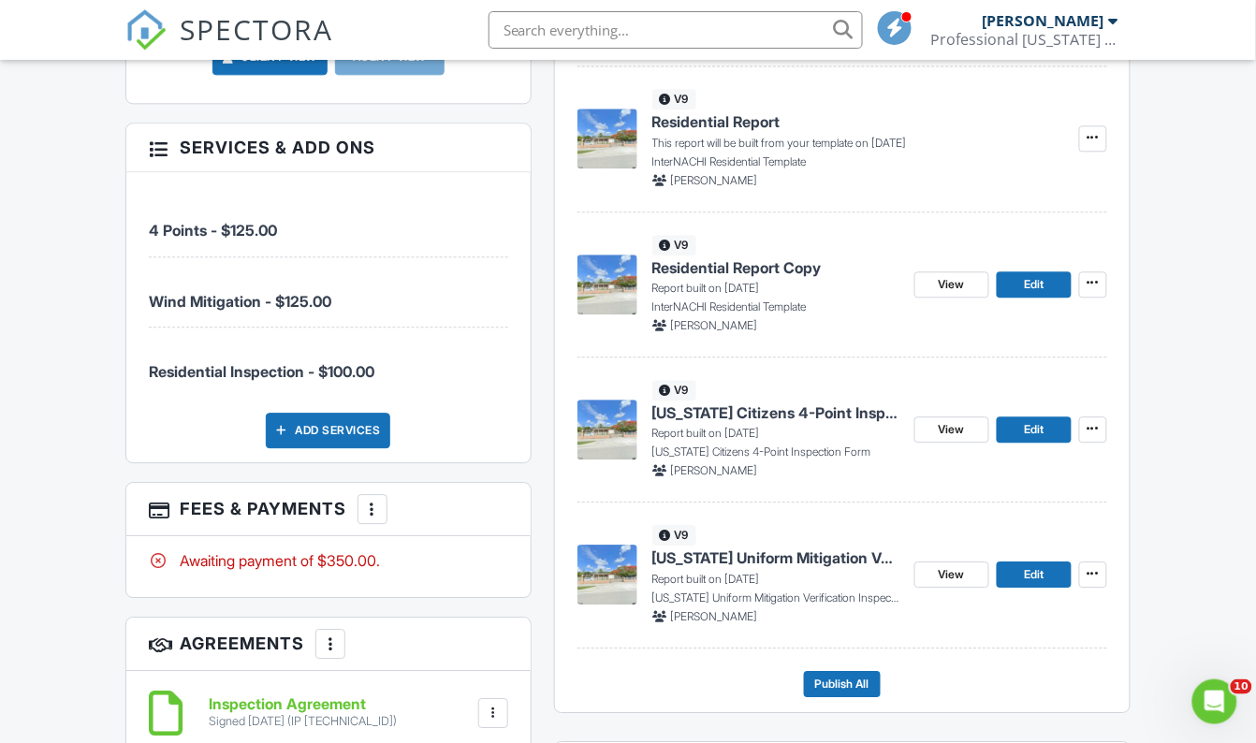
click at [722, 280] on p "Report built on 08/27/2025" at bounding box center [775, 288] width 247 height 17
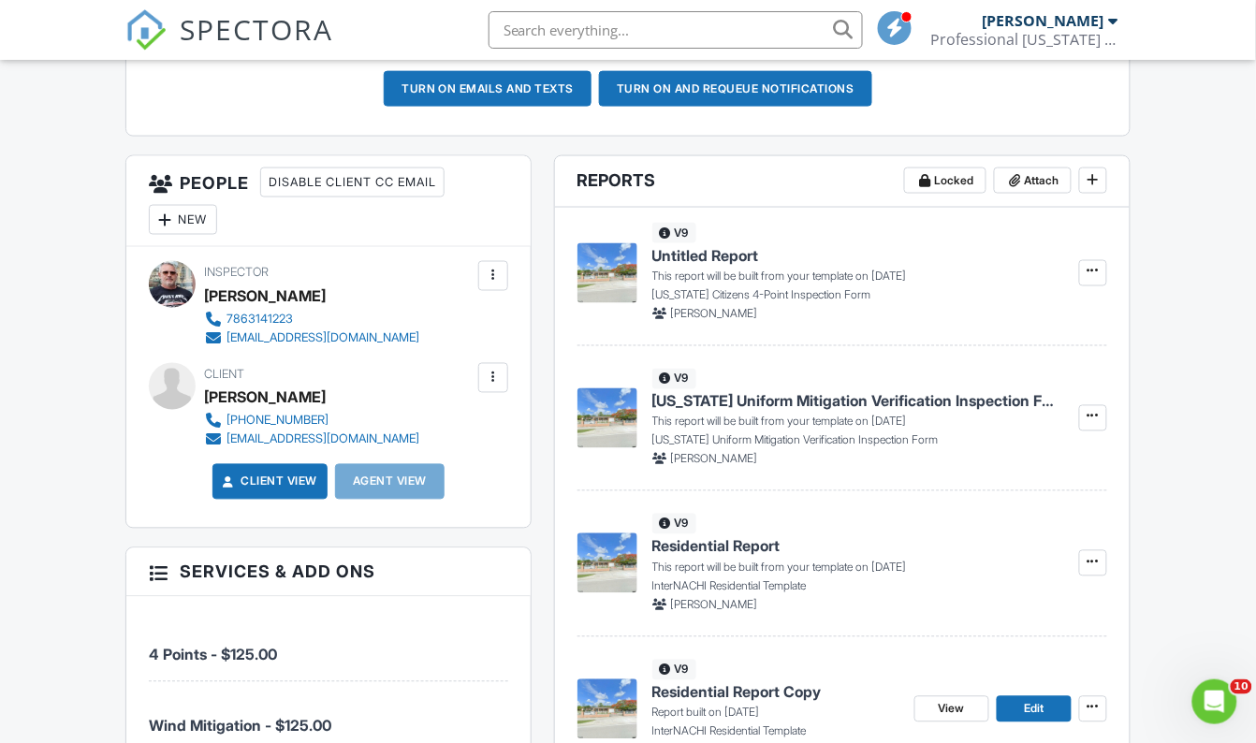
scroll to position [425, 0]
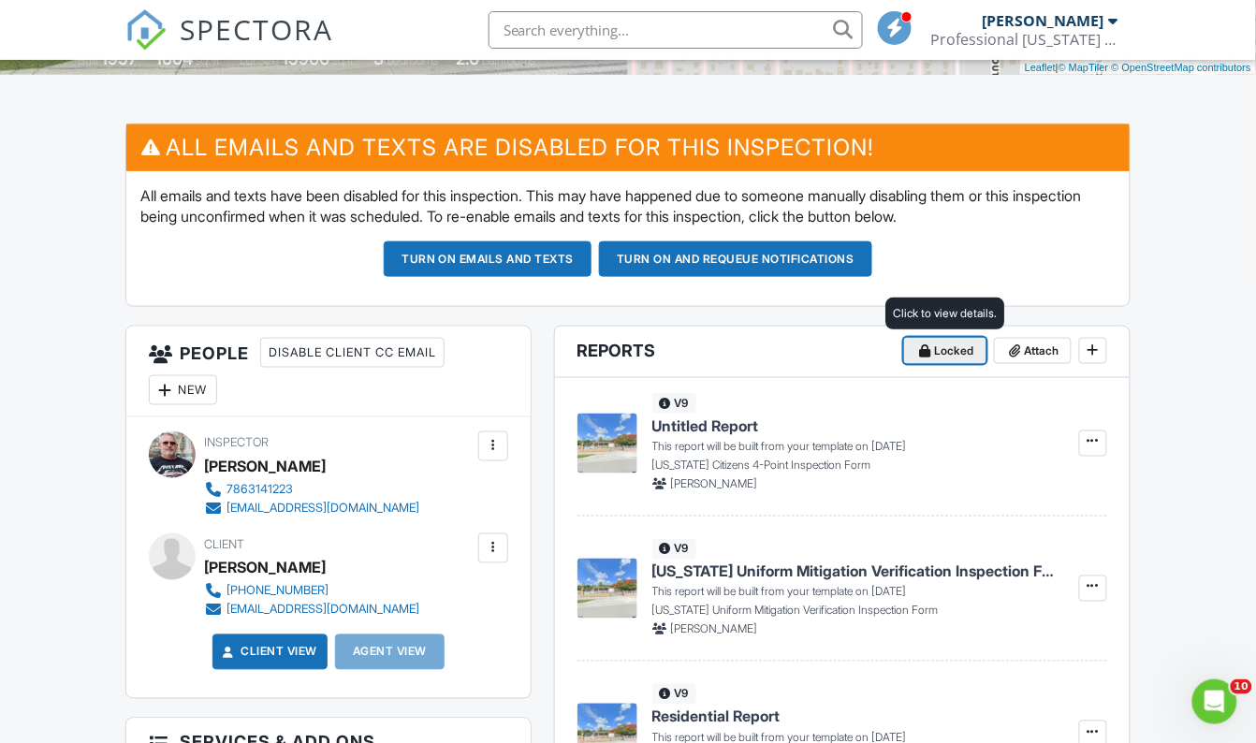
click at [948, 349] on span "Locked" at bounding box center [954, 351] width 39 height 19
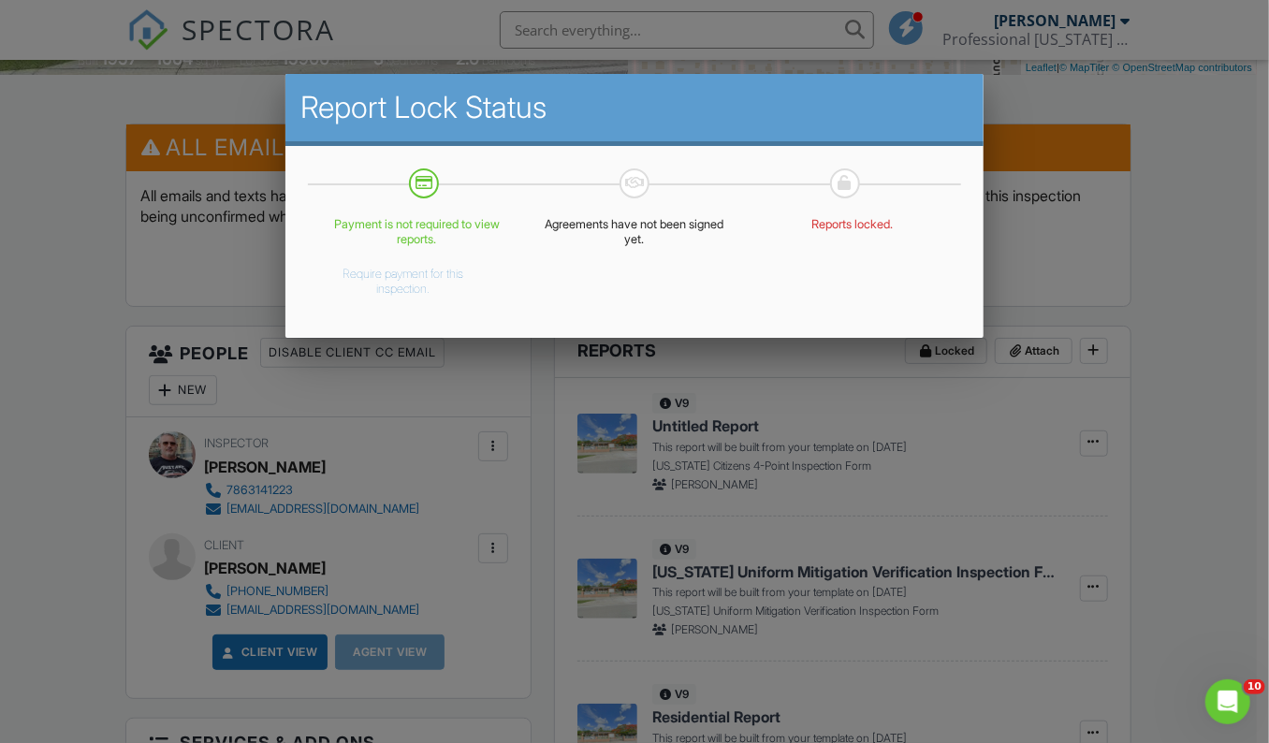
click at [548, 287] on div "Payment is not required to view reports. Require payment for this inspection. A…" at bounding box center [634, 257] width 653 height 80
click at [429, 212] on div "Payment is not required to view reports. Require payment for this inspection. A…" at bounding box center [634, 242] width 698 height 192
click at [861, 110] on h2 "Report Lock Status" at bounding box center [634, 107] width 668 height 37
click at [1148, 178] on div at bounding box center [634, 370] width 1269 height 929
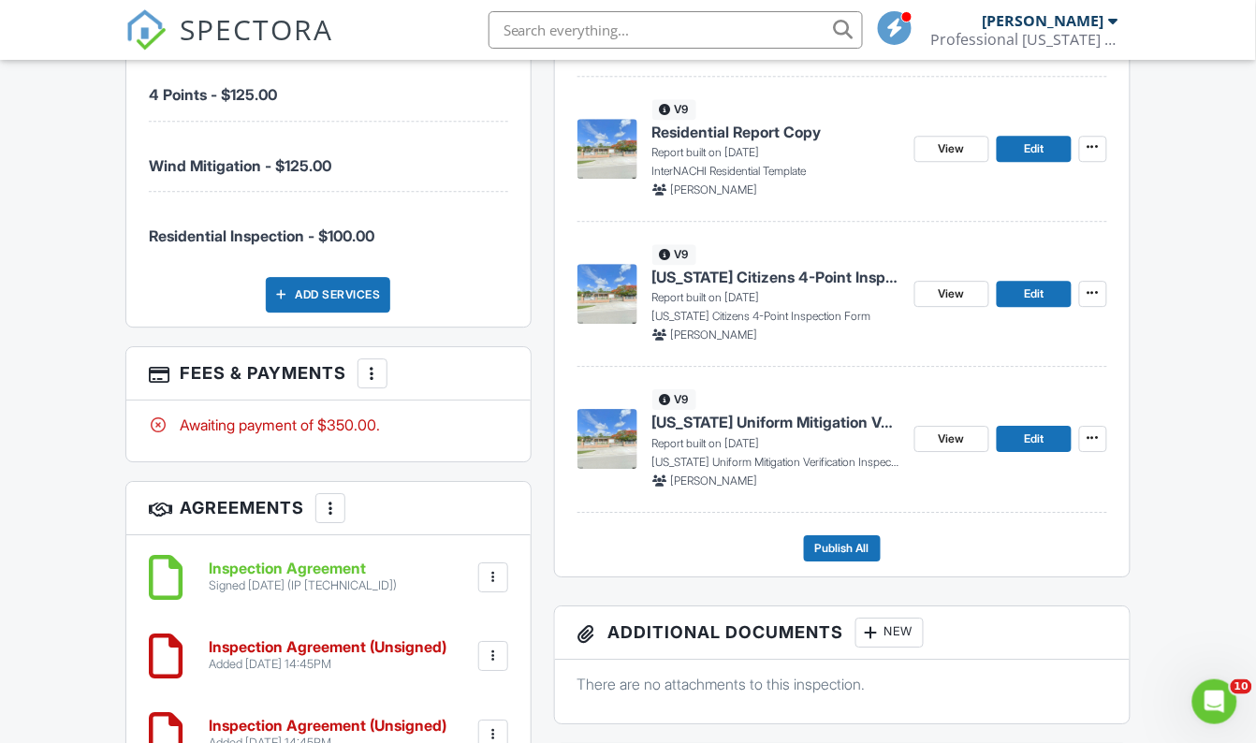
scroll to position [1276, 0]
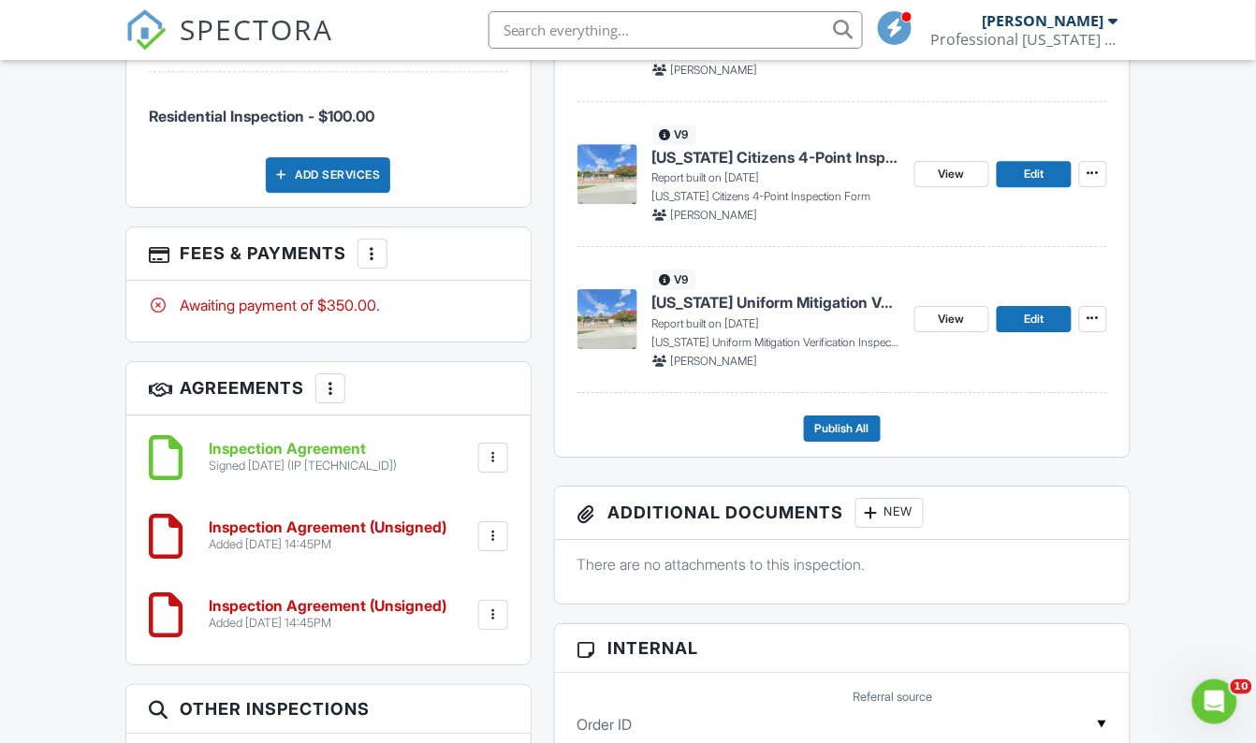
click at [397, 537] on div "Added [DATE] 14:45PM" at bounding box center [328, 544] width 238 height 15
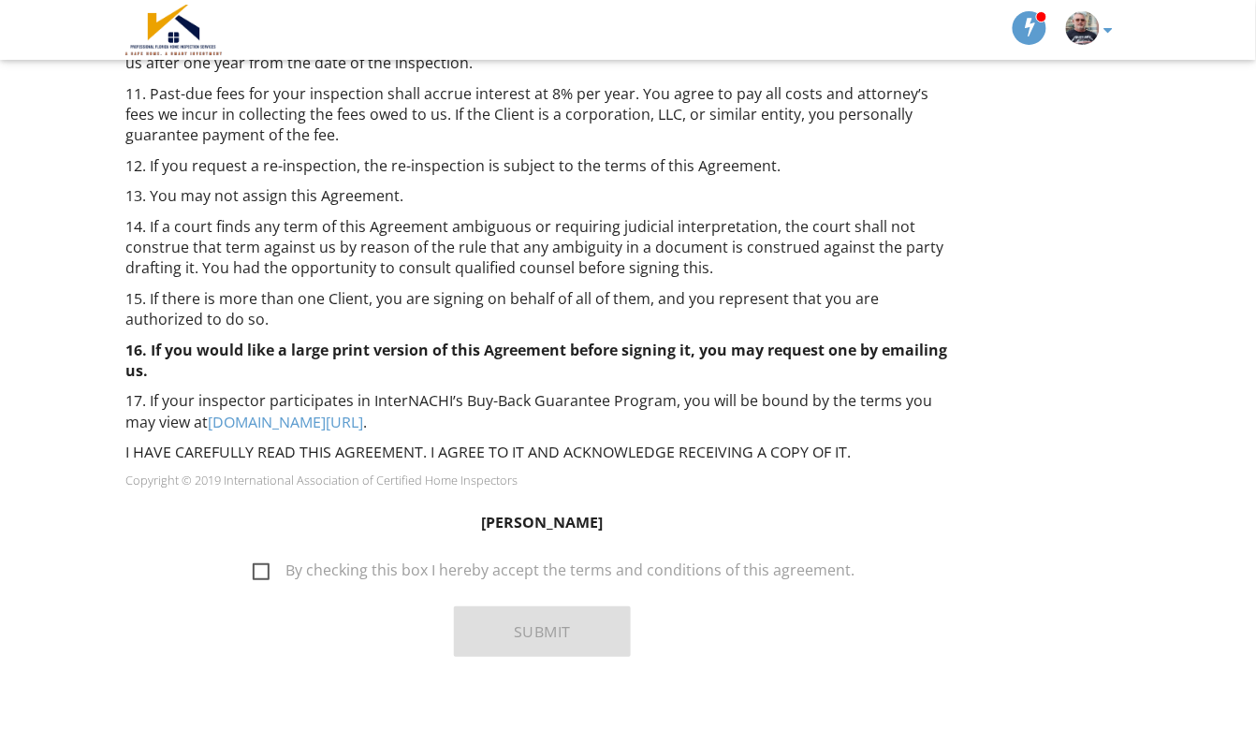
scroll to position [1601, 0]
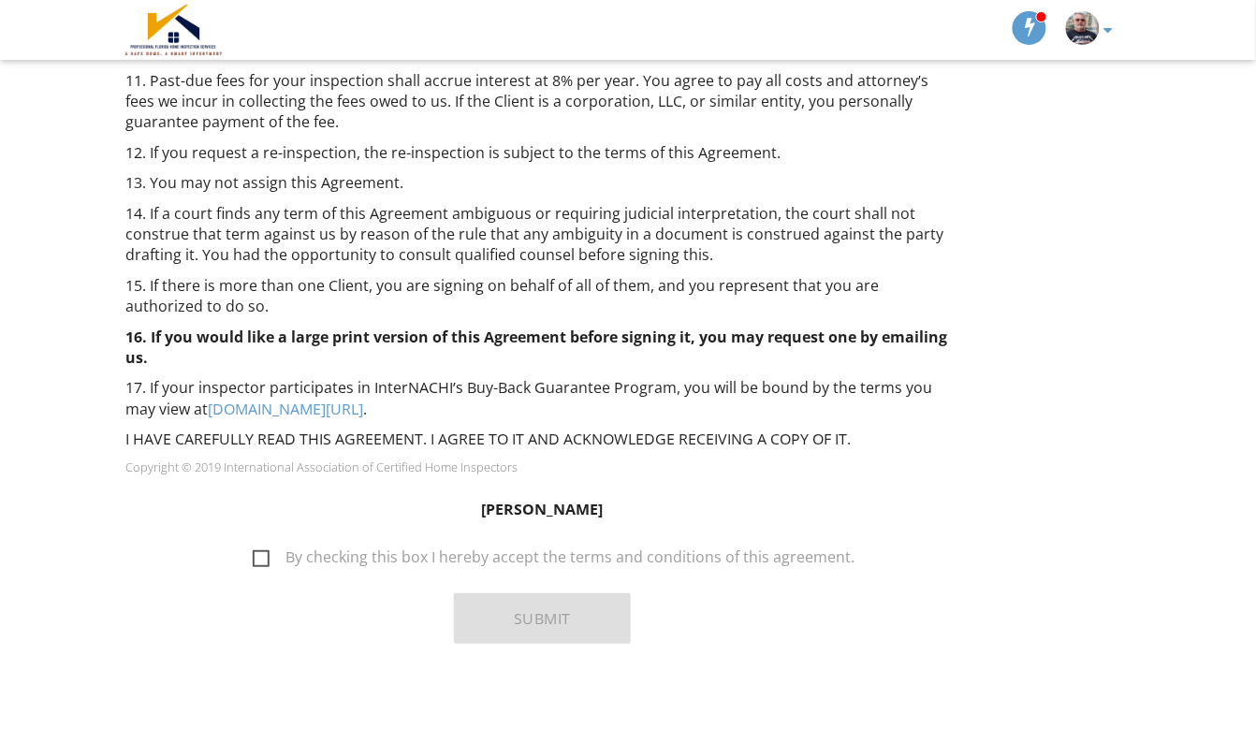
click at [267, 559] on label "By checking this box I hereby accept the terms and conditions of this agreement." at bounding box center [554, 559] width 602 height 23
click at [254, 554] on input "By checking this box I hereby accept the terms and conditions of this agreement." at bounding box center [247, 548] width 12 height 12
checkbox input "true"
click at [506, 621] on button "Submit" at bounding box center [542, 618] width 177 height 51
click at [11, 1] on nav "Gustavo Garcia-Artiles Inspector Dashboard New Inspection Inspections Calendar …" at bounding box center [628, 30] width 1256 height 60
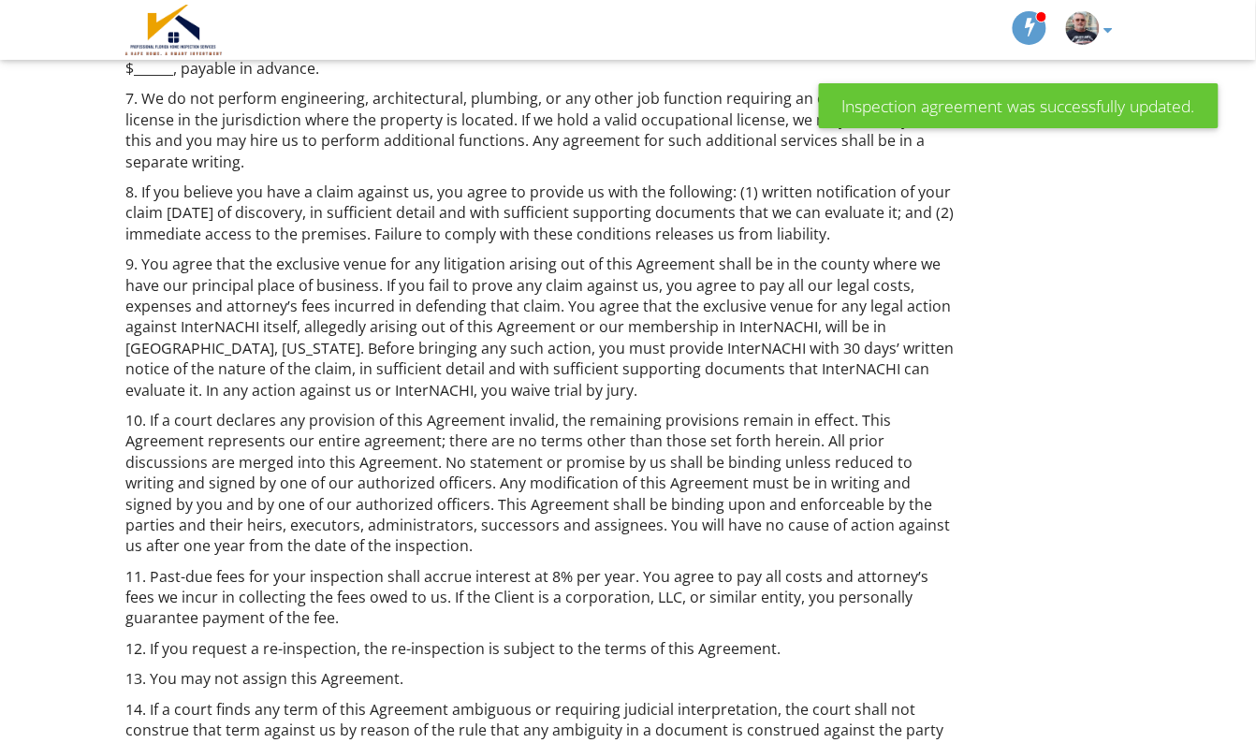
scroll to position [1601, 0]
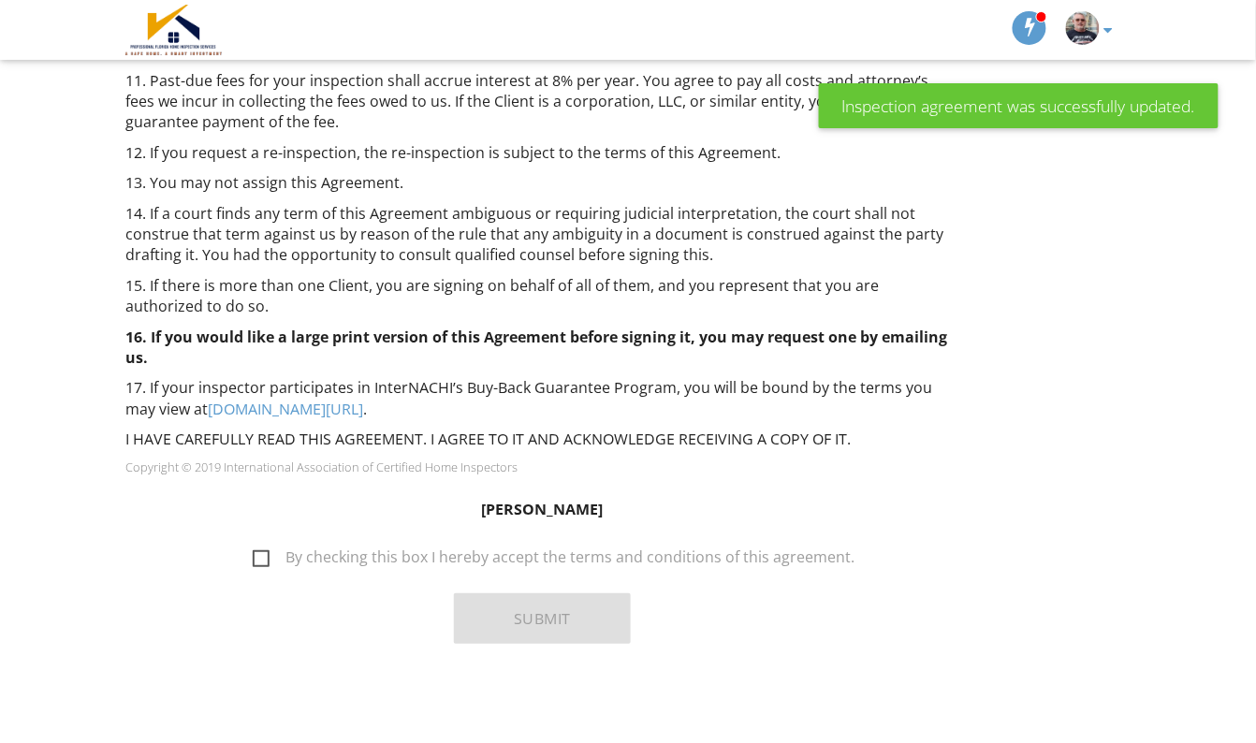
click at [268, 554] on label "By checking this box I hereby accept the terms and conditions of this agreement." at bounding box center [554, 559] width 602 height 23
click at [254, 554] on input "By checking this box I hereby accept the terms and conditions of this agreement." at bounding box center [247, 548] width 12 height 12
checkbox input "true"
click at [553, 613] on button "Submit" at bounding box center [542, 618] width 177 height 51
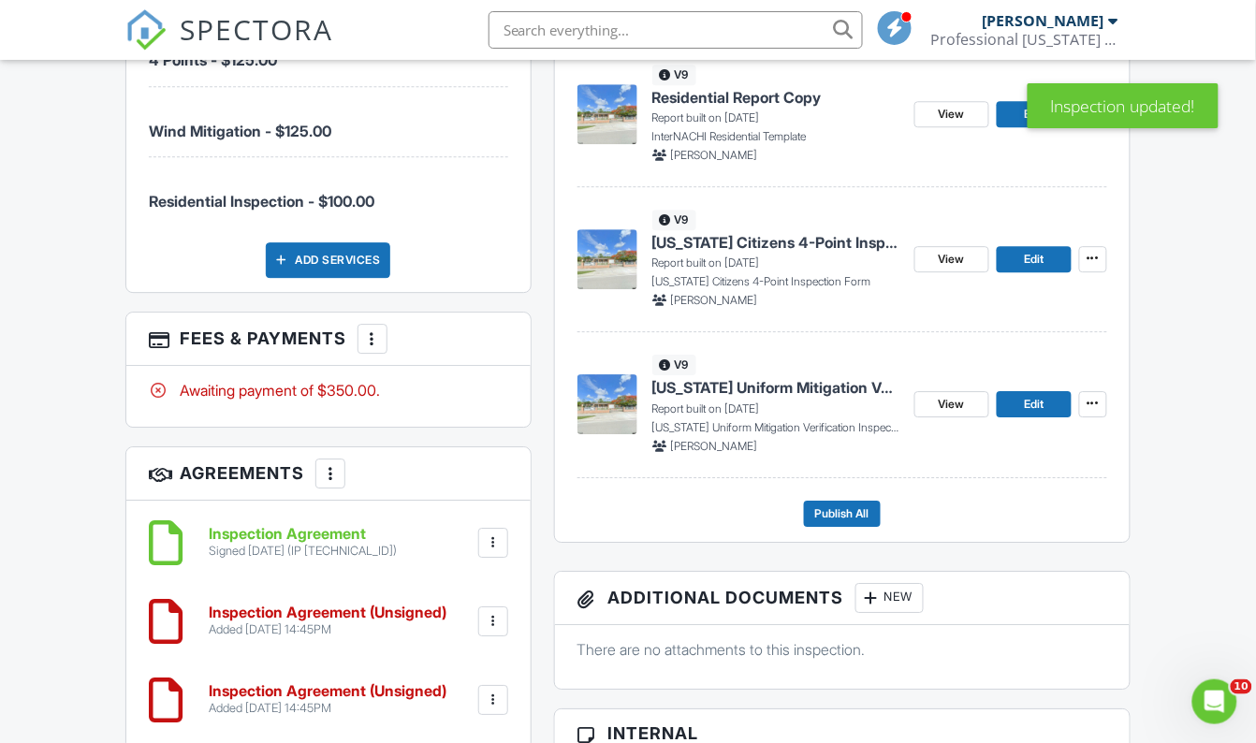
click at [385, 334] on div "More" at bounding box center [373, 339] width 30 height 30
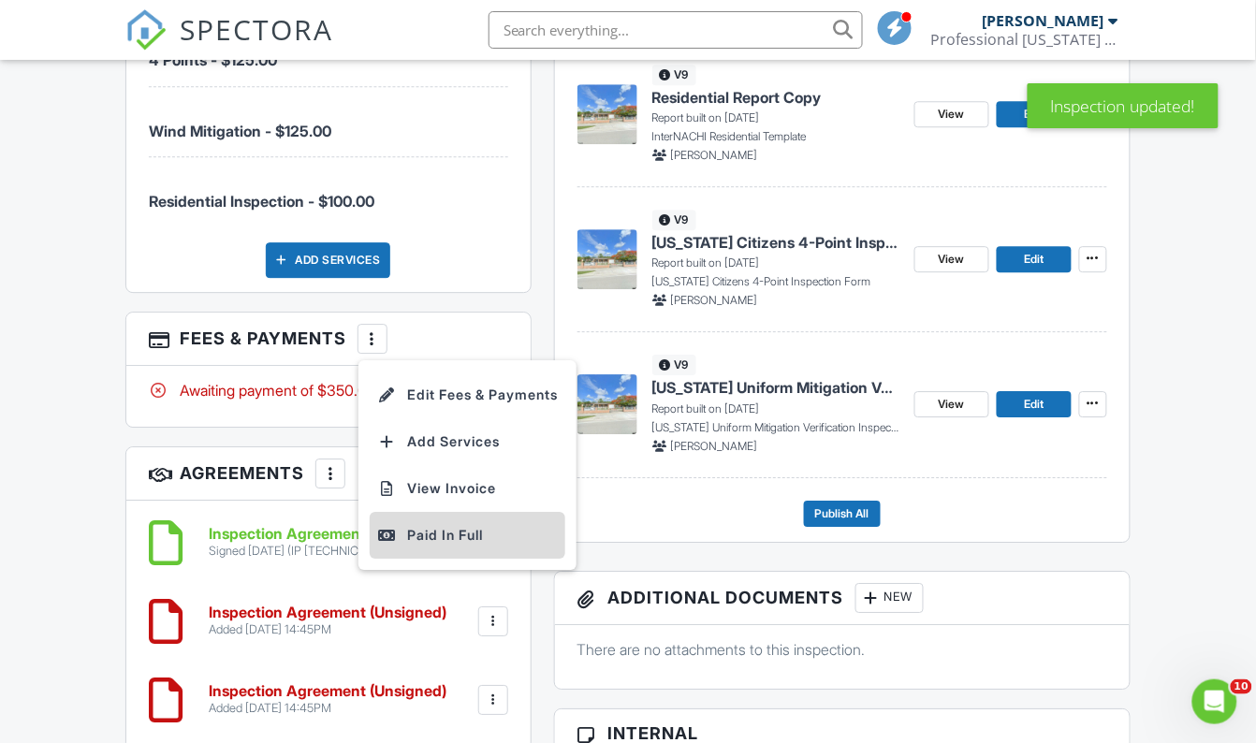
click at [429, 526] on div "Paid In Full" at bounding box center [467, 535] width 181 height 22
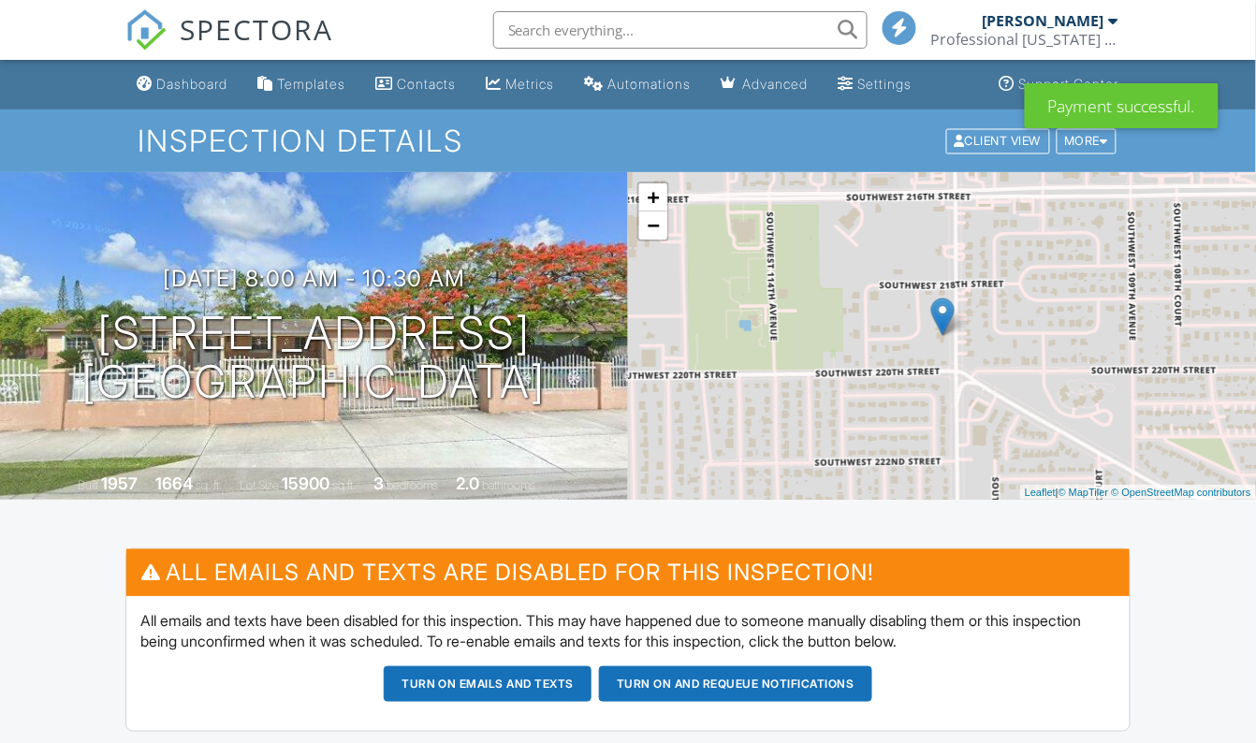
click at [195, 87] on div "Dashboard" at bounding box center [191, 84] width 71 height 16
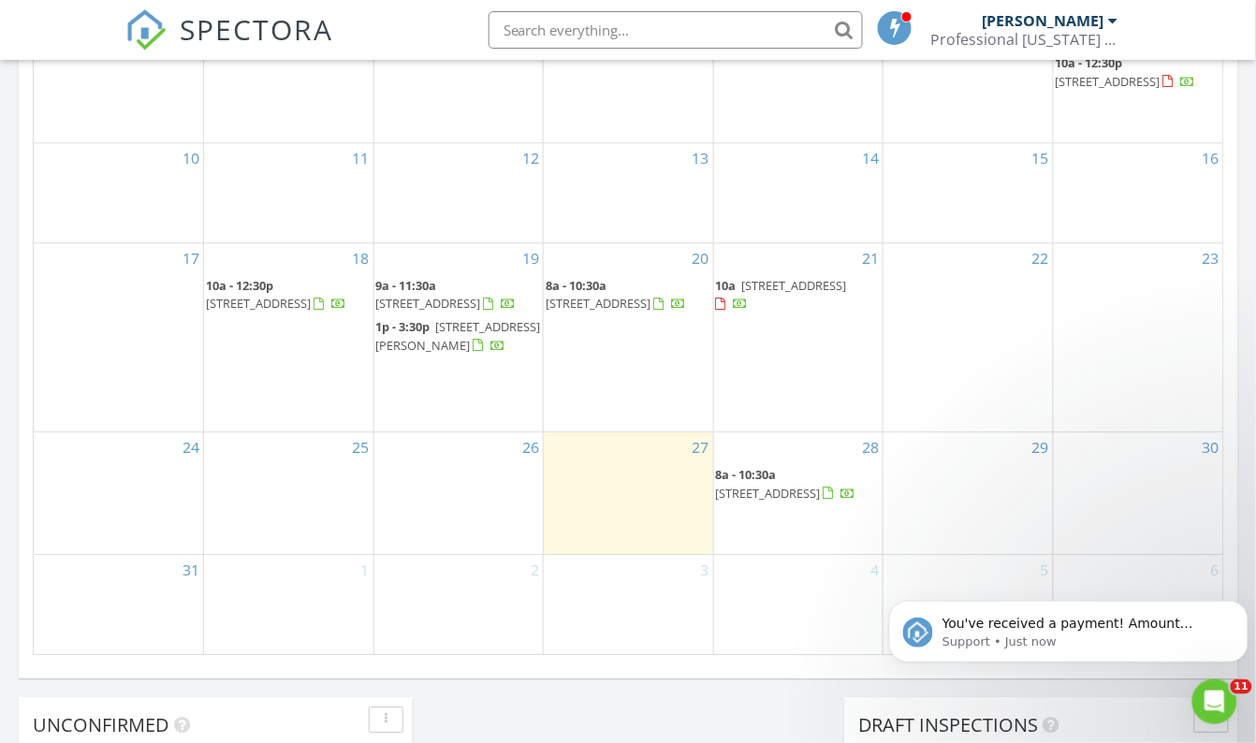
scroll to position [1105, 0]
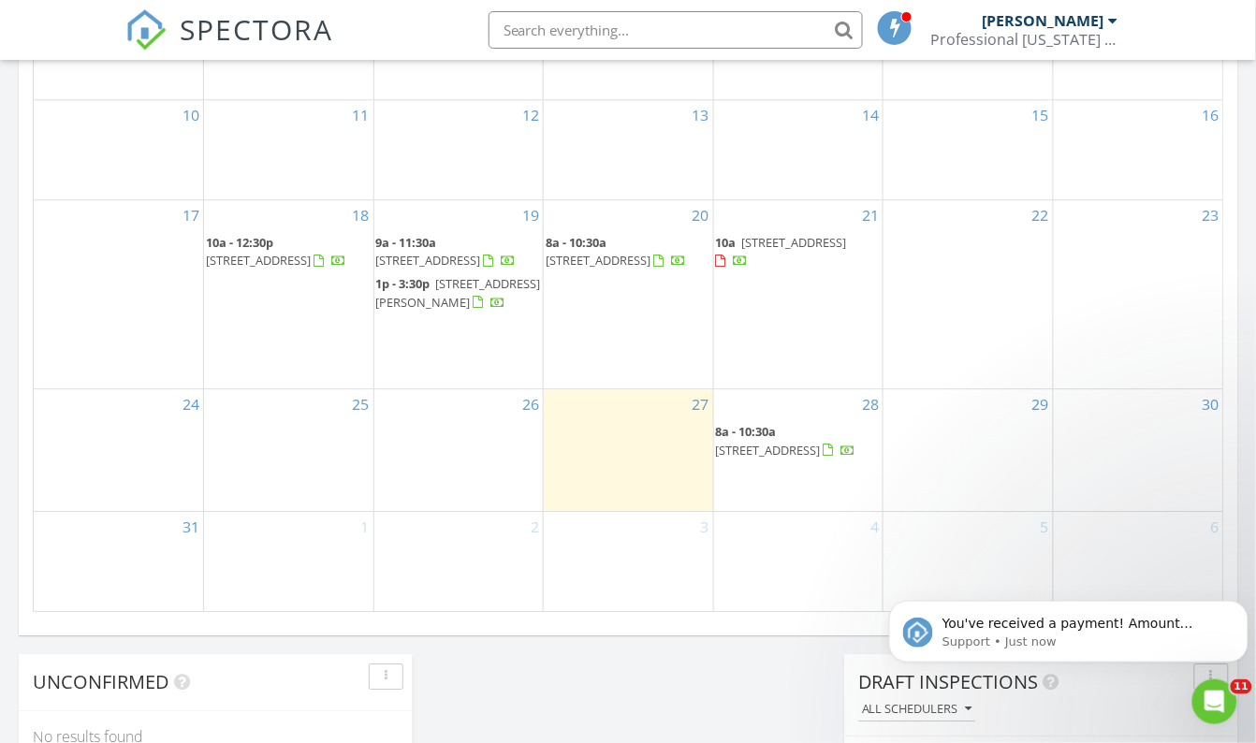
click at [777, 443] on span "21900 SW 112th Ave, Miami 33170" at bounding box center [768, 450] width 105 height 17
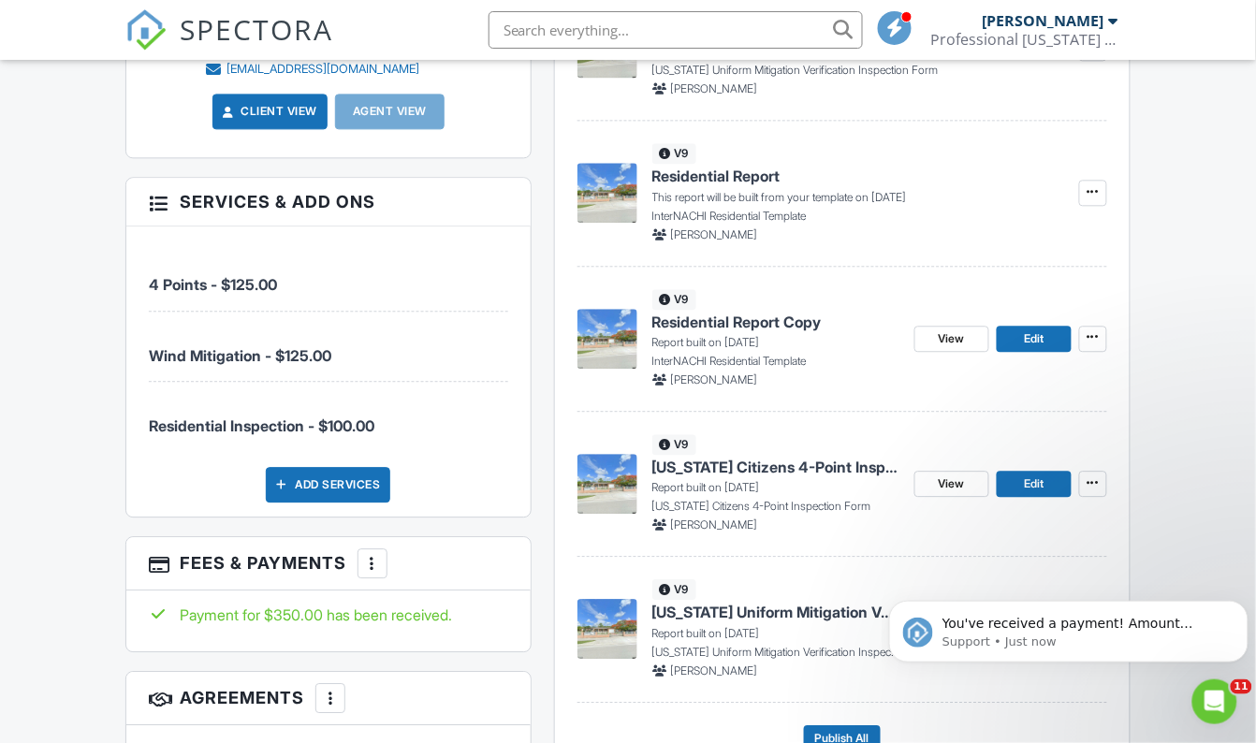
scroll to position [936, 0]
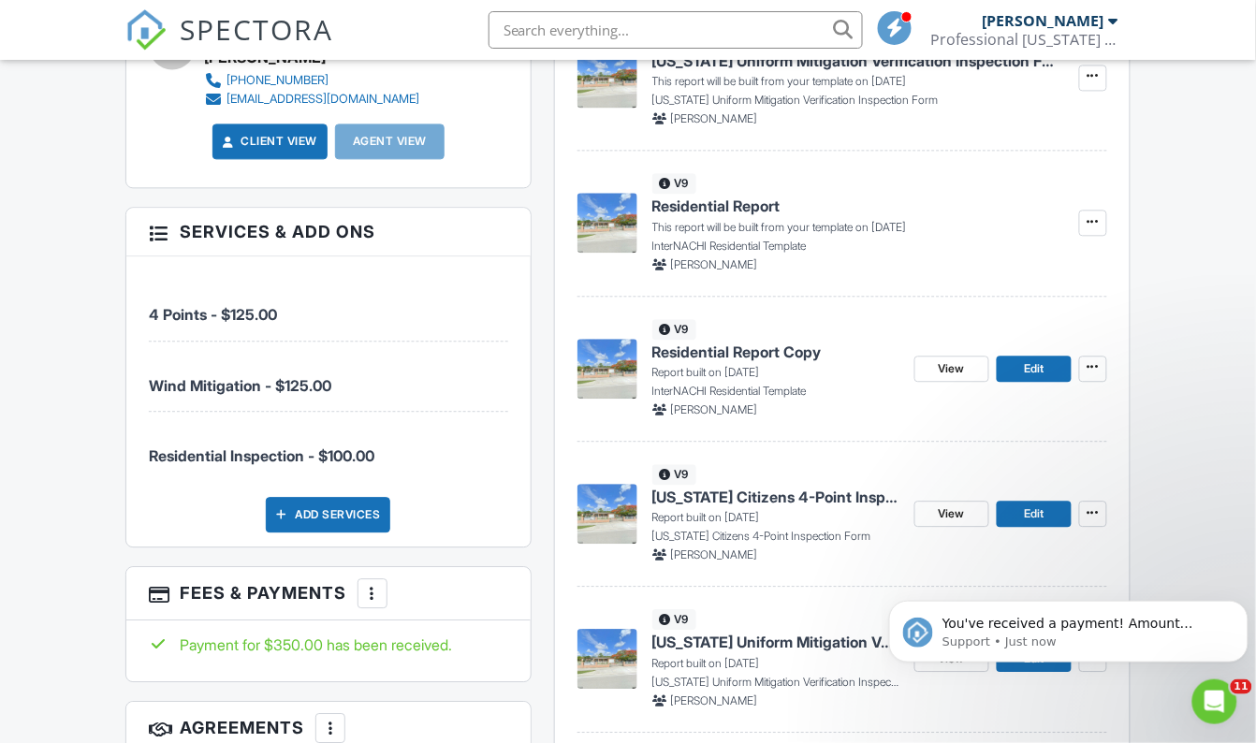
click at [725, 364] on p "Report built on [DATE]" at bounding box center [775, 372] width 247 height 17
click at [601, 360] on img at bounding box center [607, 369] width 60 height 60
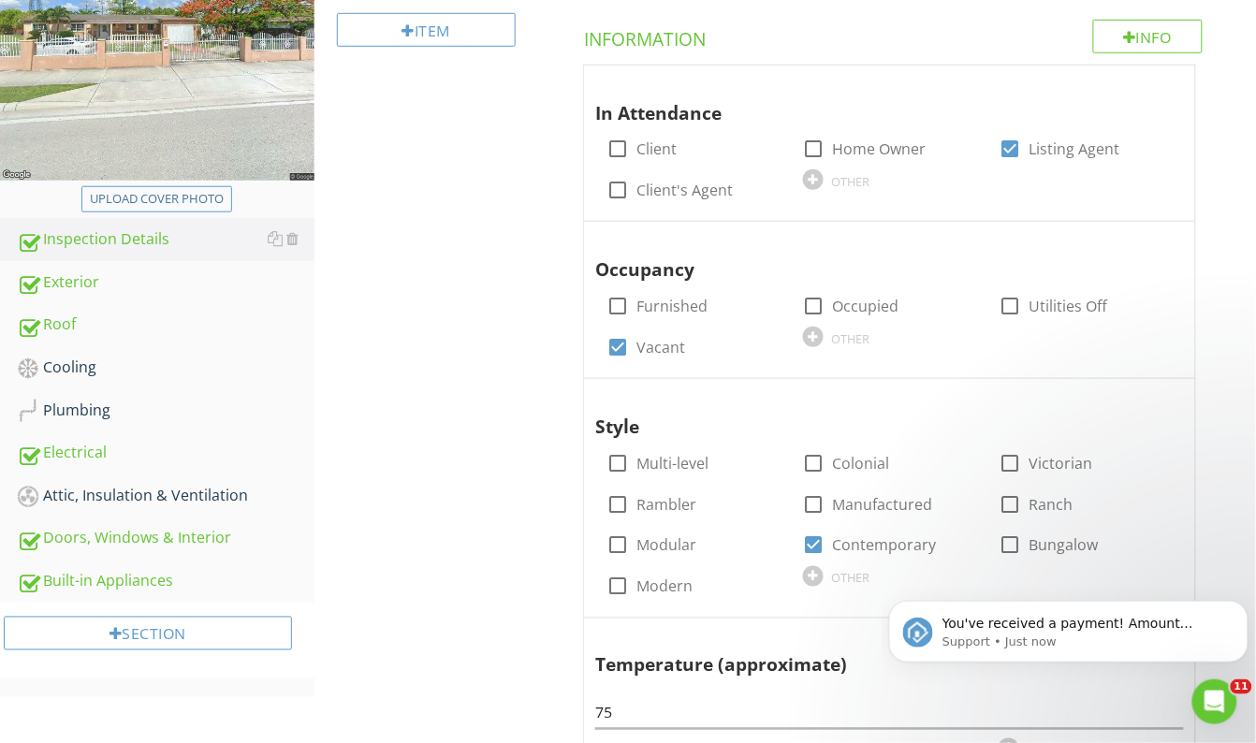
scroll to position [340, 0]
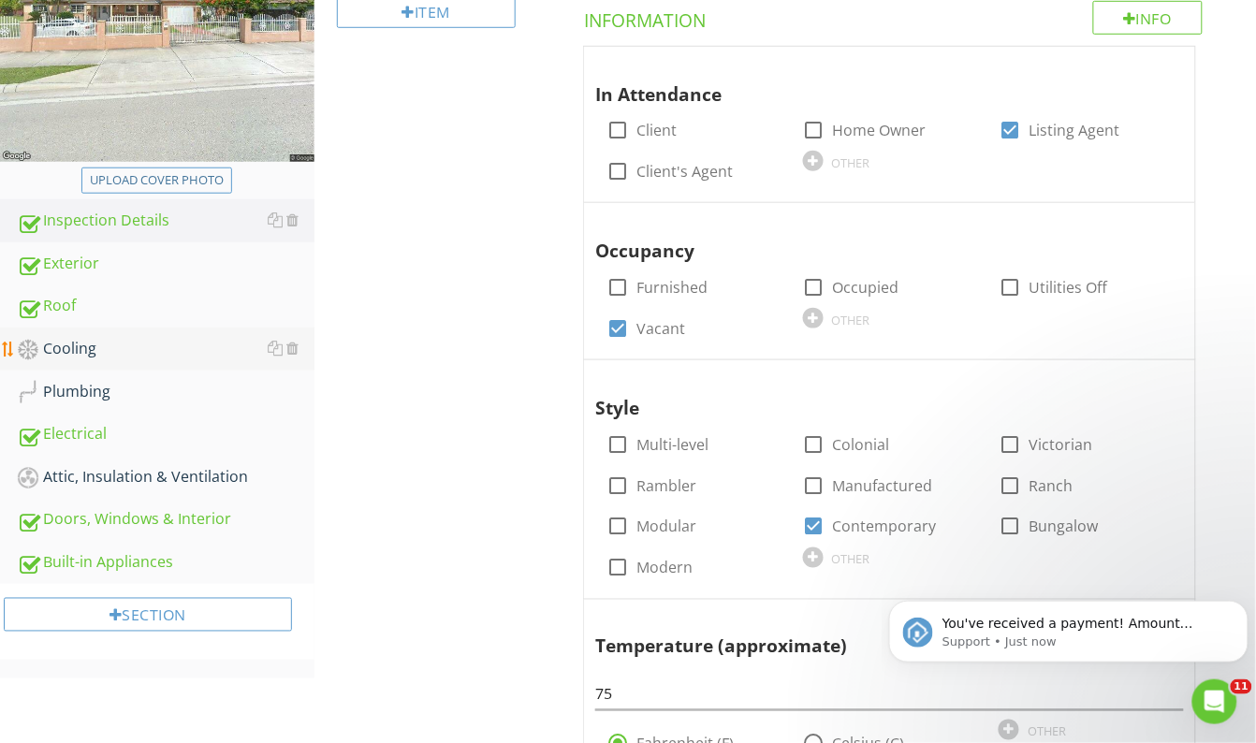
click at [52, 343] on div "Cooling" at bounding box center [166, 349] width 298 height 24
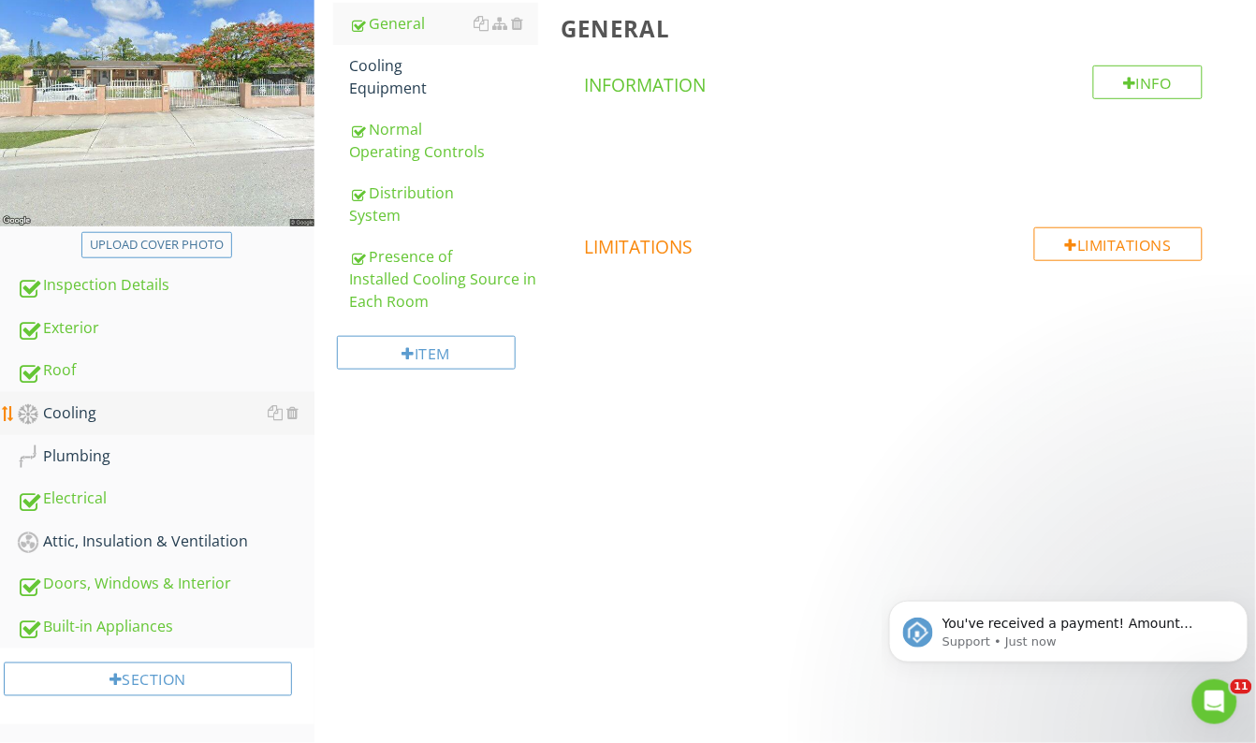
scroll to position [276, 0]
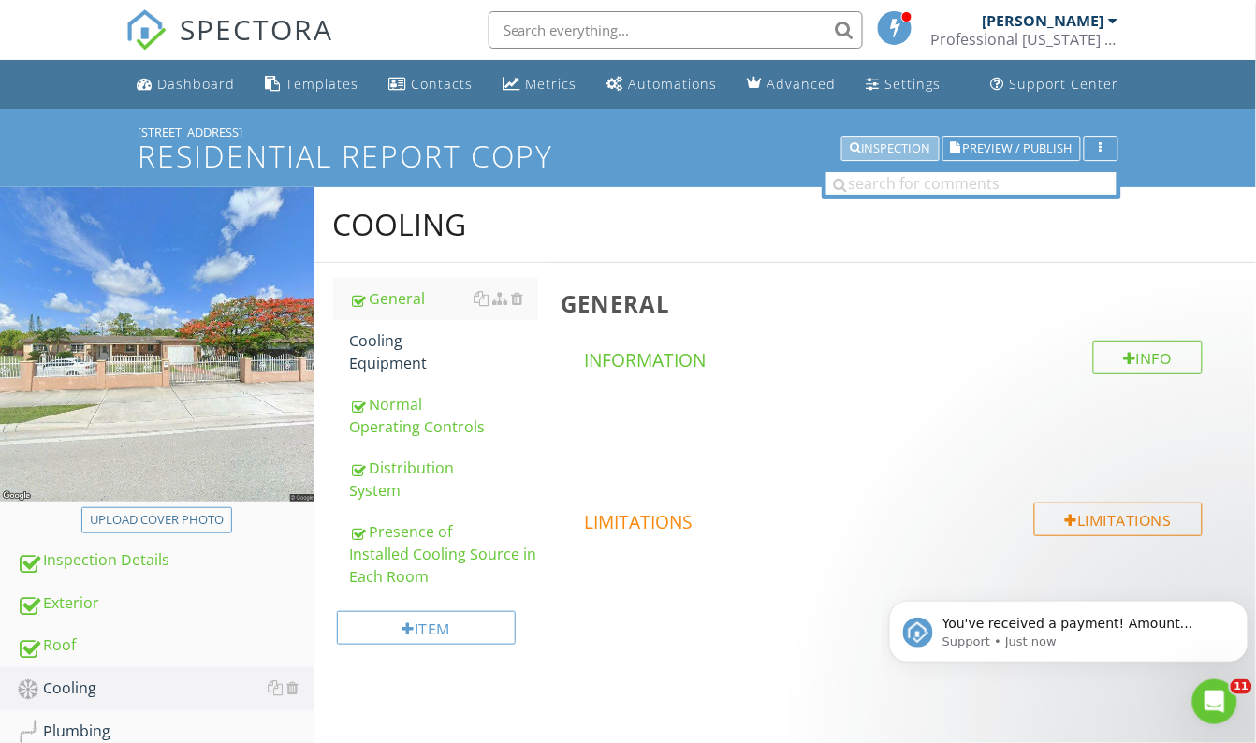
click at [884, 144] on div "Inspection" at bounding box center [890, 148] width 81 height 13
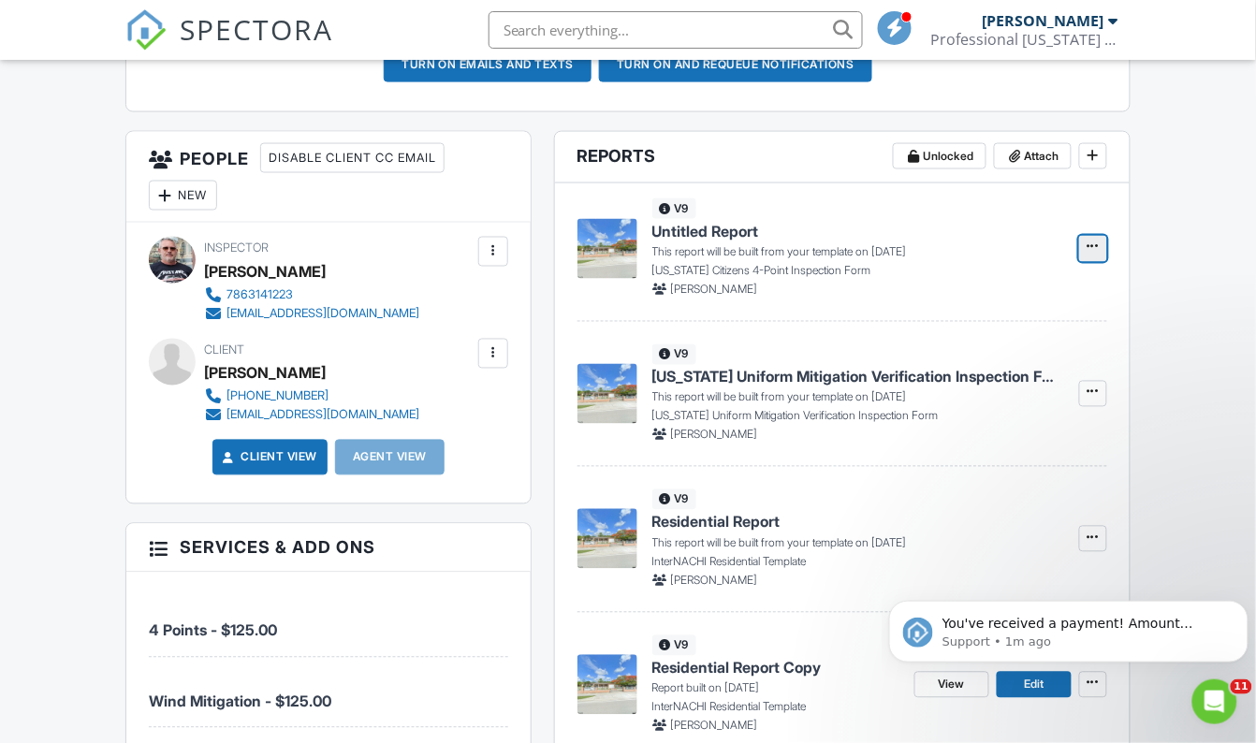
click at [1101, 242] on span at bounding box center [1093, 247] width 19 height 19
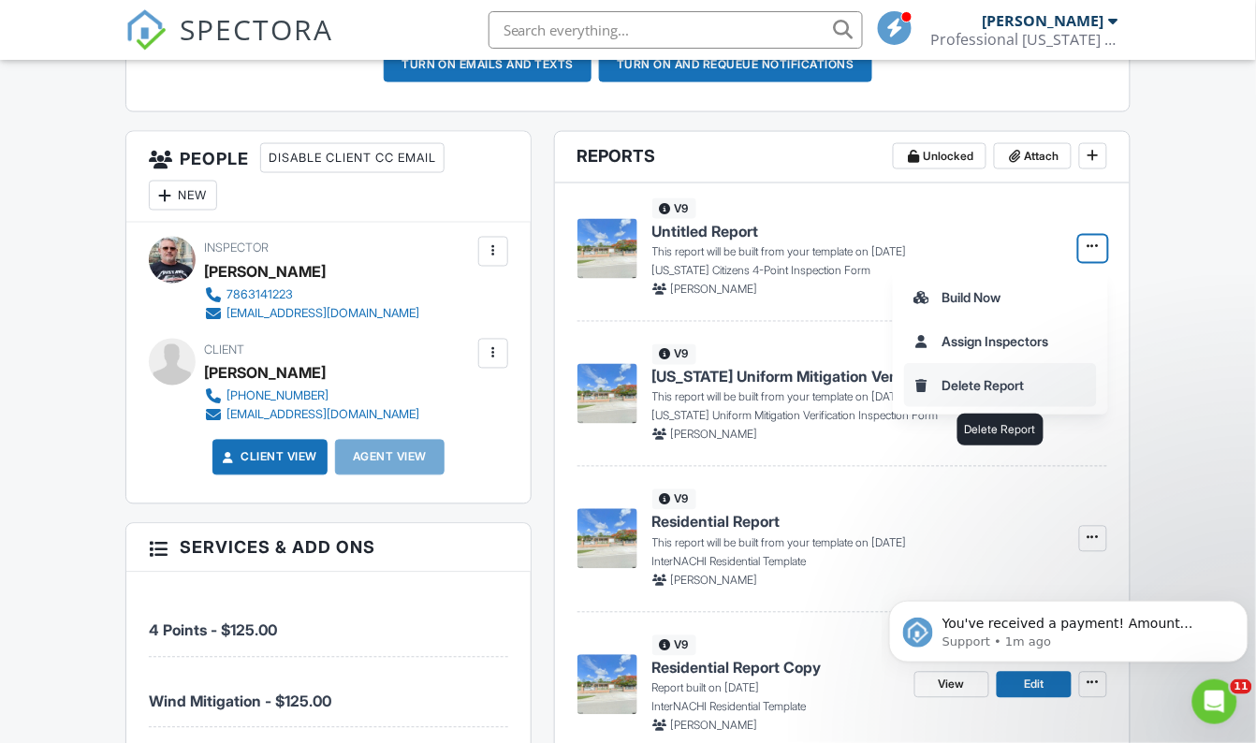
click at [1001, 382] on input "Delete Report" at bounding box center [1000, 385] width 191 height 42
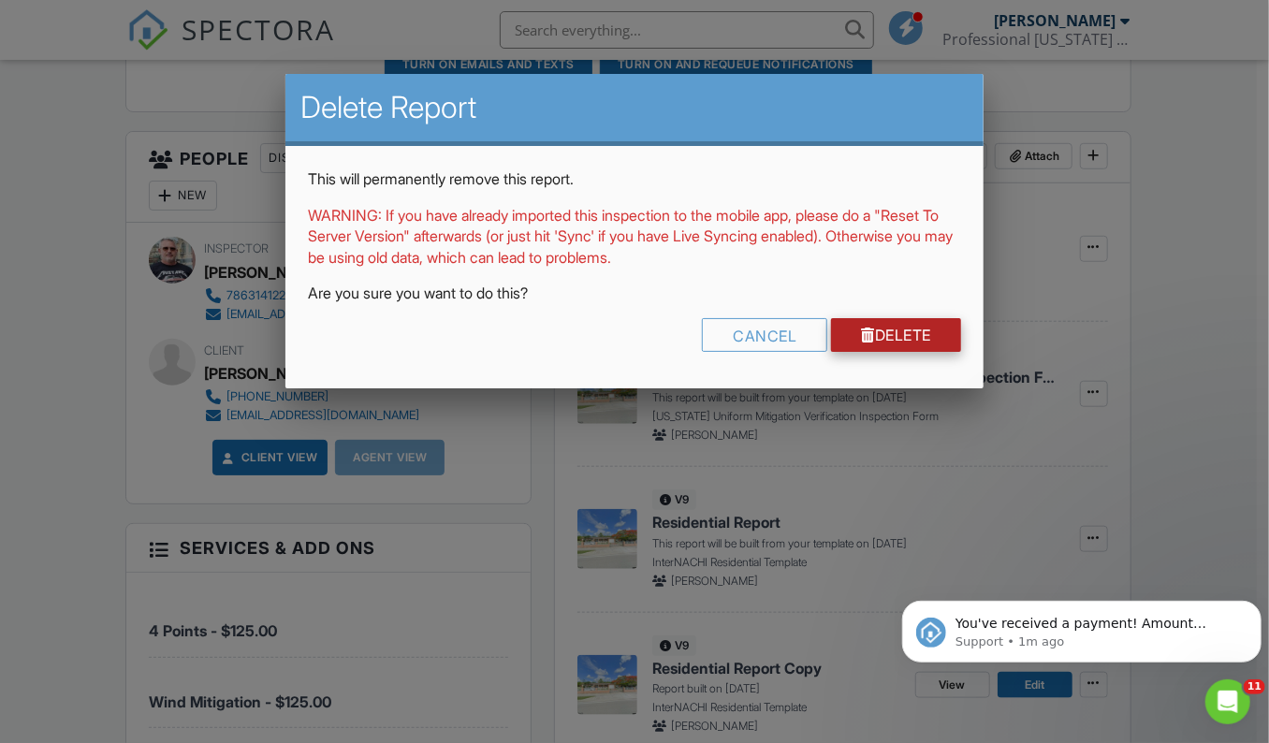
click at [925, 343] on link "Delete" at bounding box center [896, 335] width 130 height 34
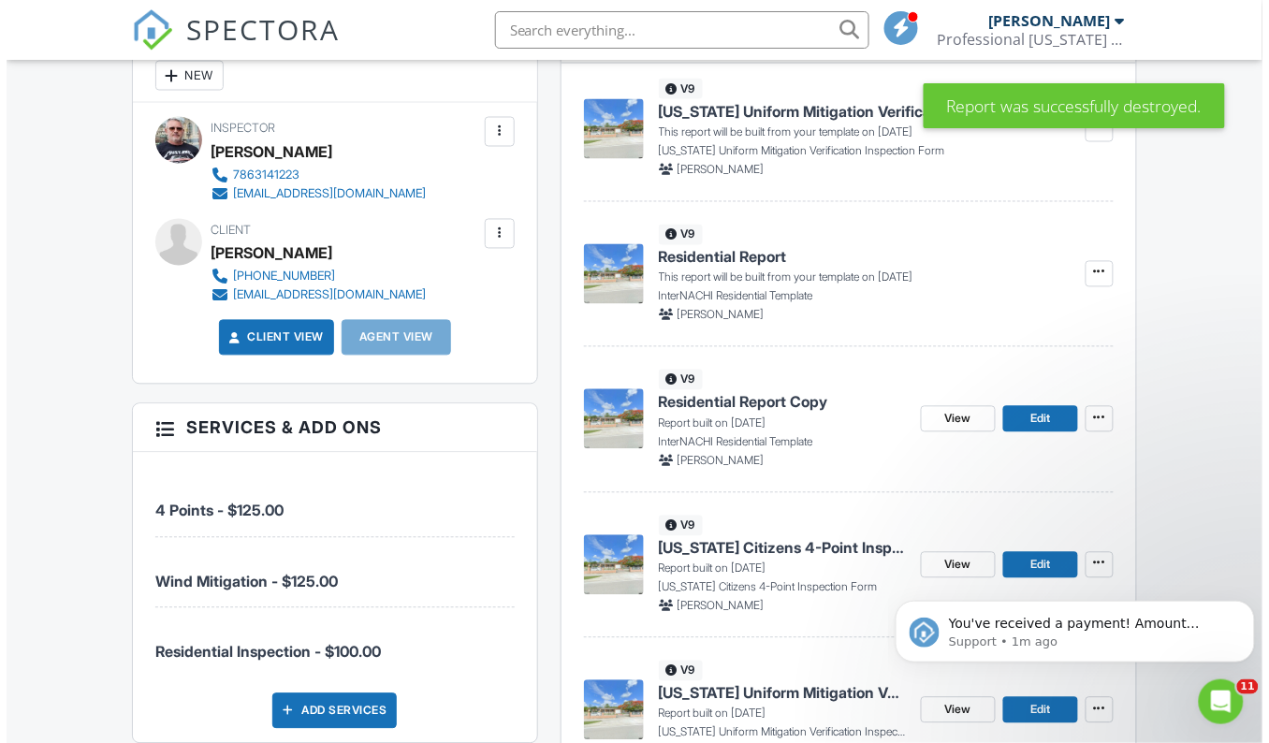
scroll to position [680, 0]
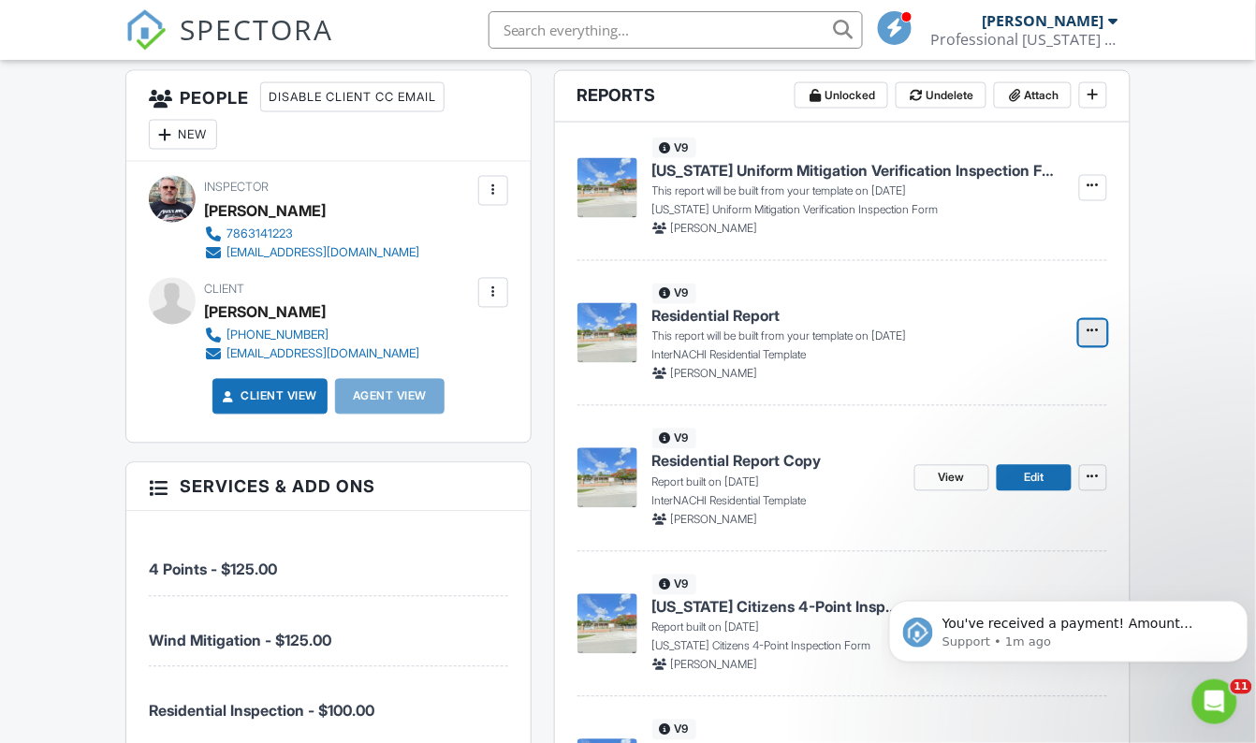
click at [1095, 330] on icon at bounding box center [1093, 331] width 11 height 19
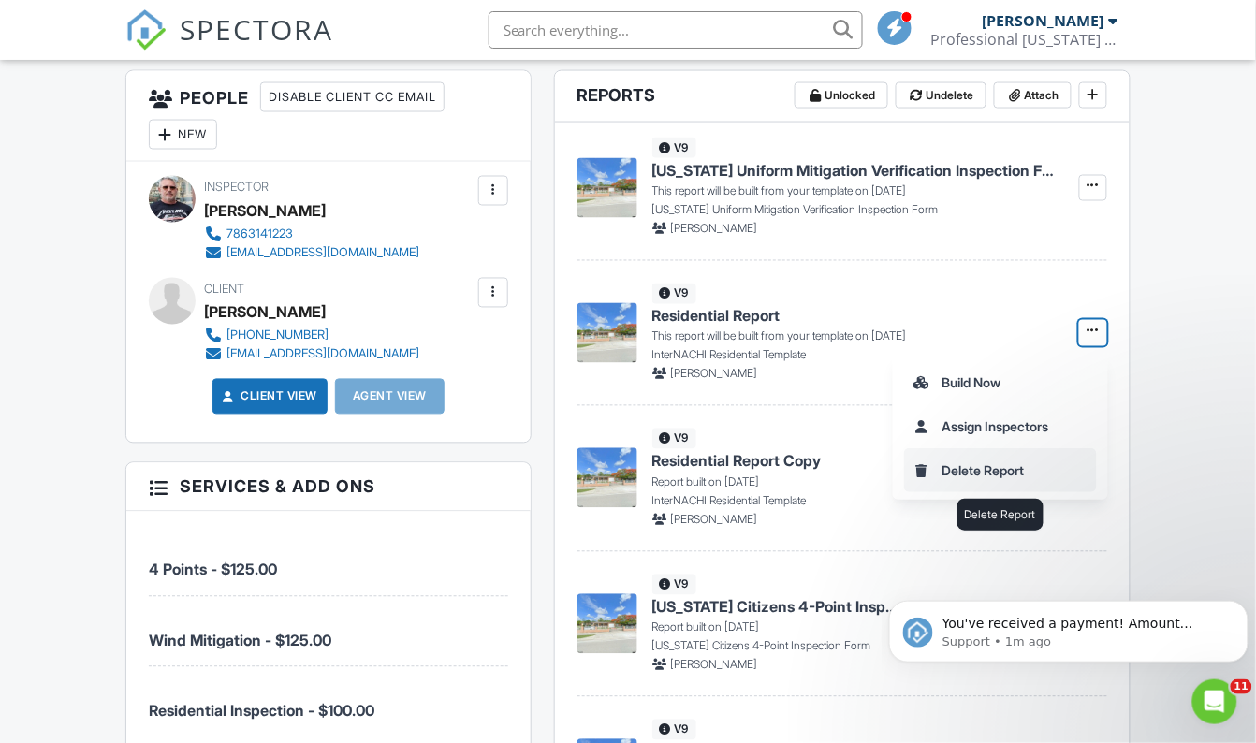
click at [985, 469] on input "Delete Report" at bounding box center [1000, 470] width 191 height 42
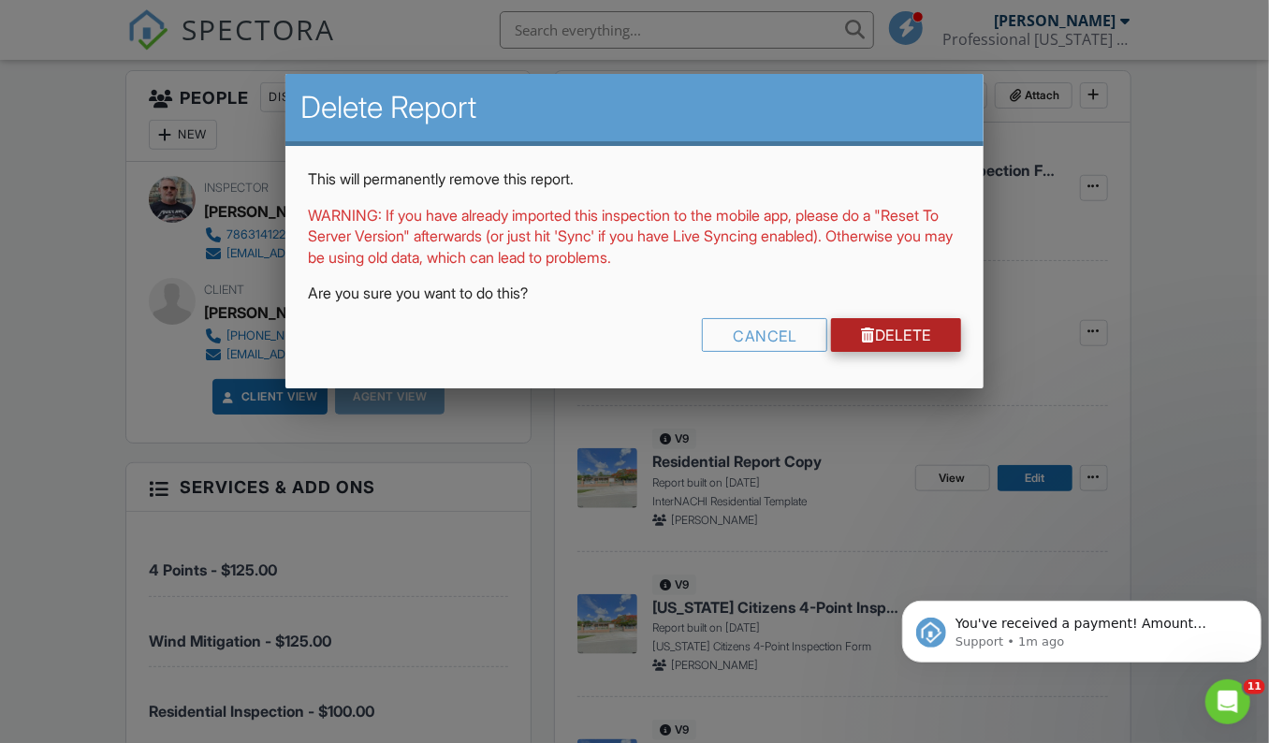
click at [902, 338] on link "Delete" at bounding box center [896, 335] width 130 height 34
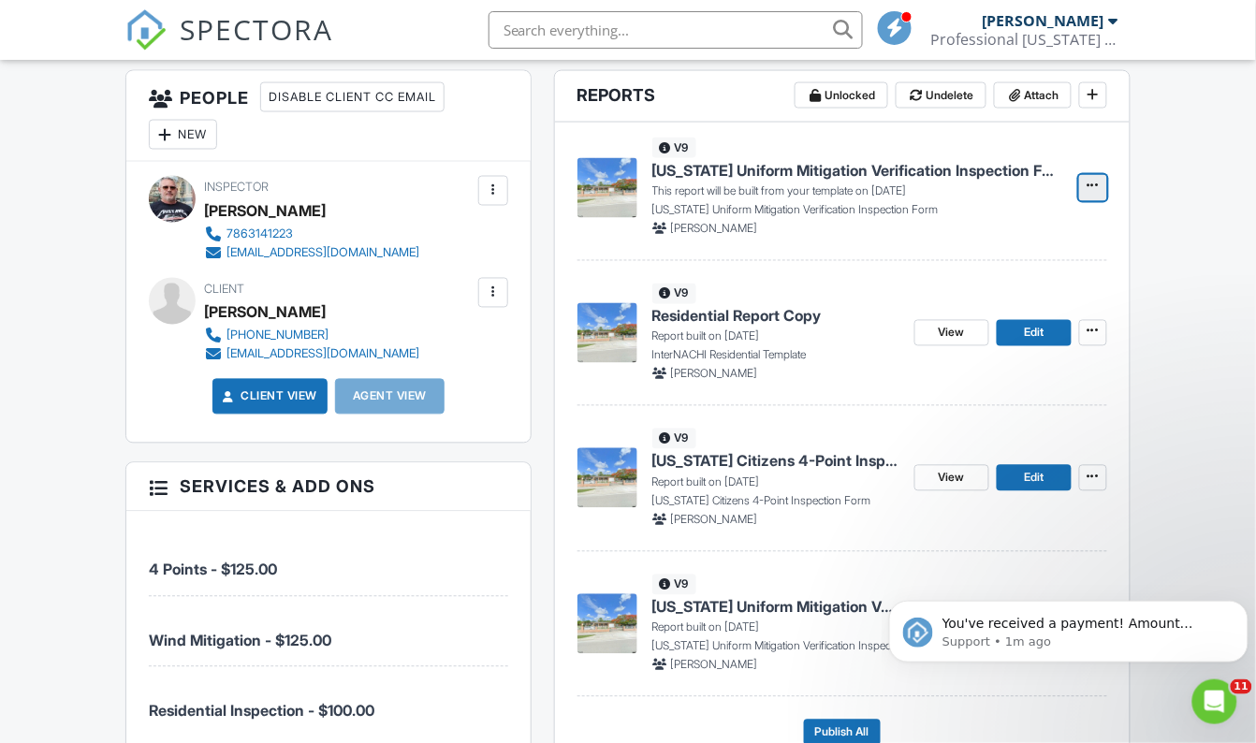
click at [1093, 187] on icon at bounding box center [1093, 186] width 11 height 19
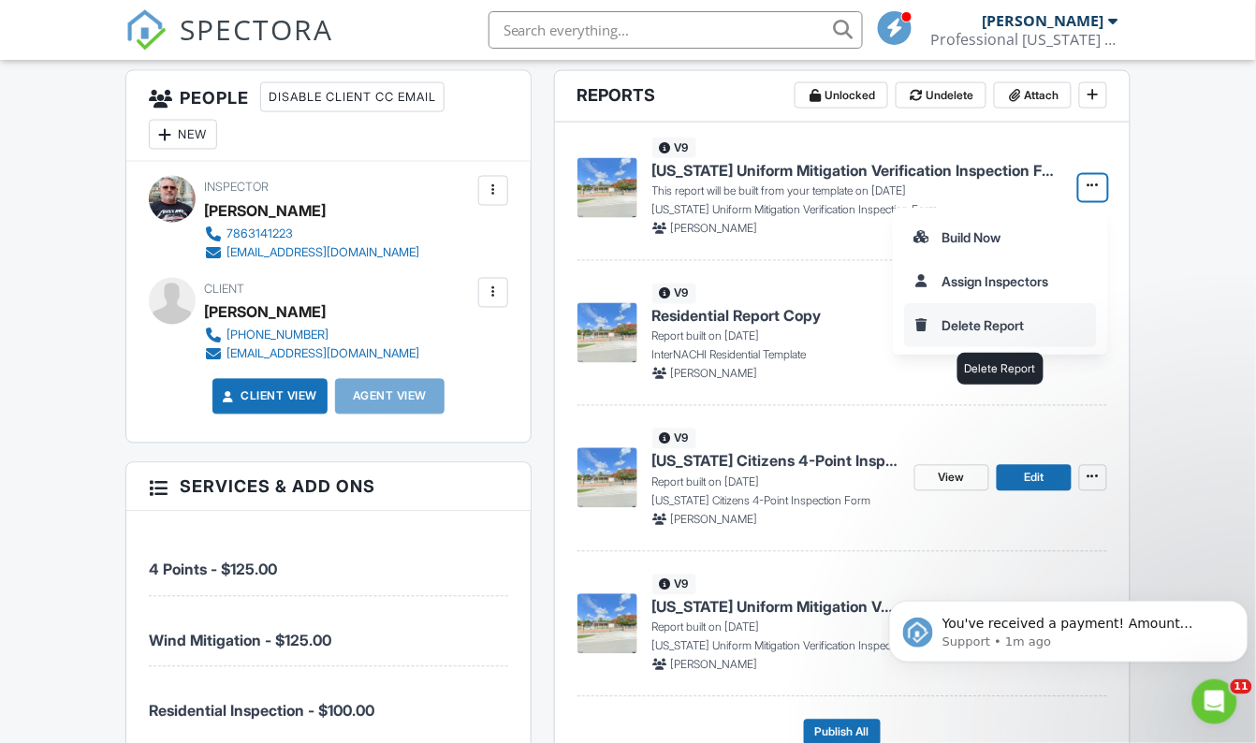
click at [981, 326] on input "Delete Report" at bounding box center [1000, 325] width 191 height 42
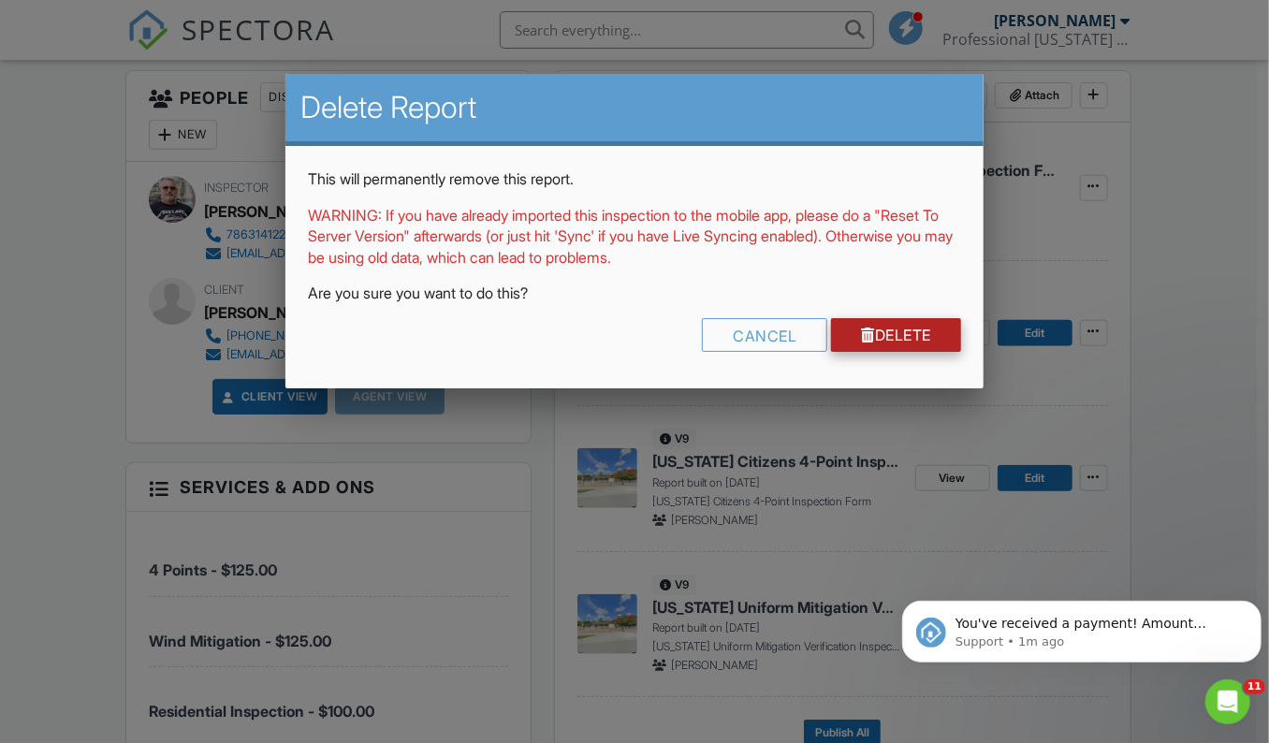
click at [868, 340] on link "Delete" at bounding box center [896, 335] width 130 height 34
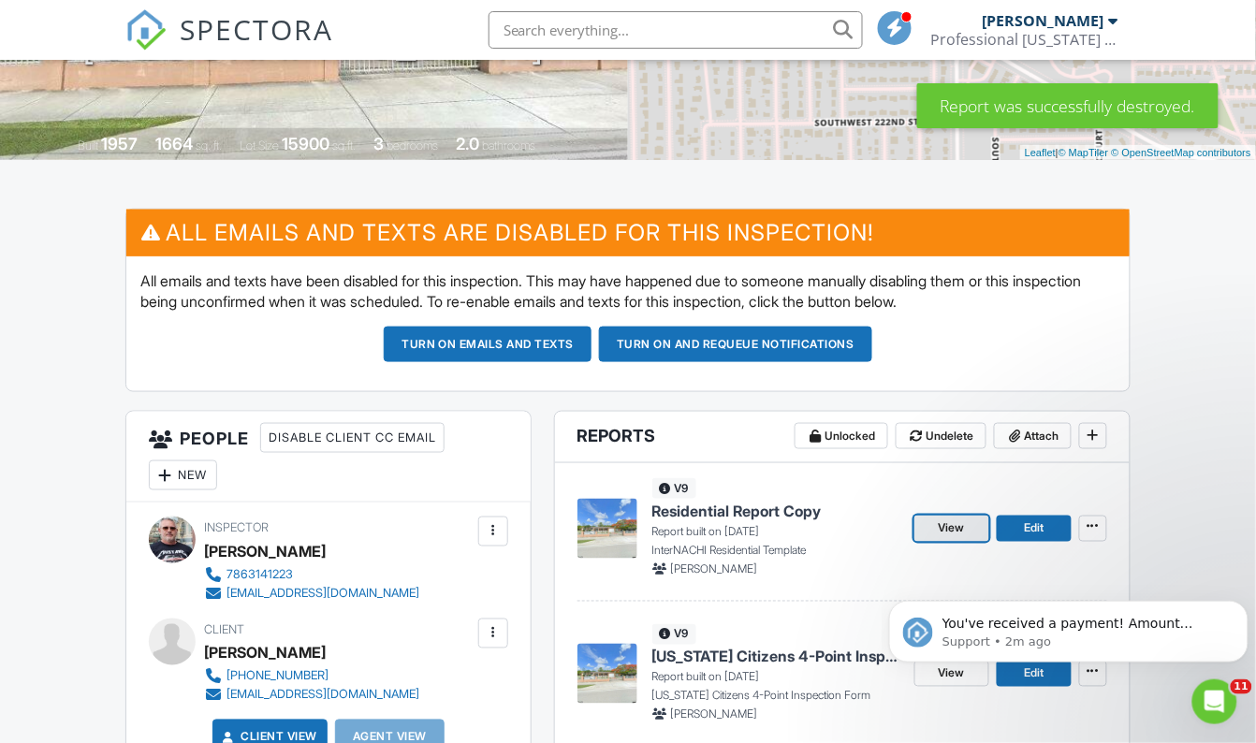
click at [948, 530] on span "View" at bounding box center [952, 528] width 26 height 19
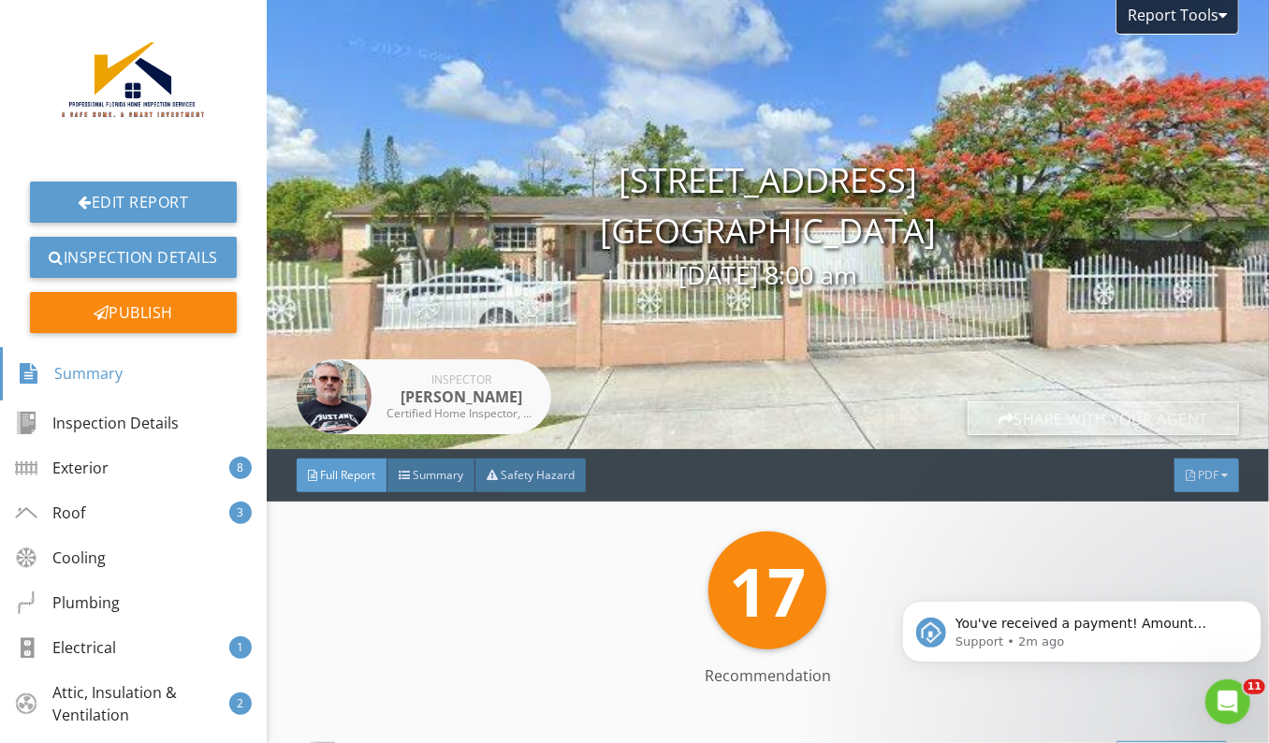
click at [1198, 476] on span "PDF" at bounding box center [1208, 475] width 21 height 16
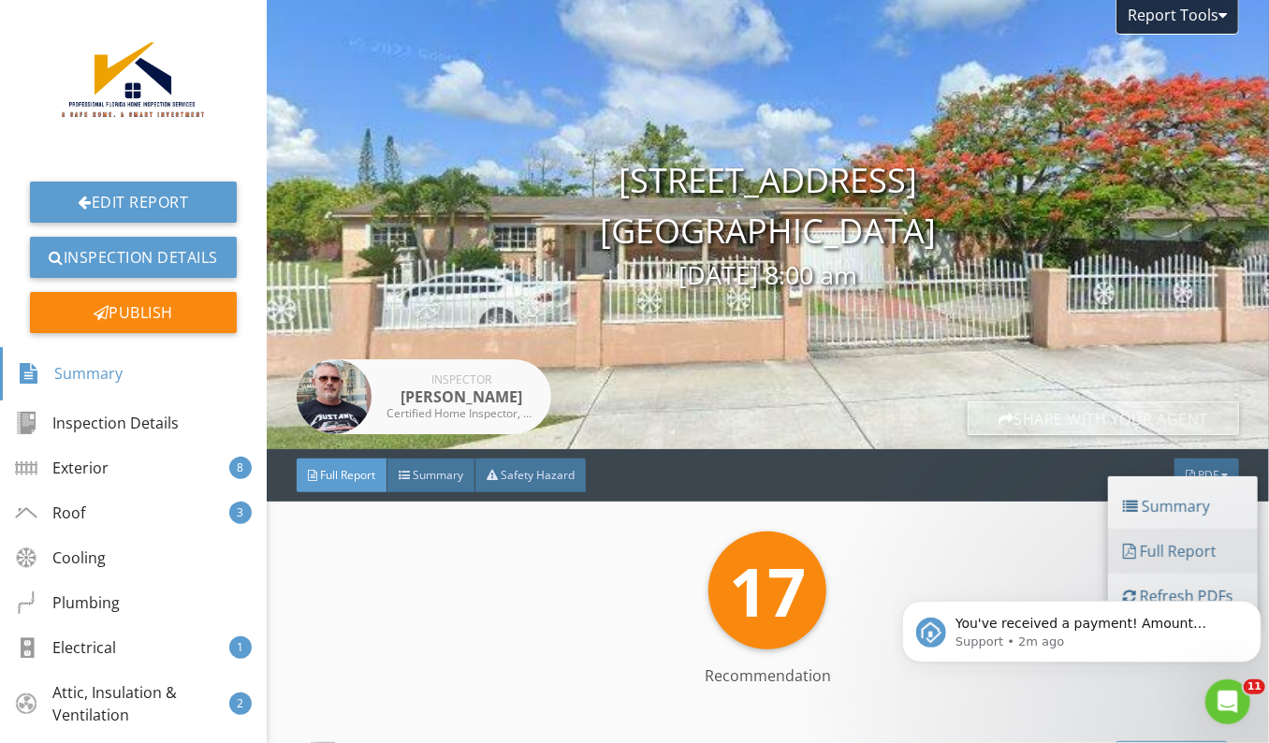
click at [1175, 547] on div "Full Report" at bounding box center [1183, 551] width 120 height 22
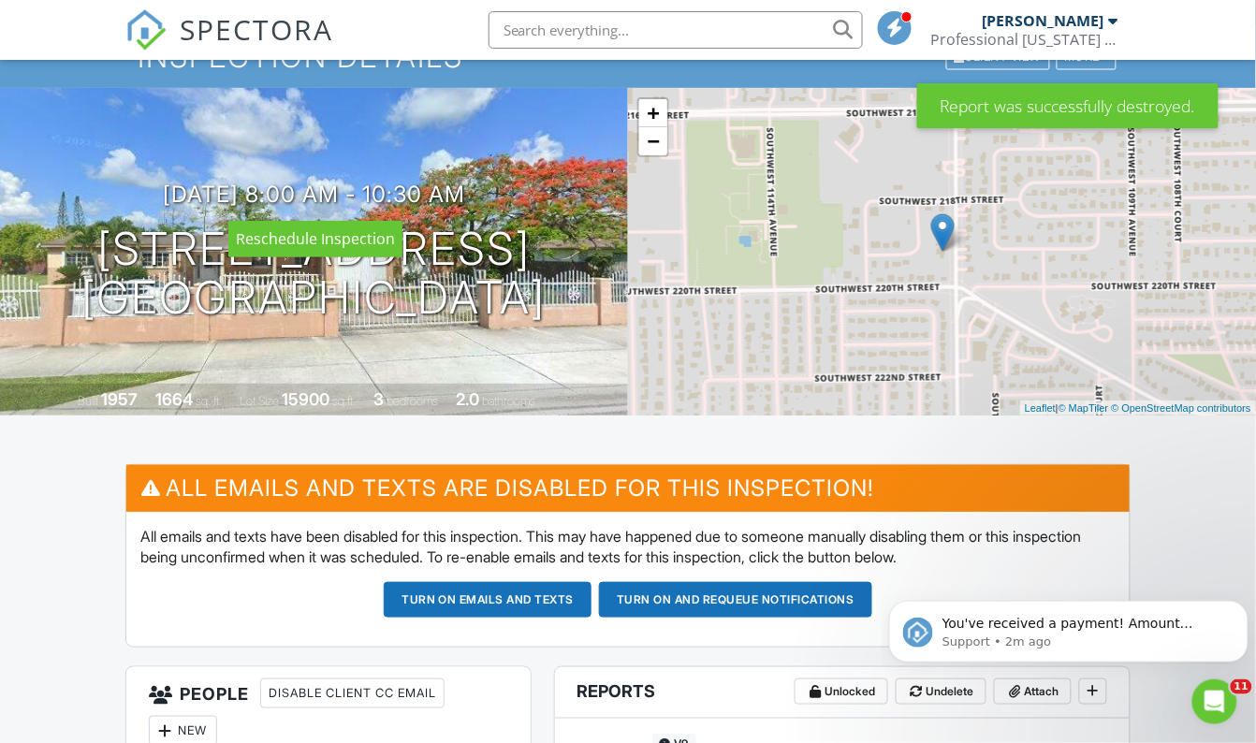
click at [0, 0] on div at bounding box center [0, 0] width 0 height 0
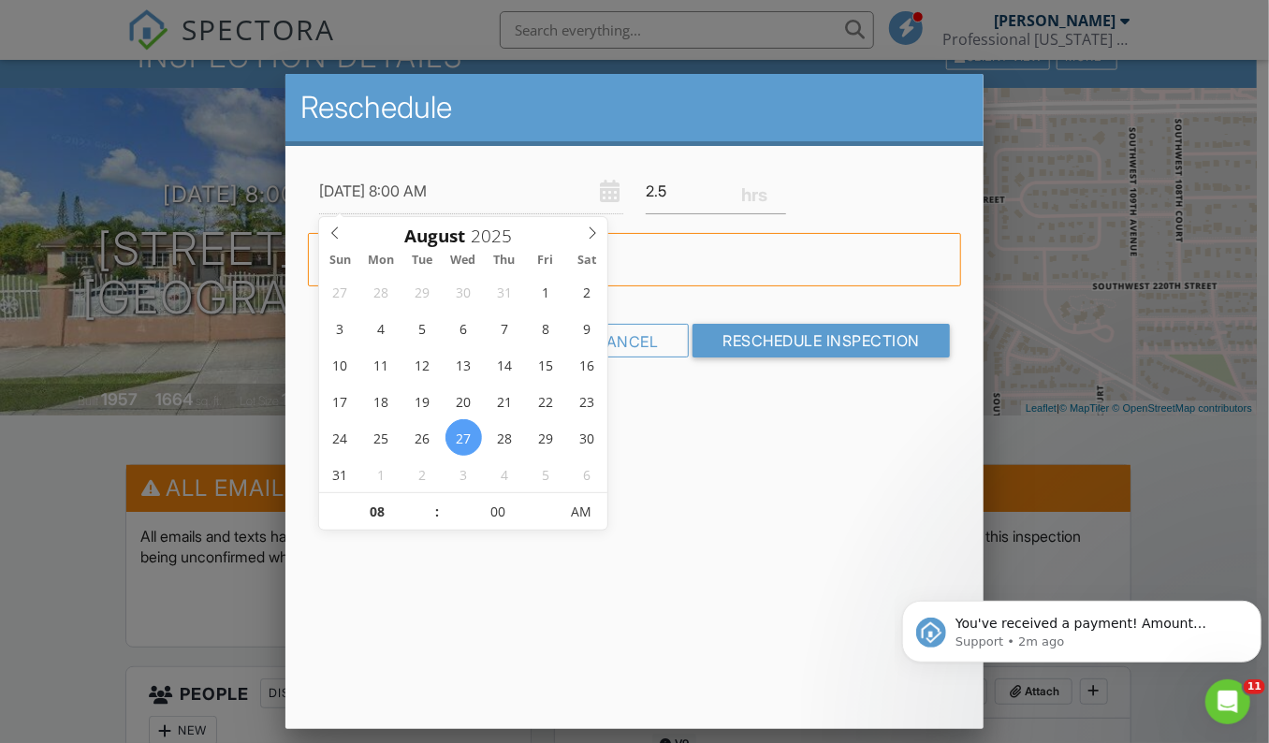
click at [434, 507] on span ":" at bounding box center [437, 511] width 6 height 37
click at [435, 503] on span ":" at bounding box center [437, 511] width 6 height 37
type input "08/27/2025 9:00 AM"
type input "09"
click at [427, 502] on span at bounding box center [427, 502] width 13 height 19
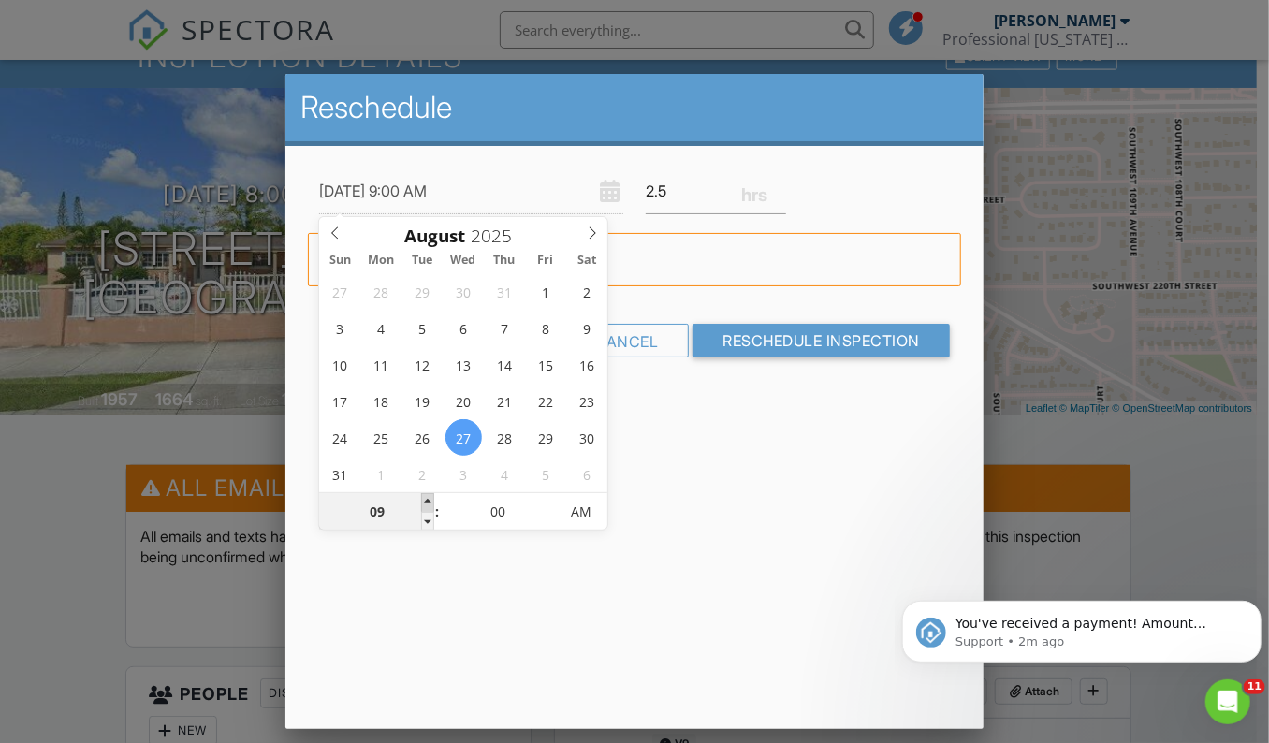
type input "08/27/2025 10:00 AM"
type input "10"
click at [427, 502] on span at bounding box center [427, 502] width 13 height 19
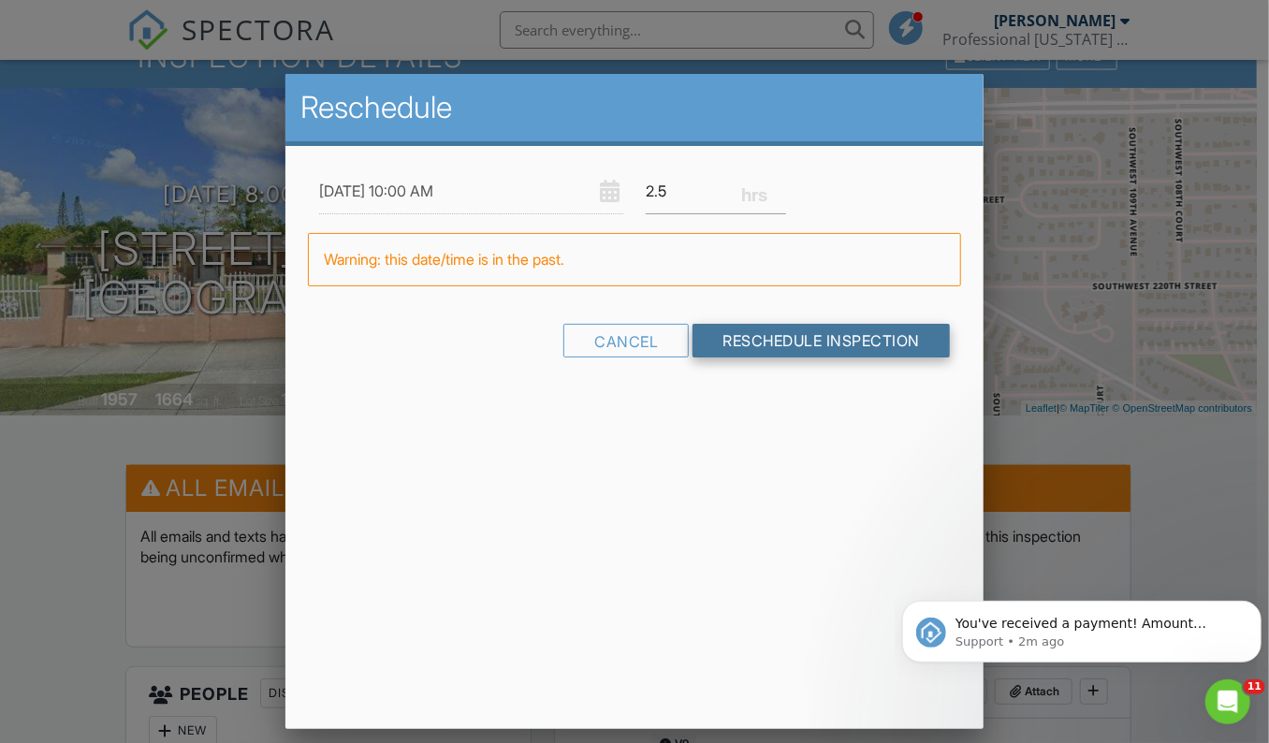
click at [757, 347] on input "Reschedule Inspection" at bounding box center [821, 341] width 257 height 34
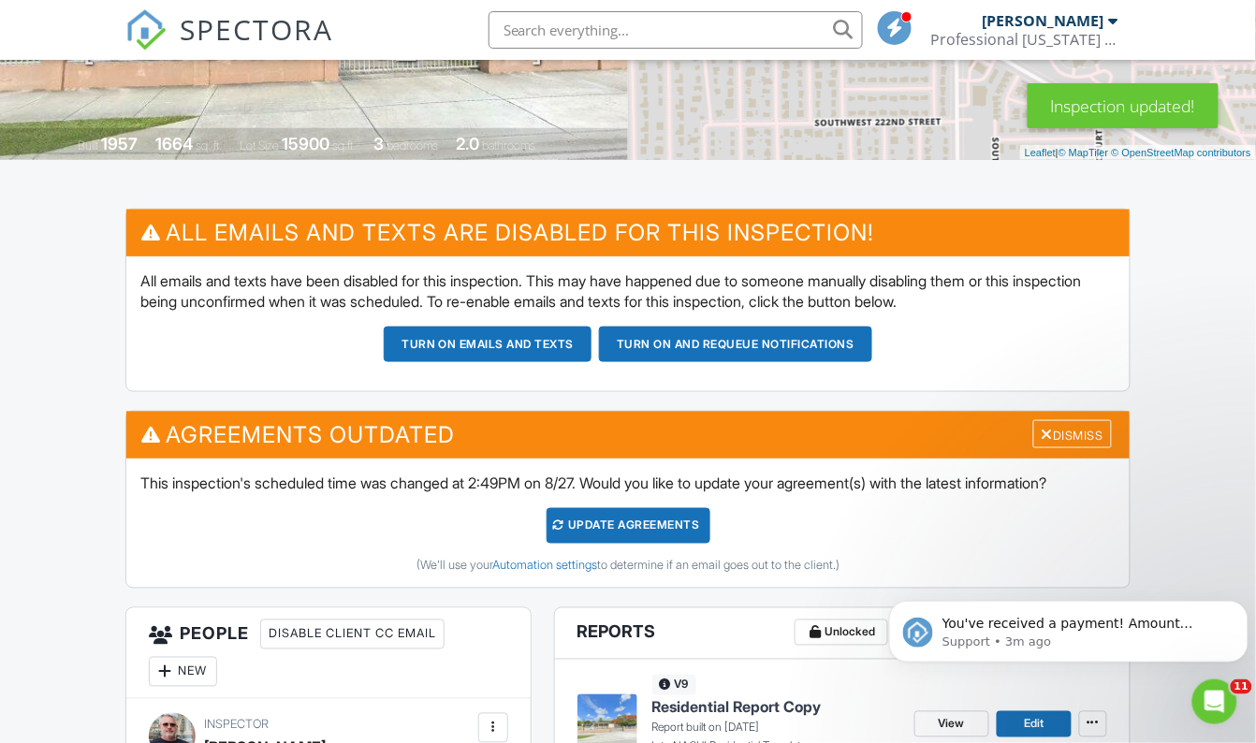
drag, startPoint x: 595, startPoint y: 530, endPoint x: 565, endPoint y: 550, distance: 36.3
click at [595, 530] on div "Update Agreements" at bounding box center [629, 526] width 164 height 36
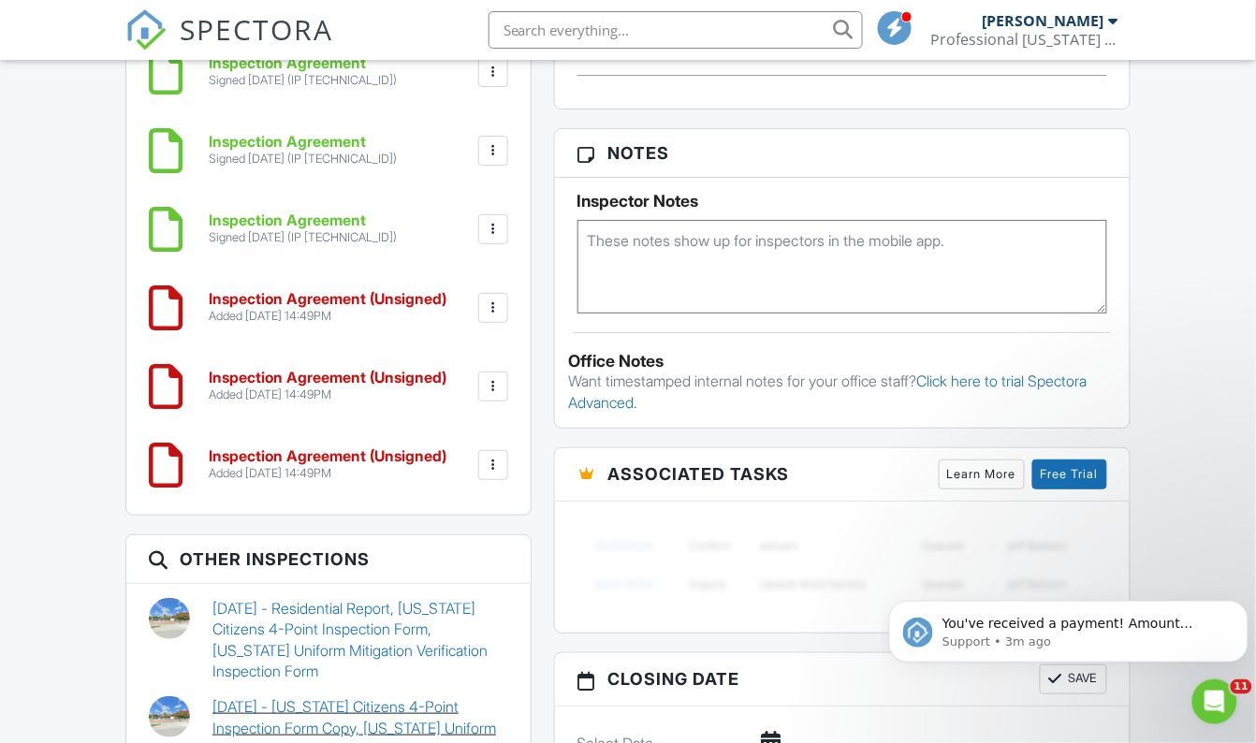
scroll to position [1630, 0]
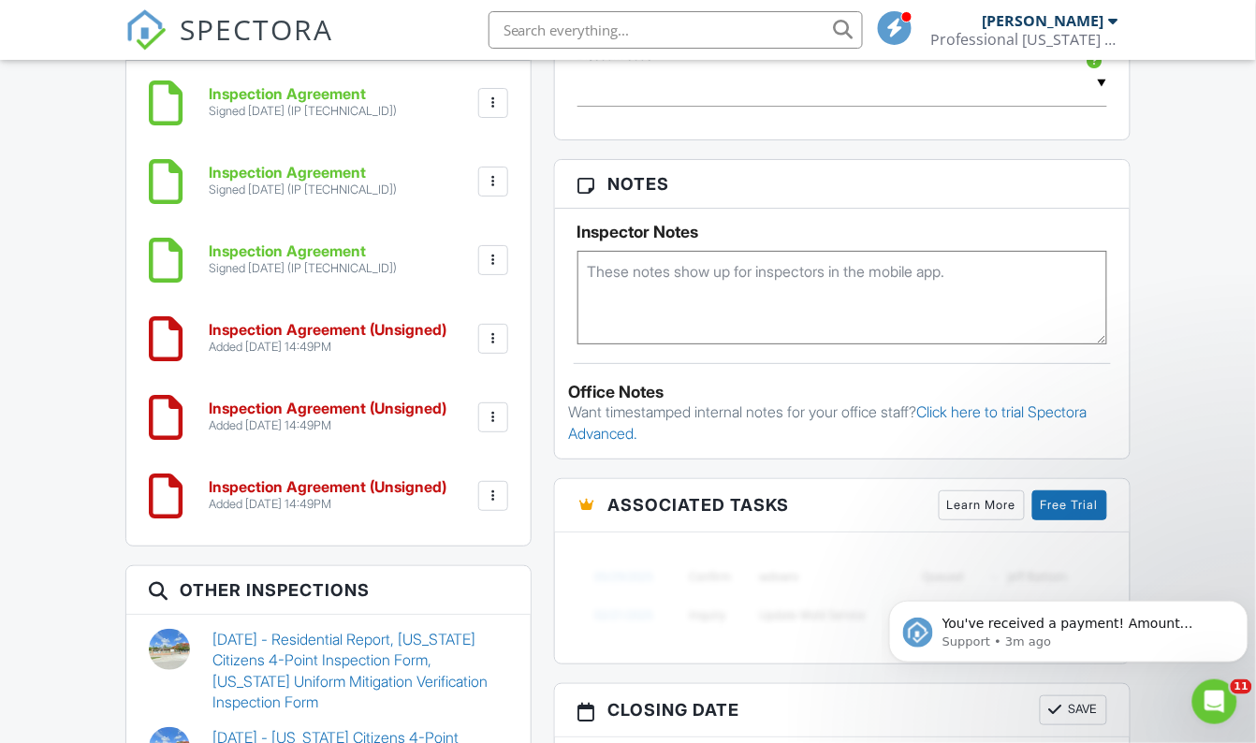
click at [418, 327] on h6 "Inspection Agreement (Unsigned)" at bounding box center [328, 330] width 238 height 17
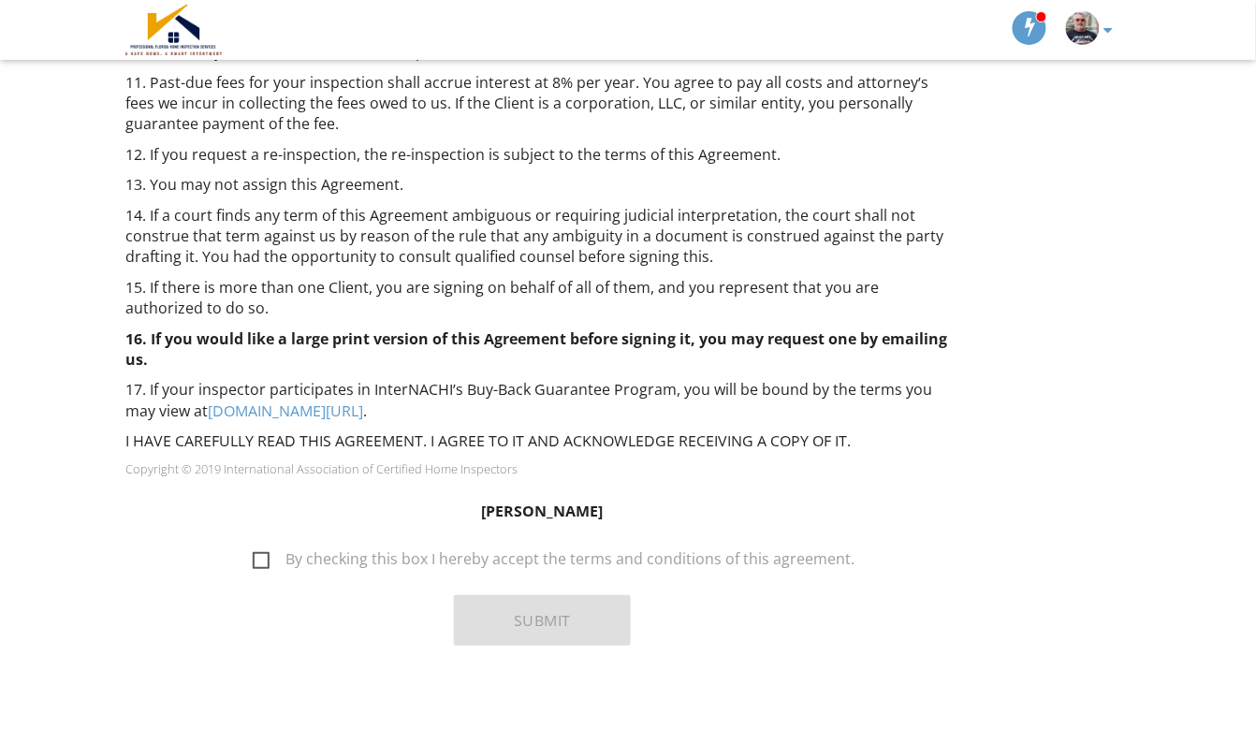
scroll to position [1601, 0]
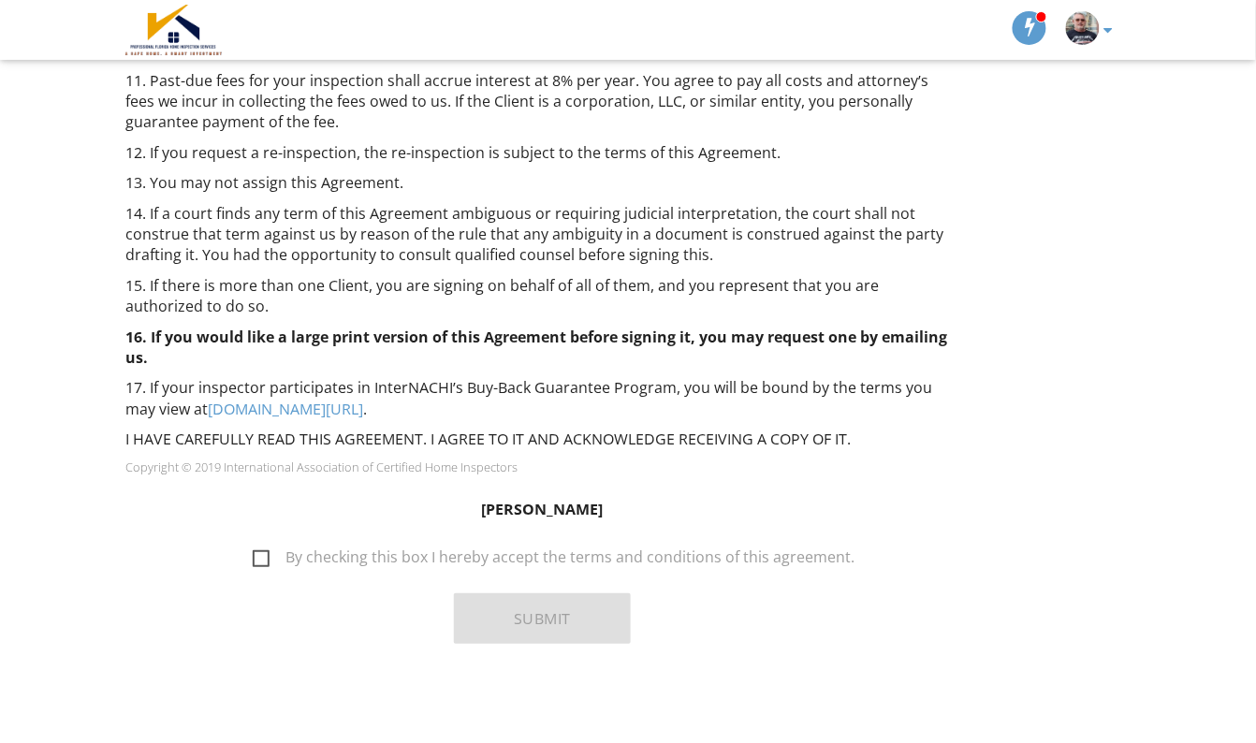
click at [269, 560] on label "By checking this box I hereby accept the terms and conditions of this agreement." at bounding box center [554, 559] width 602 height 23
click at [254, 554] on input "By checking this box I hereby accept the terms and conditions of this agreement." at bounding box center [247, 548] width 12 height 12
checkbox input "true"
click at [516, 625] on button "Submit" at bounding box center [542, 618] width 177 height 51
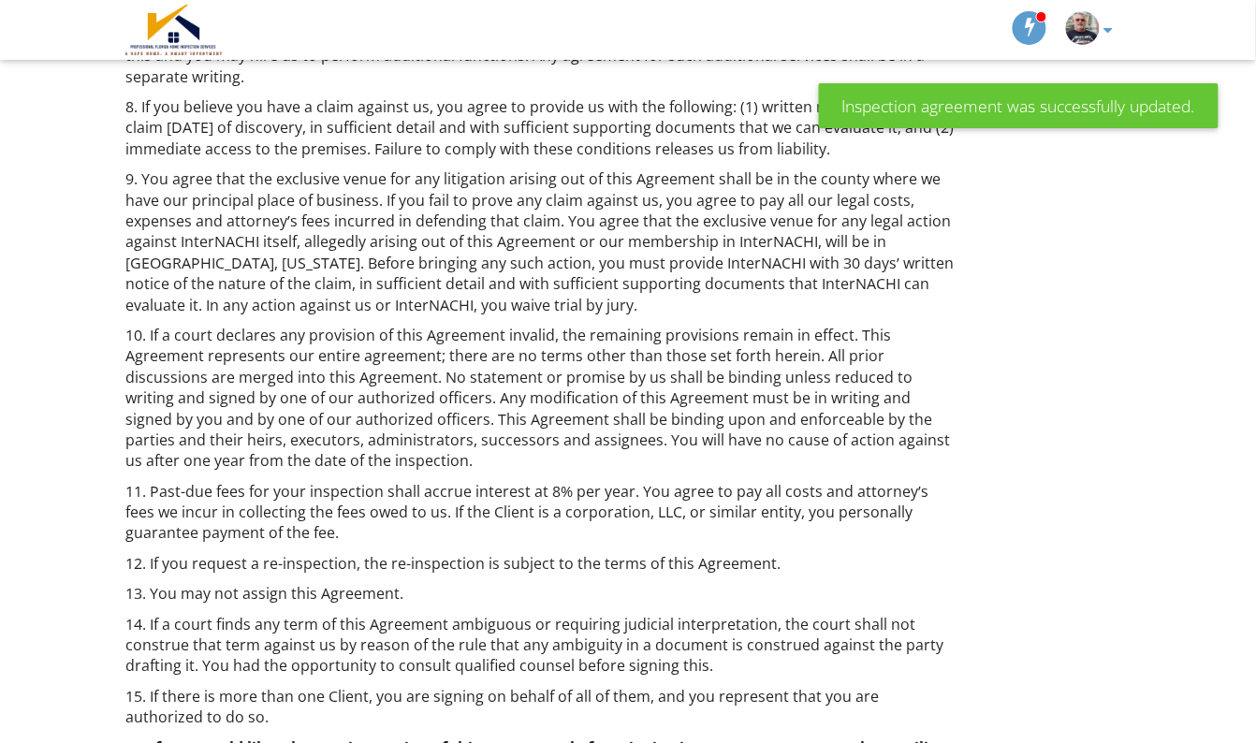
scroll to position [1601, 0]
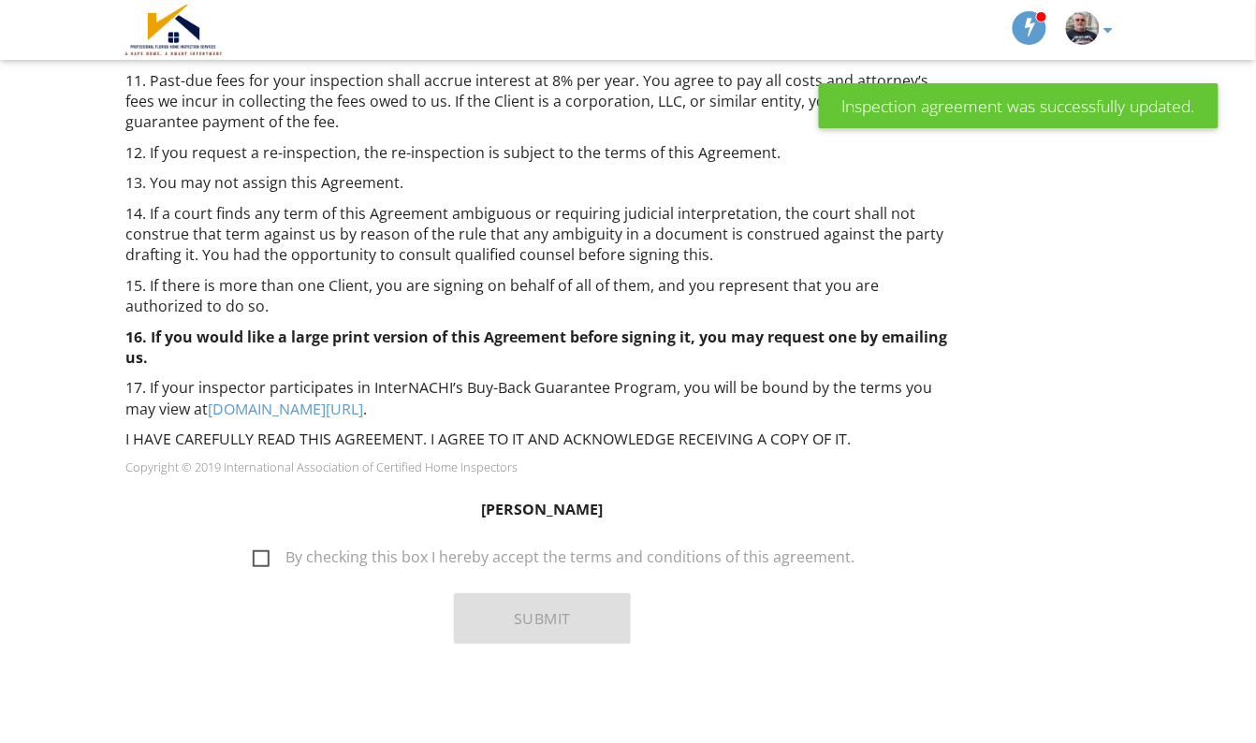
click at [267, 556] on label "By checking this box I hereby accept the terms and conditions of this agreement." at bounding box center [554, 559] width 602 height 23
click at [254, 554] on input "By checking this box I hereby accept the terms and conditions of this agreement." at bounding box center [247, 548] width 12 height 12
checkbox input "true"
click at [497, 617] on button "Submit" at bounding box center [542, 618] width 177 height 51
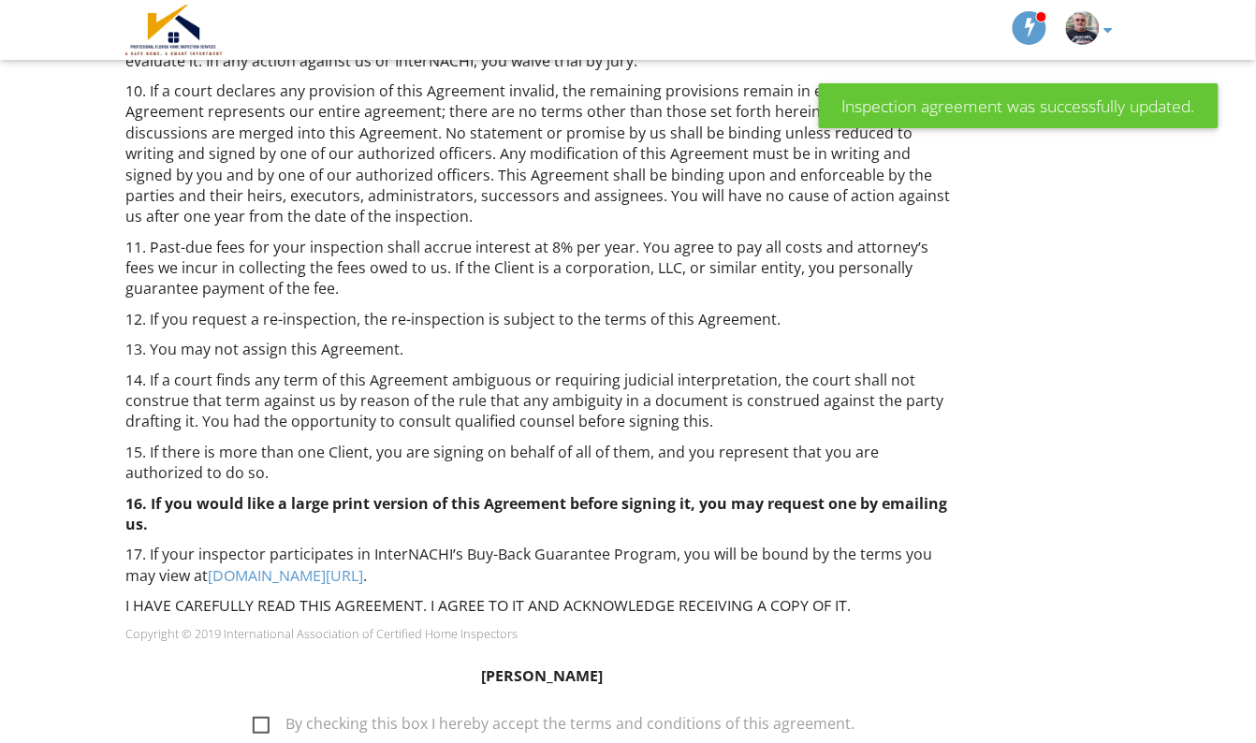
scroll to position [1601, 0]
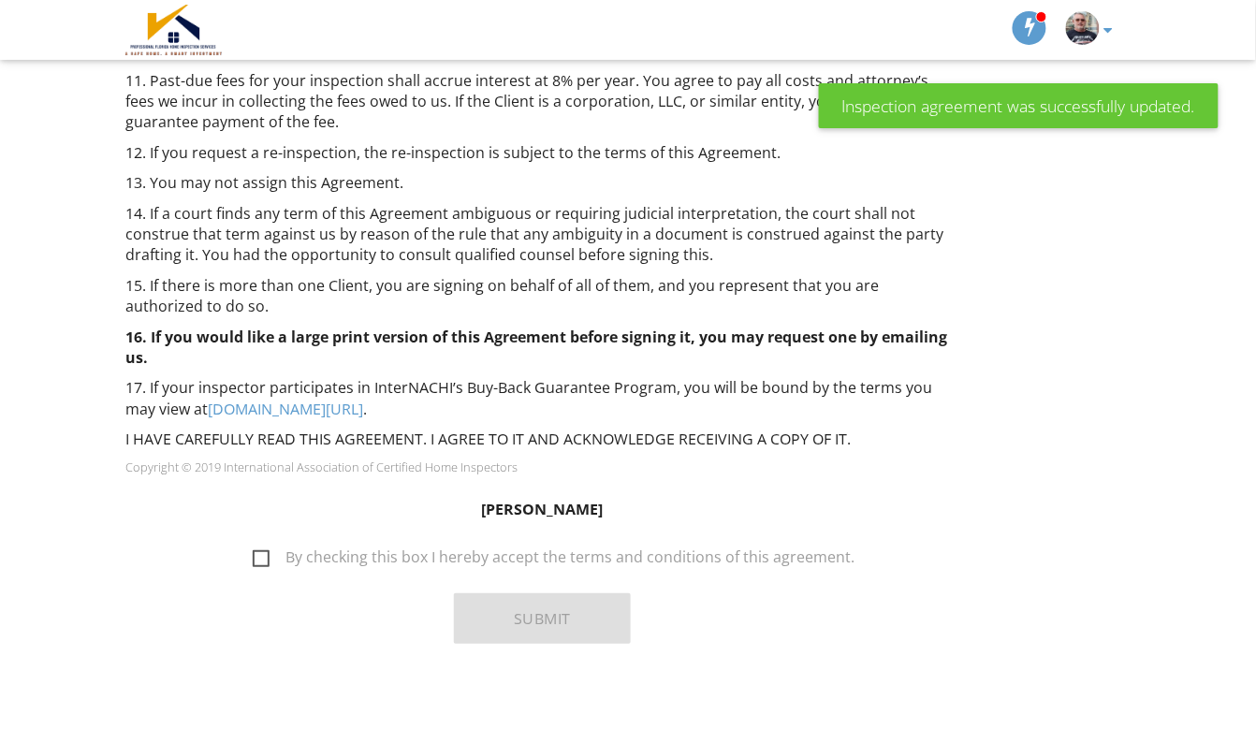
click at [263, 560] on label "By checking this box I hereby accept the terms and conditions of this agreement." at bounding box center [554, 559] width 602 height 23
click at [254, 554] on input "By checking this box I hereby accept the terms and conditions of this agreement." at bounding box center [247, 548] width 12 height 12
checkbox input "true"
click at [533, 618] on button "Submit" at bounding box center [542, 618] width 177 height 51
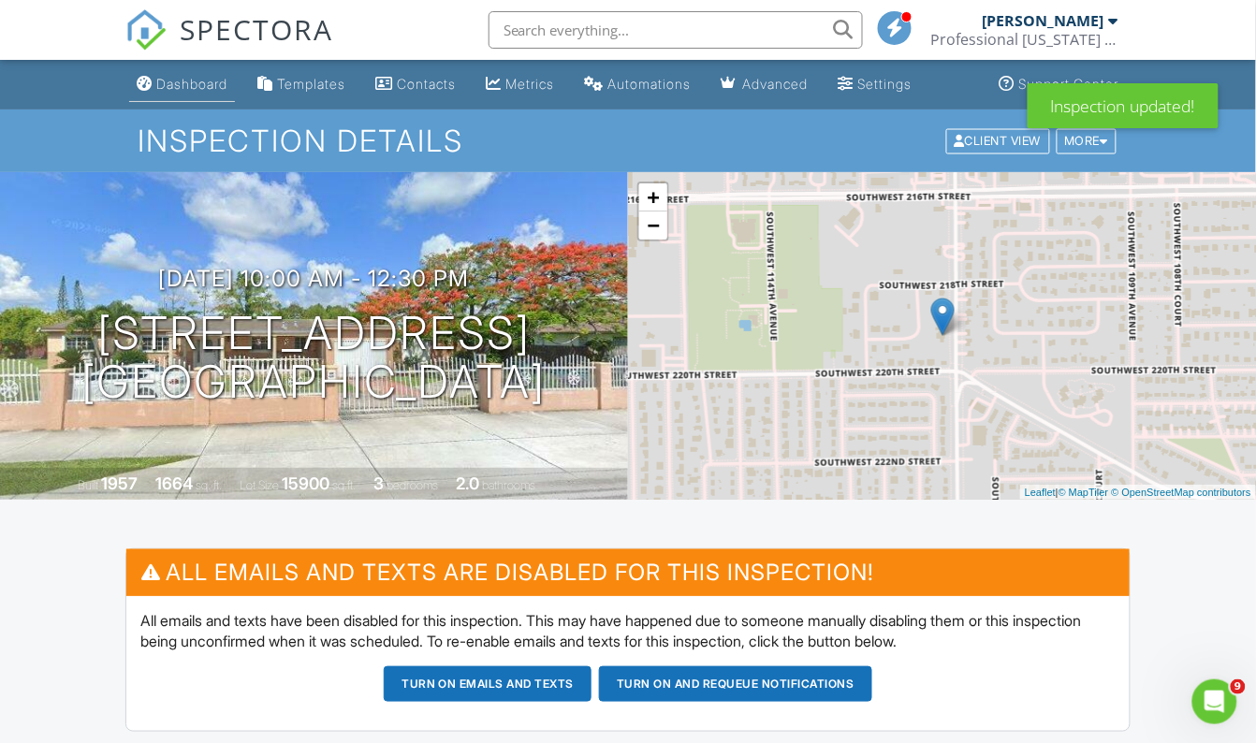
click at [200, 85] on div "Dashboard" at bounding box center [191, 84] width 71 height 16
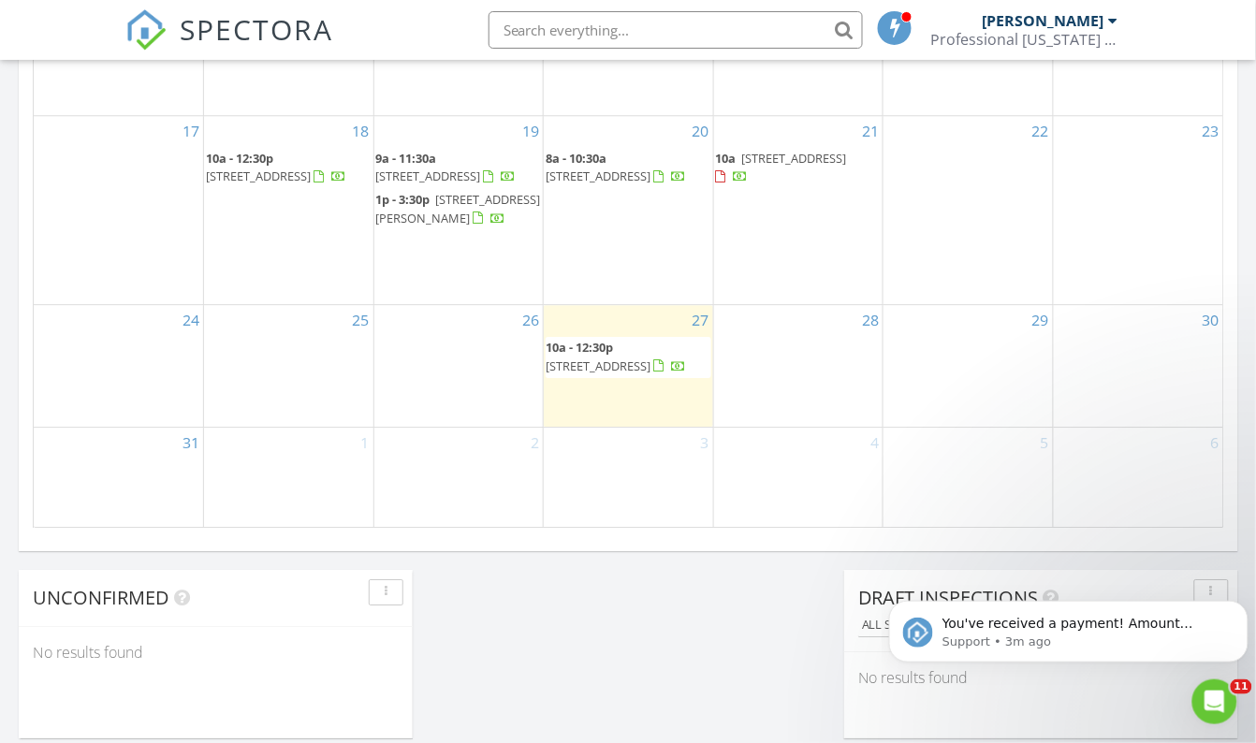
scroll to position [1191, 0]
click at [627, 357] on span "[STREET_ADDRESS]" at bounding box center [598, 365] width 105 height 17
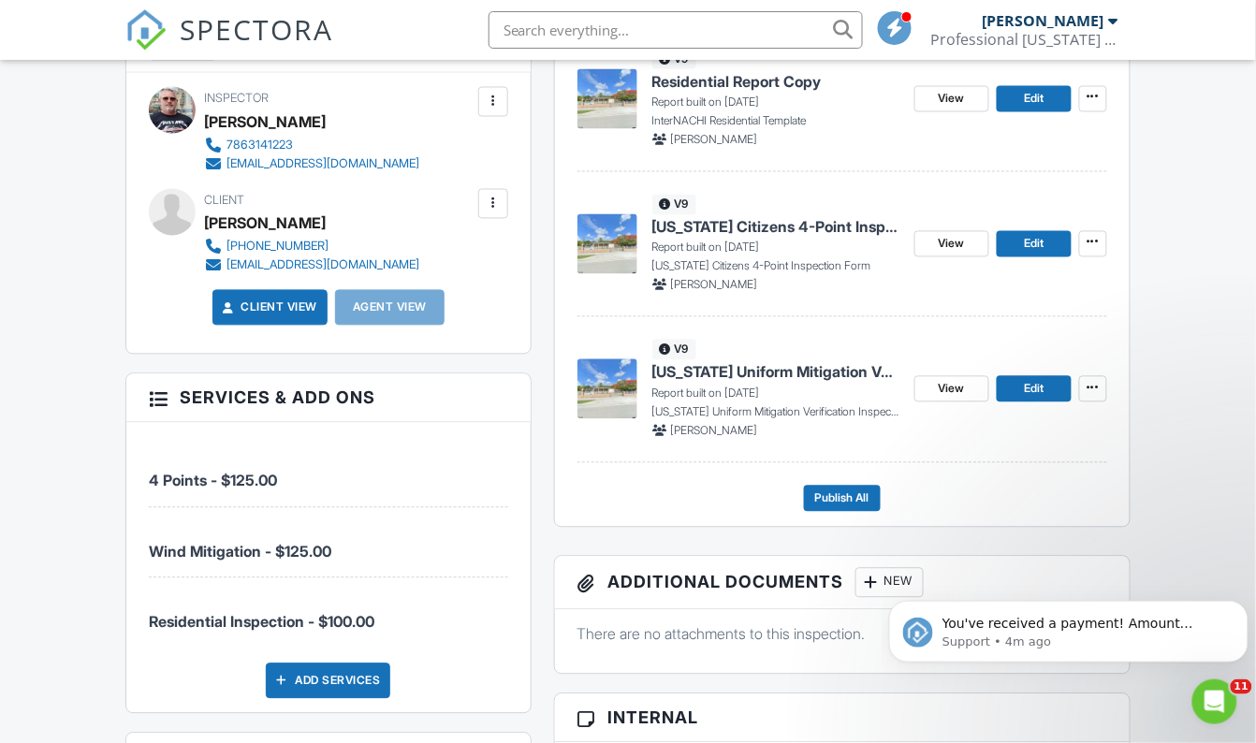
scroll to position [680, 0]
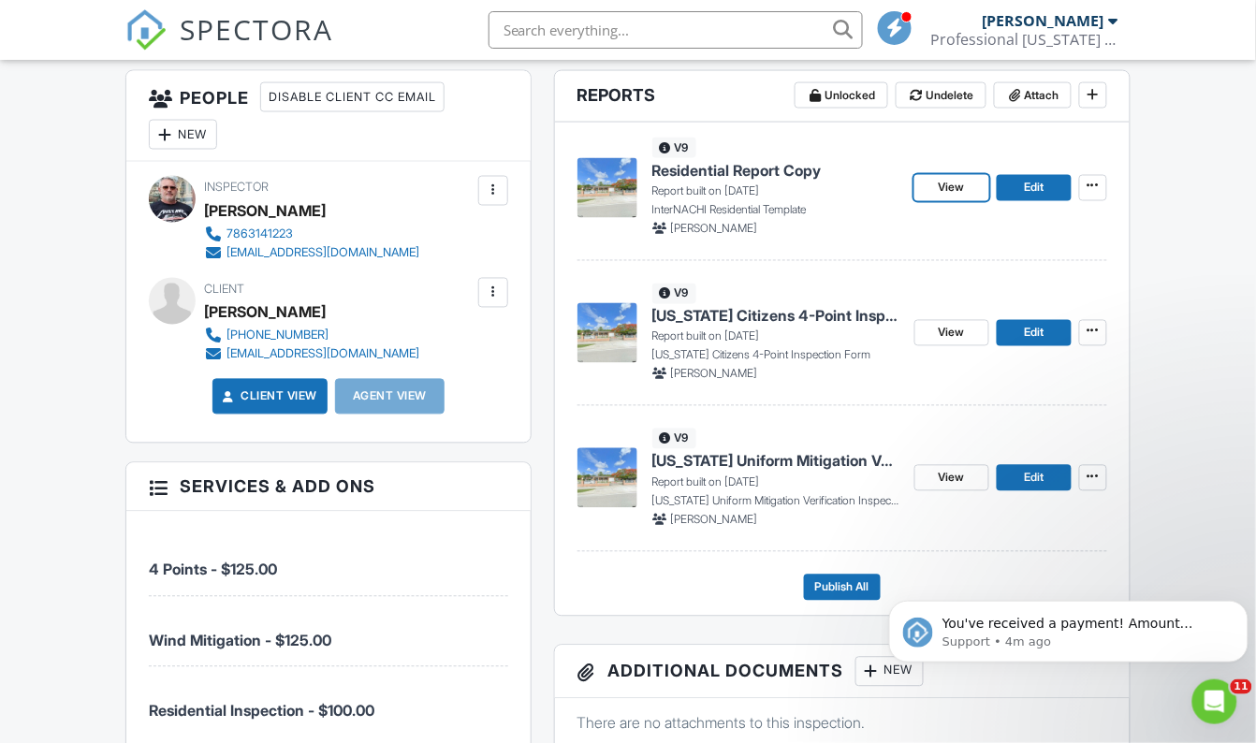
click at [953, 188] on span "View" at bounding box center [952, 188] width 26 height 19
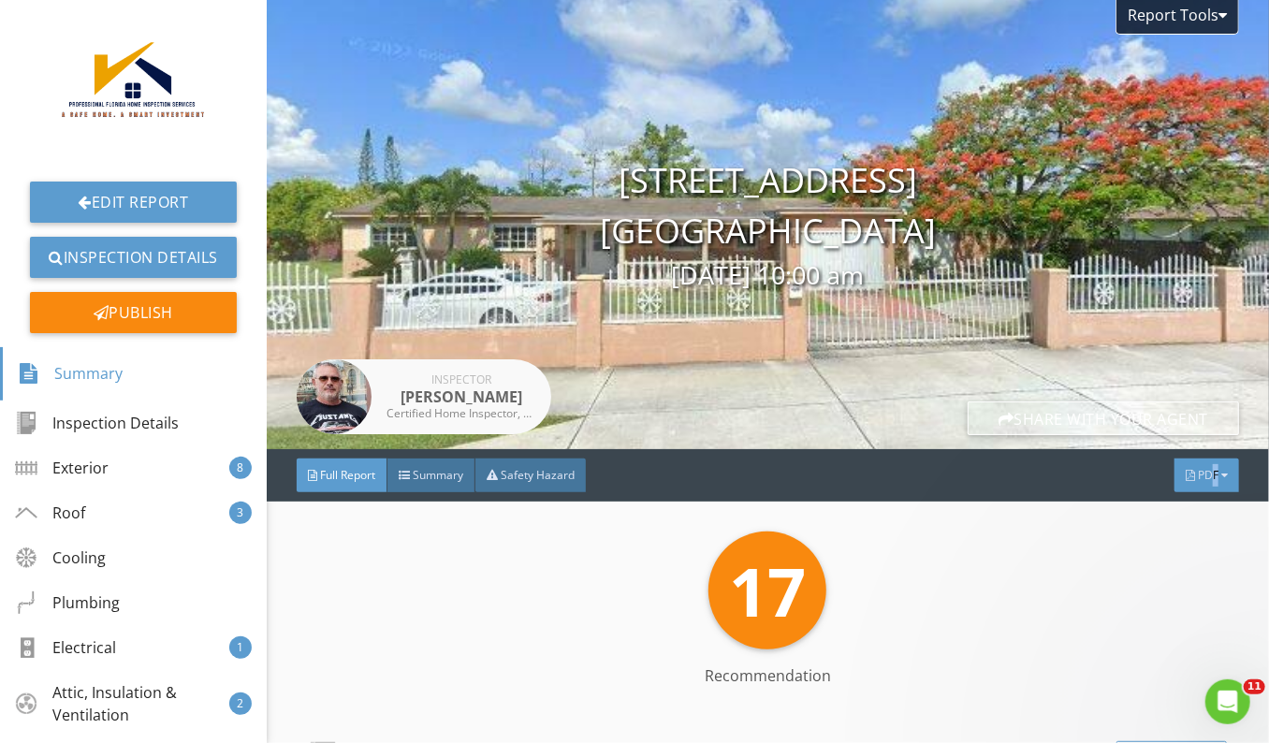
click at [1203, 479] on span "PDF" at bounding box center [1208, 475] width 21 height 16
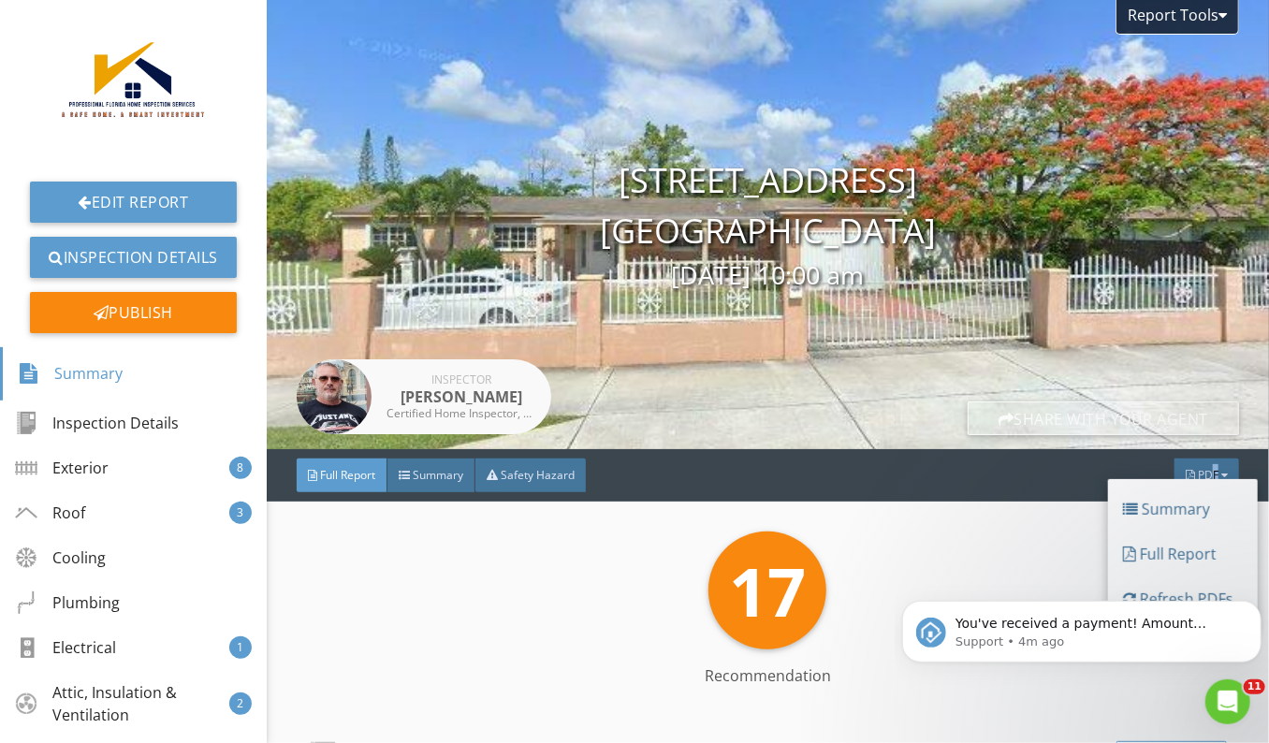
drag, startPoint x: 1203, startPoint y: 479, endPoint x: 1189, endPoint y: 552, distance: 74.3
click at [1189, 552] on div "Full Report" at bounding box center [1183, 554] width 120 height 22
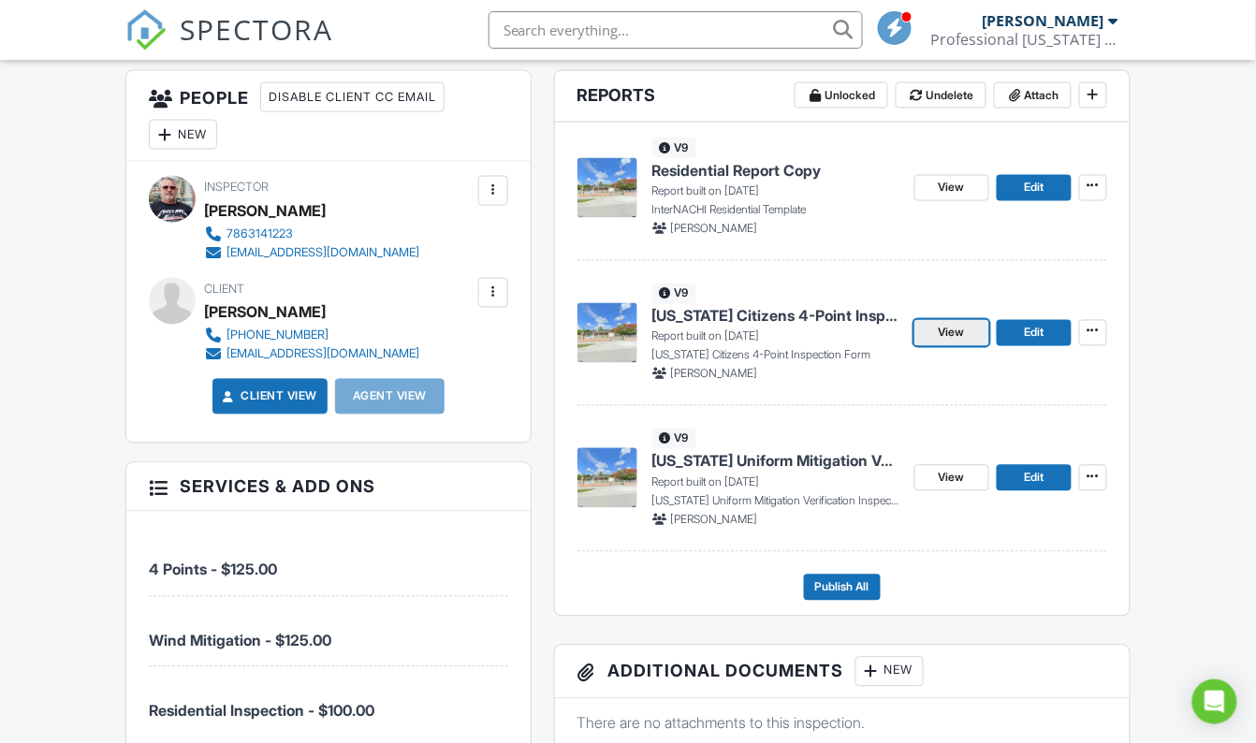
click at [969, 334] on link "View" at bounding box center [951, 333] width 75 height 26
